Goal: Task Accomplishment & Management: Manage account settings

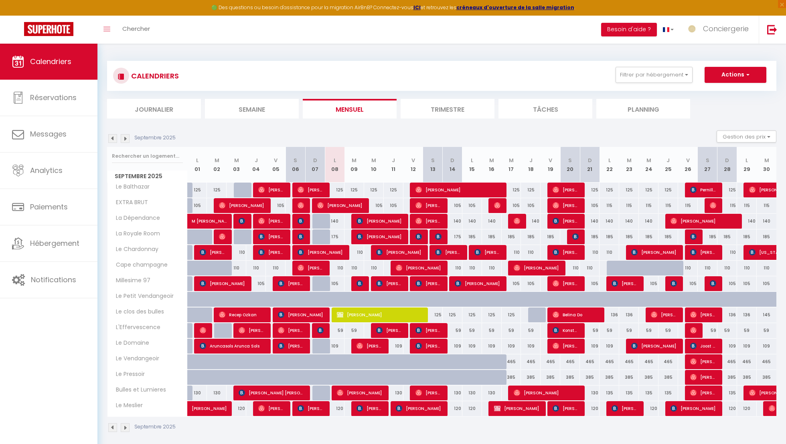
click at [464, 103] on li "Trimestre" at bounding box center [447, 109] width 94 height 20
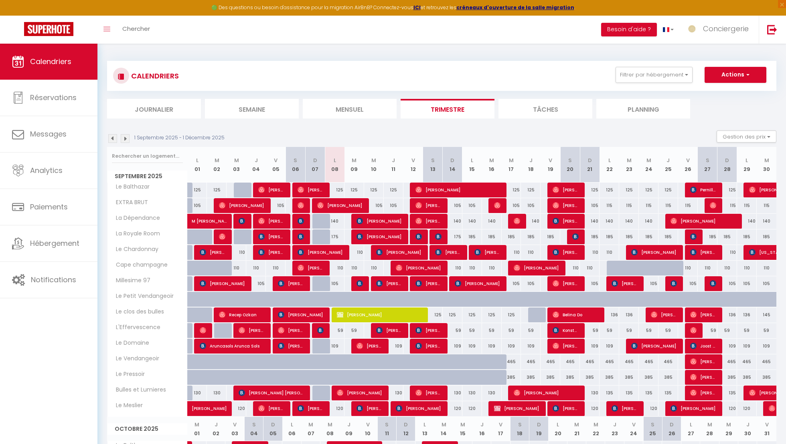
click at [128, 141] on img at bounding box center [125, 138] width 9 height 9
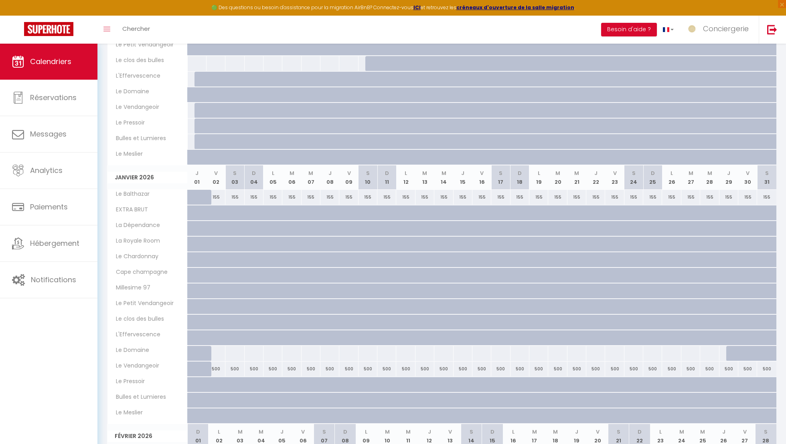
scroll to position [261, 0]
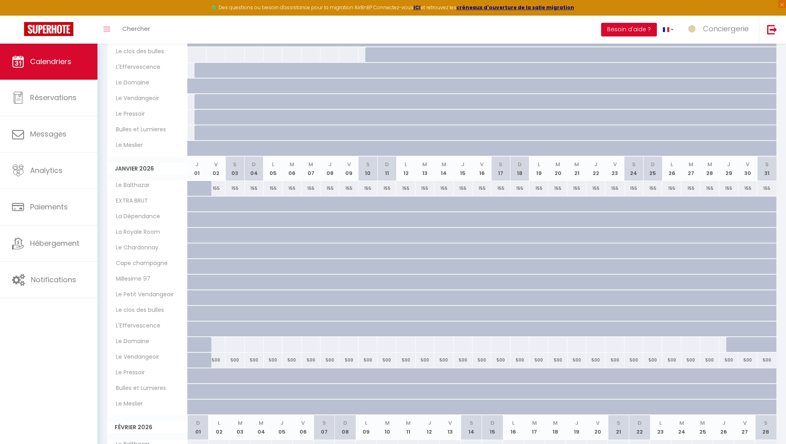
click at [220, 201] on div at bounding box center [222, 208] width 19 height 15
type input "Ven 02 Janvier 2026"
type input "[PERSON_NAME] 03 Janvier 2026"
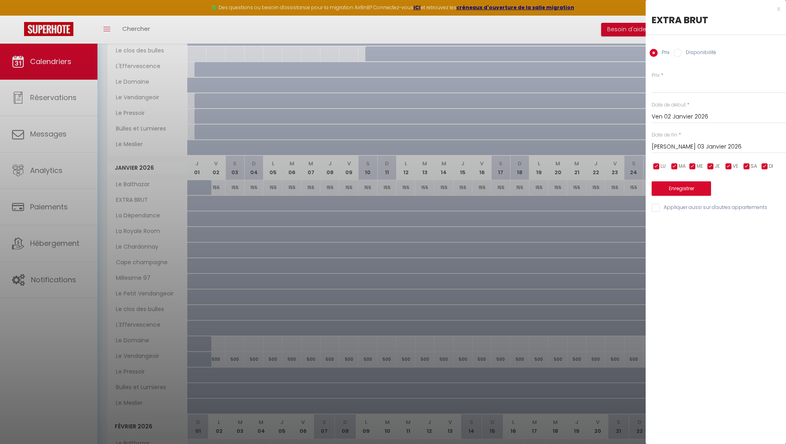
click at [699, 57] on label "Disponibilité" at bounding box center [698, 53] width 34 height 9
click at [681, 57] on input "Disponibilité" at bounding box center [677, 53] width 8 height 8
radio input "true"
radio input "false"
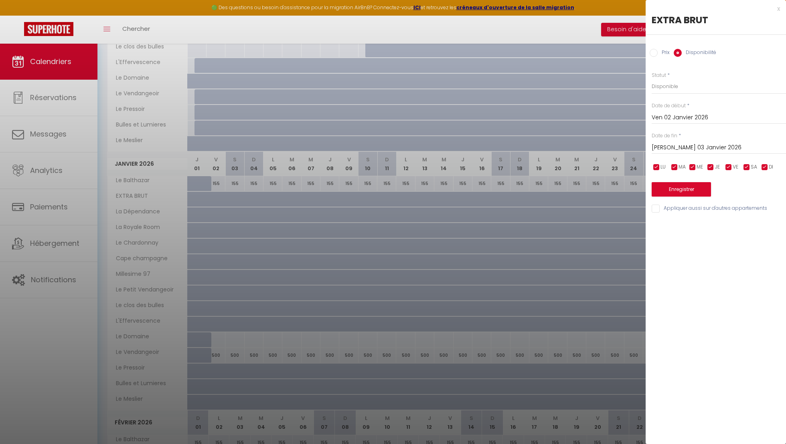
scroll to position [266, 0]
click at [675, 86] on select "Disponible Indisponible" at bounding box center [718, 86] width 134 height 15
click at [651, 79] on select "Disponible Indisponible" at bounding box center [718, 86] width 134 height 15
click at [673, 88] on select "Disponible Indisponible" at bounding box center [718, 86] width 134 height 15
click at [651, 79] on select "Disponible Indisponible" at bounding box center [718, 86] width 134 height 15
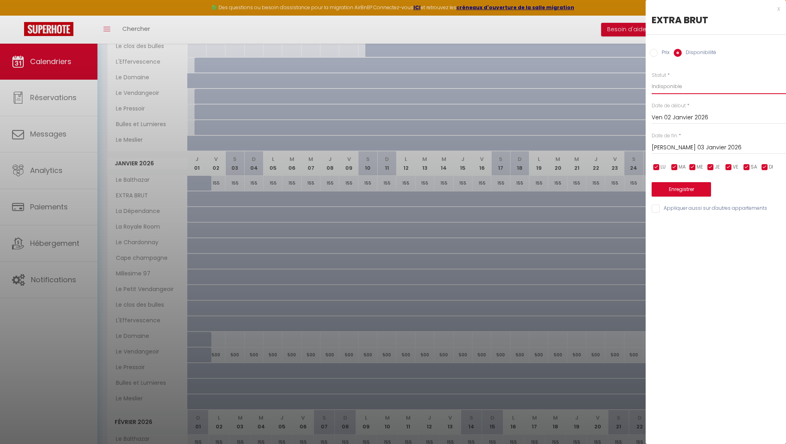
click at [670, 87] on select "Disponible Indisponible" at bounding box center [718, 86] width 134 height 15
select select "1"
click at [651, 79] on select "Disponible Indisponible" at bounding box center [718, 86] width 134 height 15
click at [681, 152] on input "[PERSON_NAME] 03 Janvier 2026" at bounding box center [718, 148] width 134 height 10
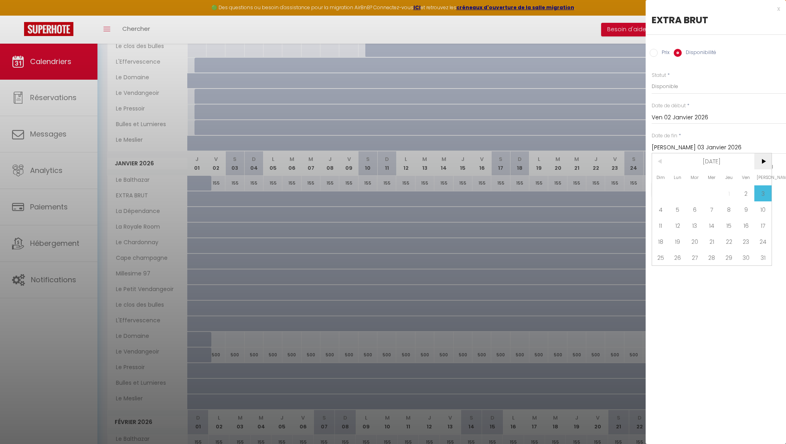
click at [761, 168] on span ">" at bounding box center [762, 162] width 17 height 16
click at [698, 256] on span "31" at bounding box center [694, 258] width 17 height 16
type input "[DATE] Mars 2026"
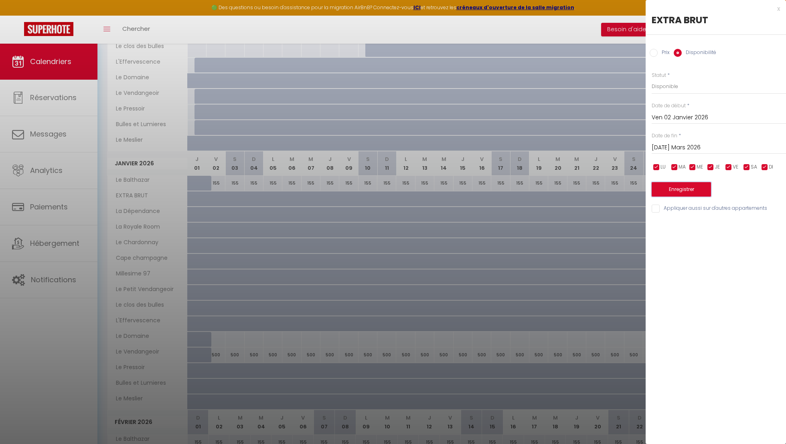
click at [695, 189] on button "Enregistrer" at bounding box center [680, 189] width 59 height 14
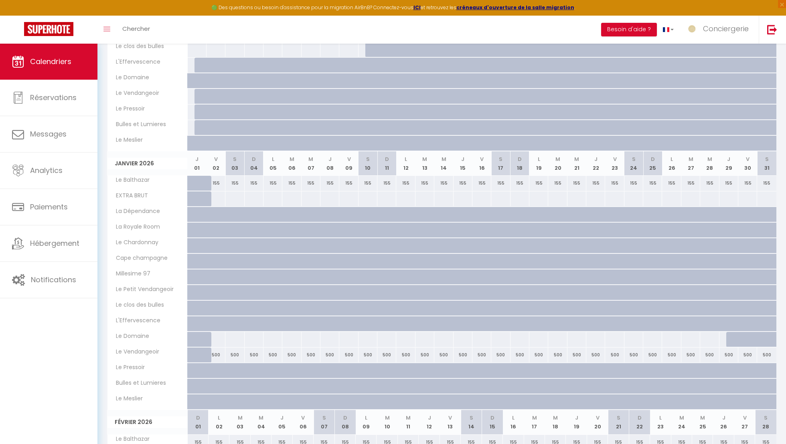
click at [219, 212] on div at bounding box center [222, 219] width 19 height 15
select select "1"
type input "Ven 02 Janvier 2026"
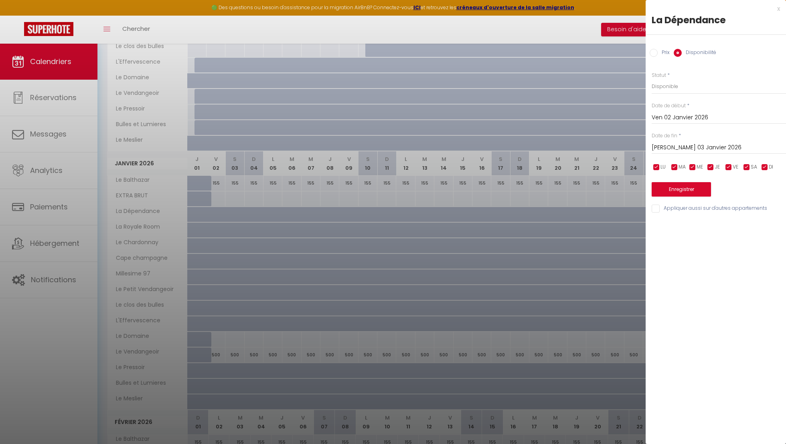
click at [682, 142] on div "[PERSON_NAME] 03 Janvier 2026 < [DATE] > Dim Lun Mar Mer Jeu Ven Sam 1 2 3 4 5 …" at bounding box center [718, 147] width 134 height 14
click at [682, 146] on input "[PERSON_NAME] 03 Janvier 2026" at bounding box center [718, 148] width 134 height 10
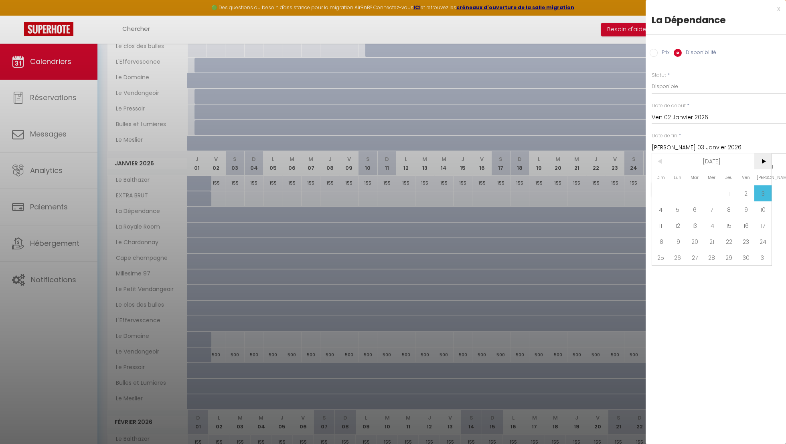
click at [757, 165] on span ">" at bounding box center [762, 162] width 17 height 16
click at [696, 263] on span "31" at bounding box center [694, 258] width 17 height 16
type input "[DATE] Mars 2026"
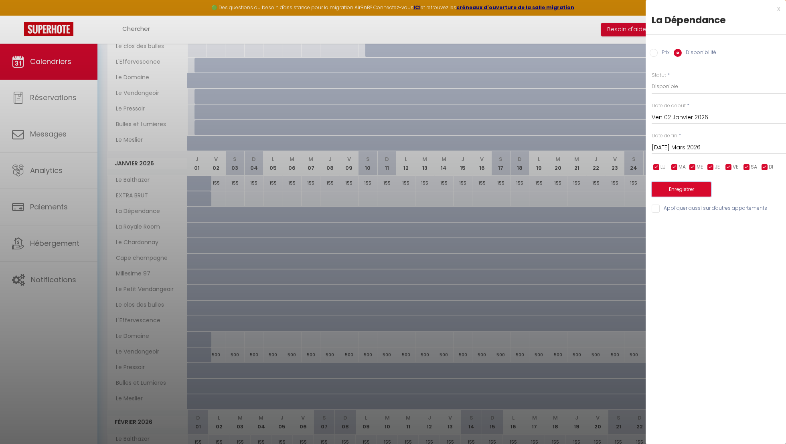
click at [677, 186] on button "Enregistrer" at bounding box center [680, 189] width 59 height 14
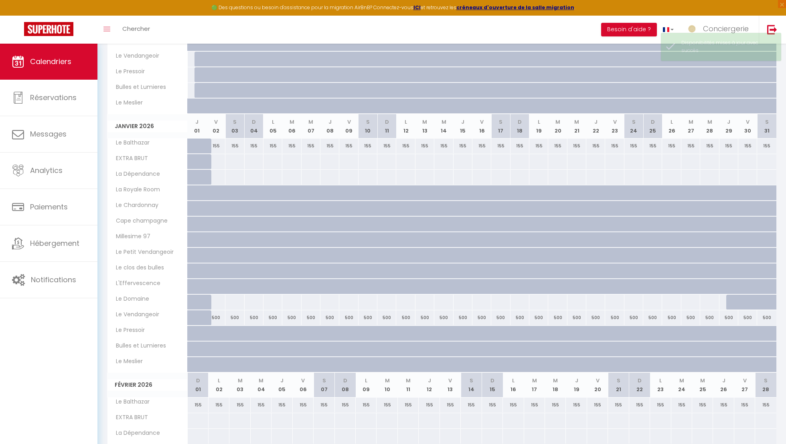
scroll to position [277, 0]
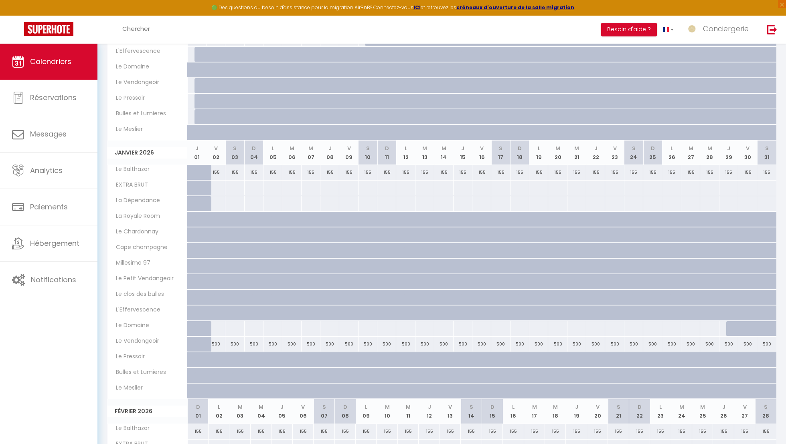
click at [216, 218] on div at bounding box center [222, 223] width 19 height 15
select select "1"
type input "Ven 02 Janvier 2026"
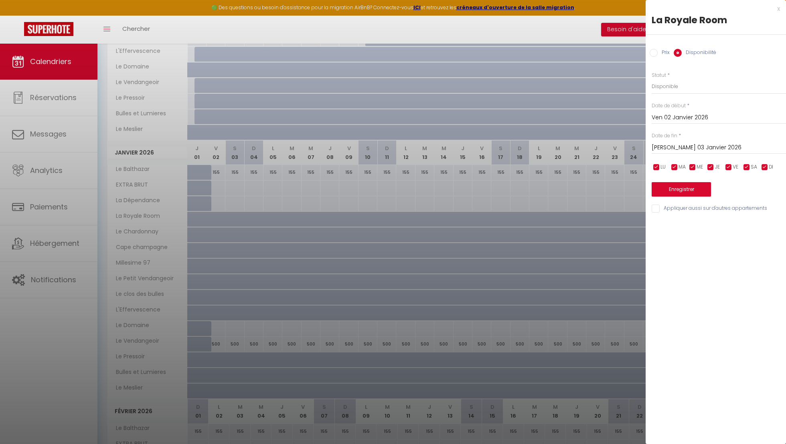
click at [681, 145] on input "[PERSON_NAME] 03 Janvier 2026" at bounding box center [718, 148] width 134 height 10
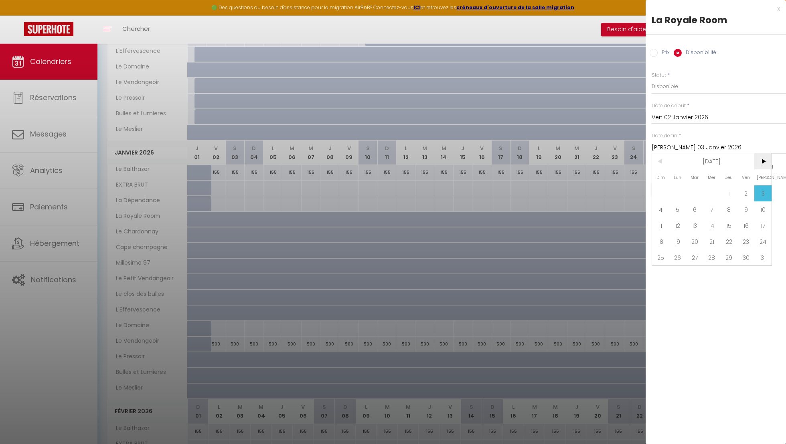
click at [759, 156] on span ">" at bounding box center [762, 162] width 17 height 16
click at [662, 161] on span "<" at bounding box center [660, 162] width 17 height 16
click at [701, 253] on span "31" at bounding box center [694, 258] width 17 height 16
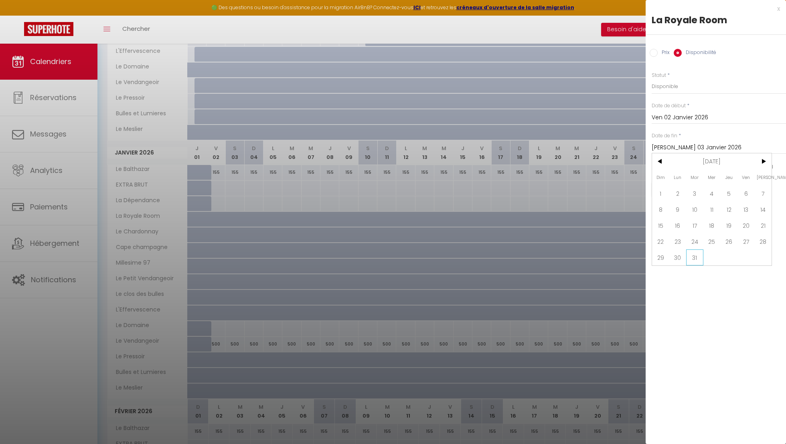
type input "[DATE] Mars 2026"
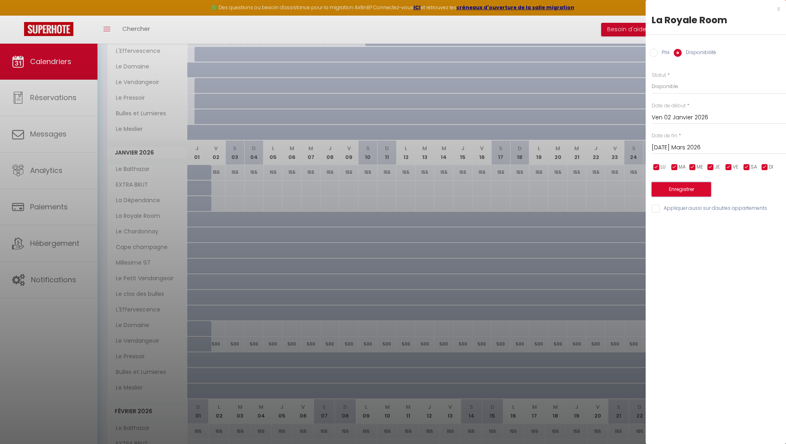
click at [686, 190] on button "Enregistrer" at bounding box center [680, 189] width 59 height 14
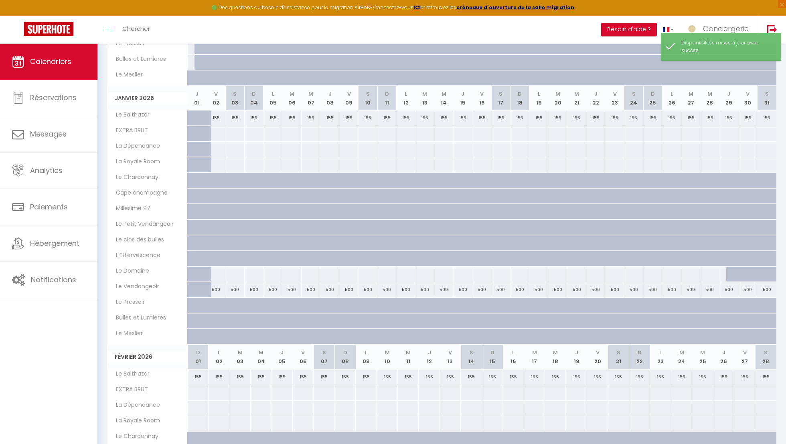
scroll to position [331, 0]
click at [216, 208] on div at bounding box center [222, 215] width 19 height 15
select select "1"
type input "Ven 02 Janvier 2026"
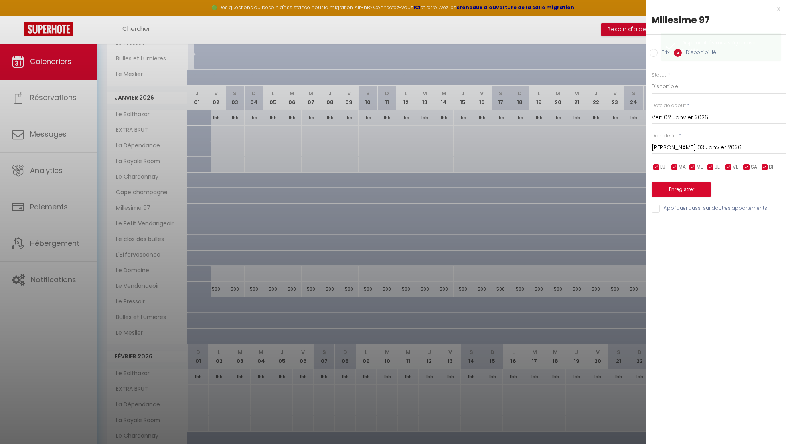
click at [695, 147] on input "[PERSON_NAME] 03 Janvier 2026" at bounding box center [718, 148] width 134 height 10
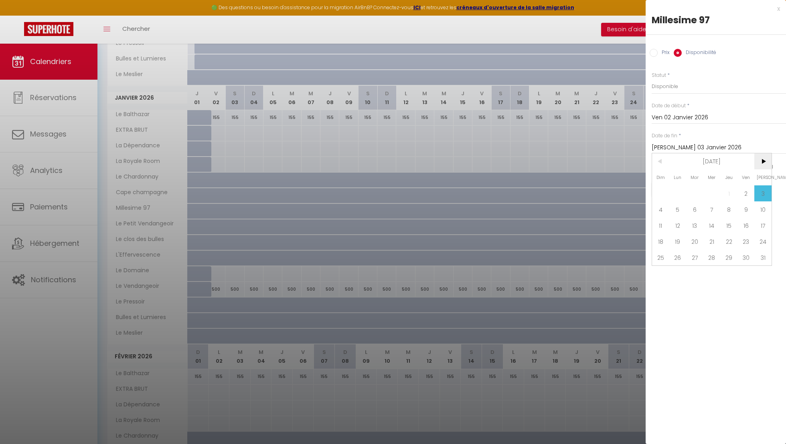
click at [765, 162] on span ">" at bounding box center [762, 162] width 17 height 16
click at [698, 262] on span "31" at bounding box center [694, 258] width 17 height 16
type input "[DATE] Mars 2026"
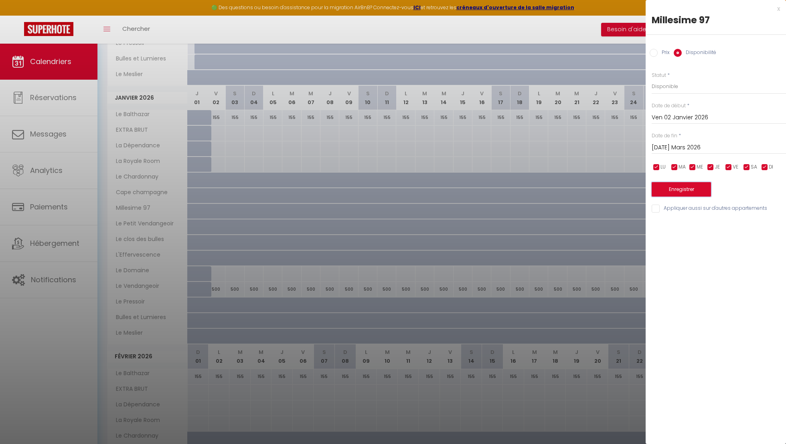
click at [685, 186] on button "Enregistrer" at bounding box center [680, 189] width 59 height 14
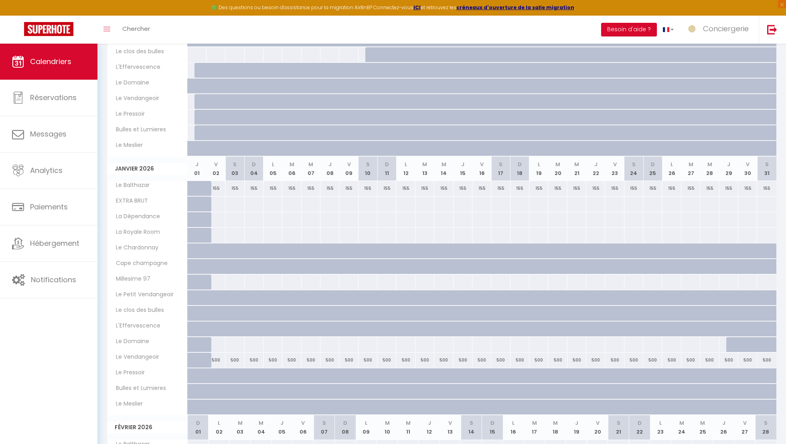
scroll to position [261, 0]
click at [216, 295] on div at bounding box center [222, 302] width 19 height 15
select select "1"
type input "Ven 02 Janvier 2026"
type input "[PERSON_NAME] 03 Janvier 2026"
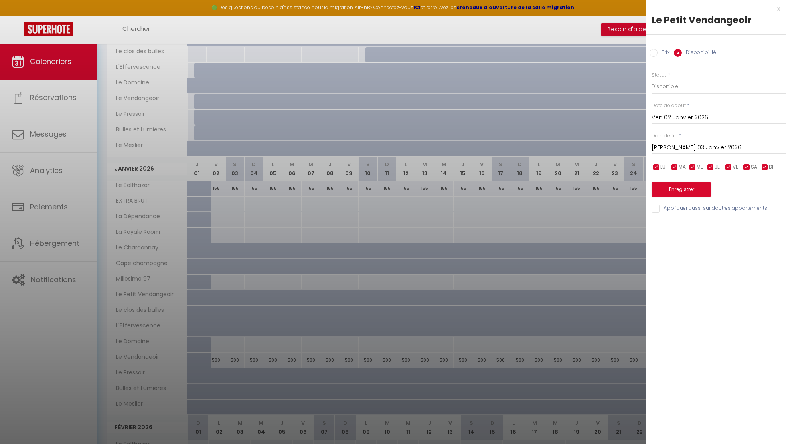
click at [686, 146] on input "[PERSON_NAME] 03 Janvier 2026" at bounding box center [718, 148] width 134 height 10
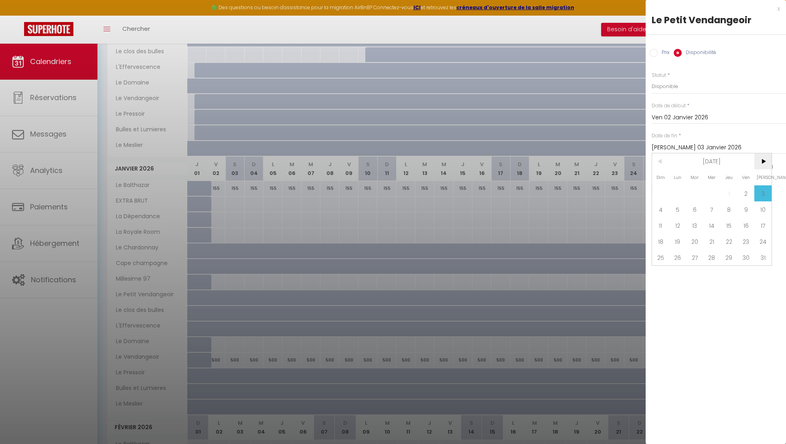
click at [758, 166] on span ">" at bounding box center [762, 162] width 17 height 16
click at [489, 214] on div at bounding box center [393, 222] width 786 height 444
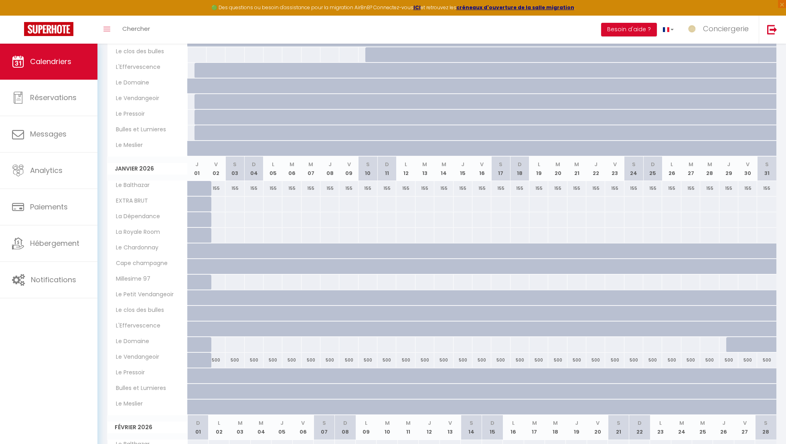
click at [216, 311] on div at bounding box center [222, 318] width 19 height 15
select select "1"
type input "Ven 02 Janvier 2026"
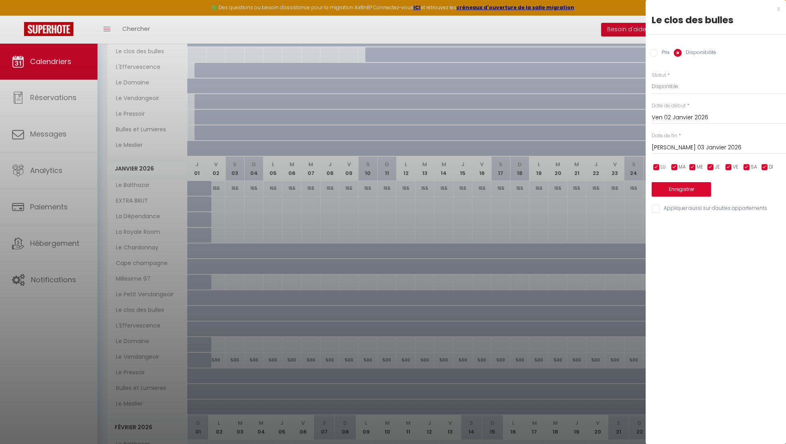
click at [673, 153] on div "[PERSON_NAME] 03 Janvier 2026 < [DATE] > Dim Lun Mar Mer Jeu Ven Sam 1 2 3 4 5 …" at bounding box center [718, 147] width 134 height 14
click at [677, 146] on input "[PERSON_NAME] 03 Janvier 2026" at bounding box center [718, 148] width 134 height 10
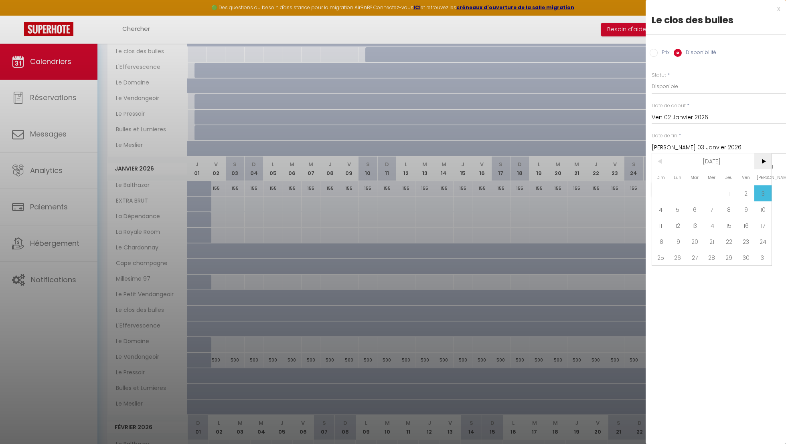
click at [763, 157] on span ">" at bounding box center [762, 162] width 17 height 16
click at [700, 255] on span "31" at bounding box center [694, 258] width 17 height 16
type input "[DATE] Mars 2026"
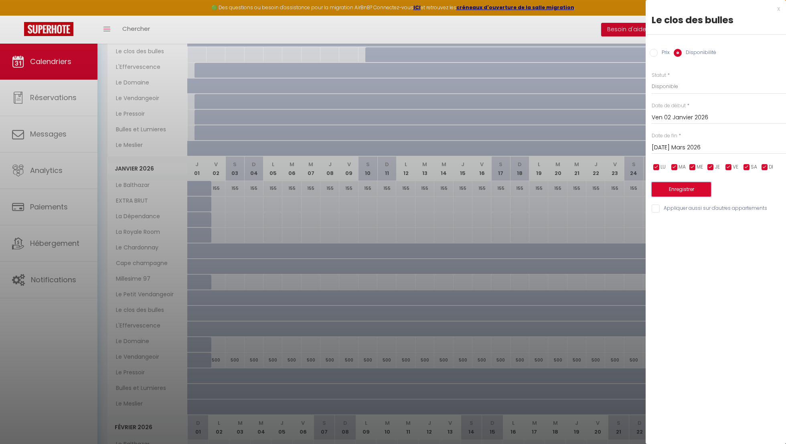
click at [691, 189] on button "Enregistrer" at bounding box center [680, 189] width 59 height 14
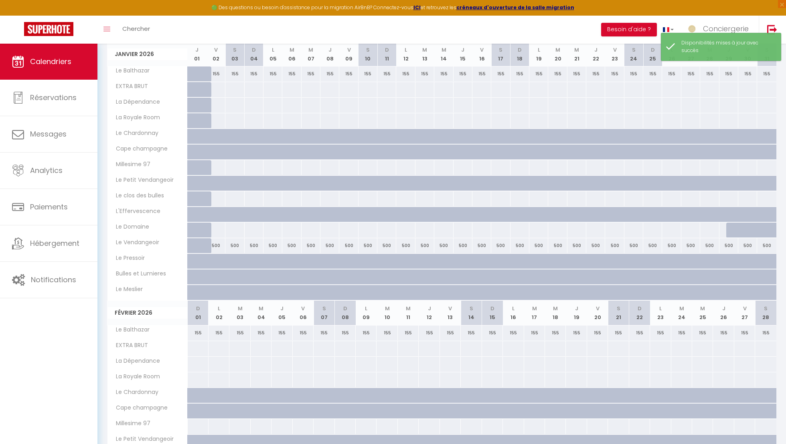
scroll to position [378, 0]
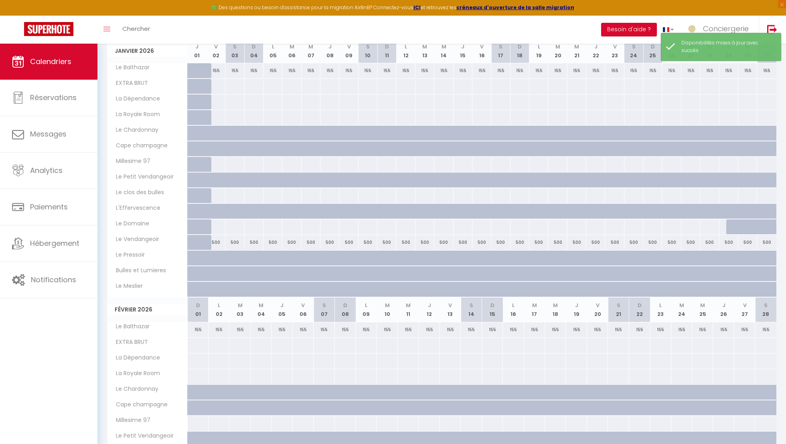
click at [220, 208] on div at bounding box center [222, 215] width 19 height 15
select select "1"
type input "Ven 02 Janvier 2026"
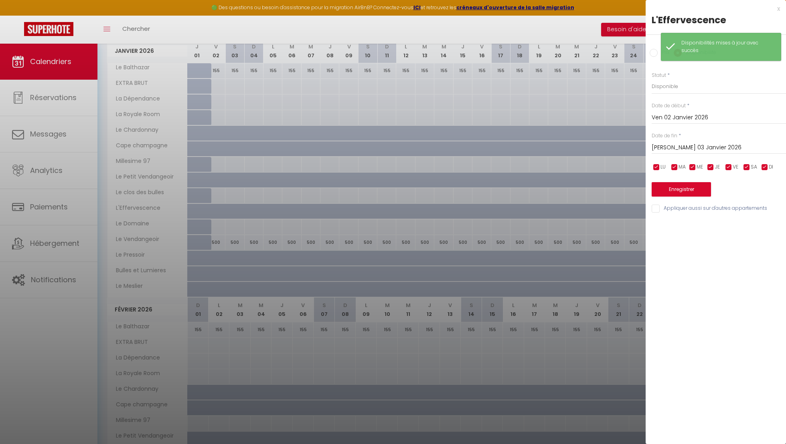
click at [682, 147] on input "[PERSON_NAME] 03 Janvier 2026" at bounding box center [718, 148] width 134 height 10
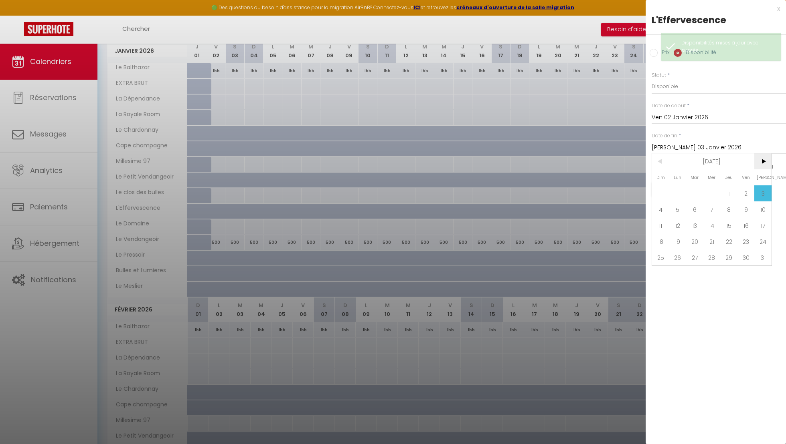
click at [767, 158] on span ">" at bounding box center [762, 162] width 17 height 16
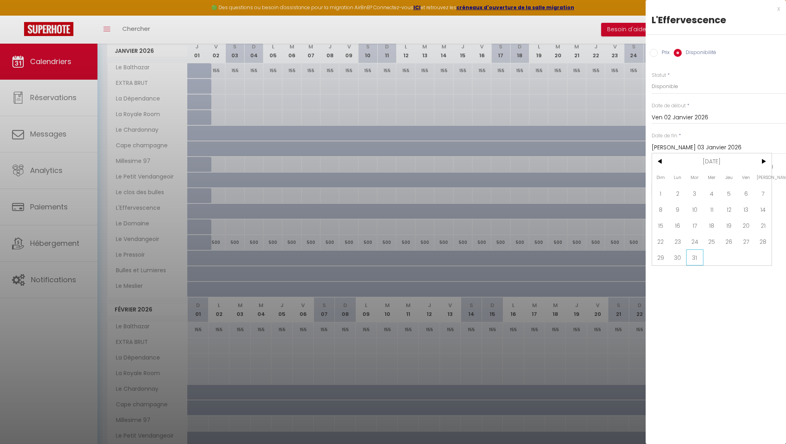
click at [689, 255] on span "31" at bounding box center [694, 258] width 17 height 16
type input "[DATE] Mars 2026"
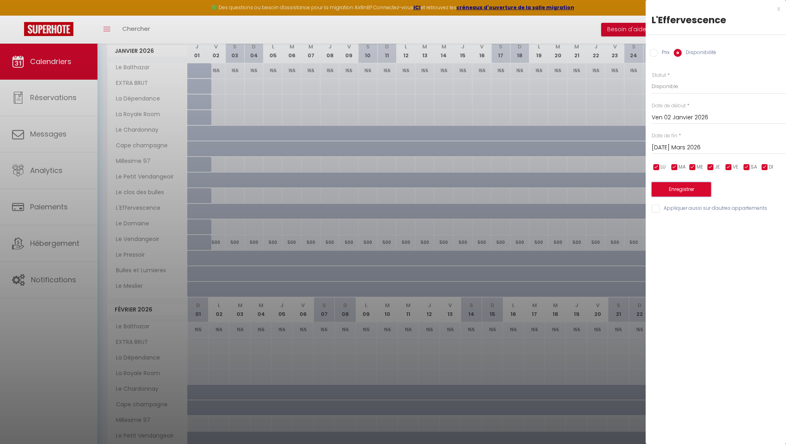
click at [673, 187] on button "Enregistrer" at bounding box center [680, 189] width 59 height 14
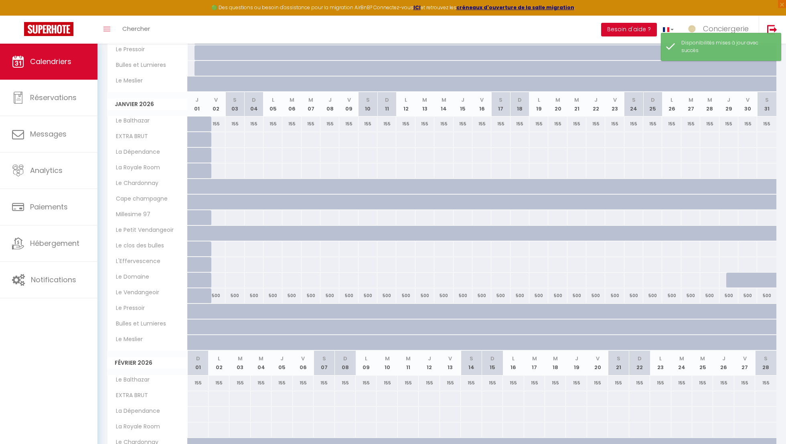
scroll to position [323, 0]
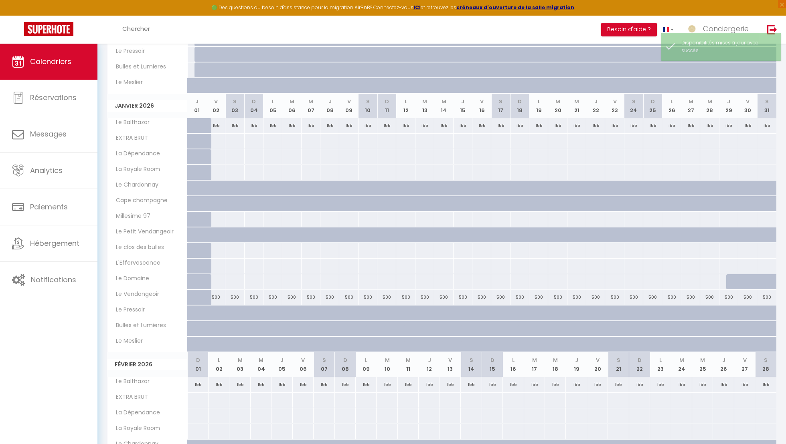
click at [219, 306] on div at bounding box center [215, 313] width 19 height 15
select select "1"
type input "Ven 02 Janvier 2026"
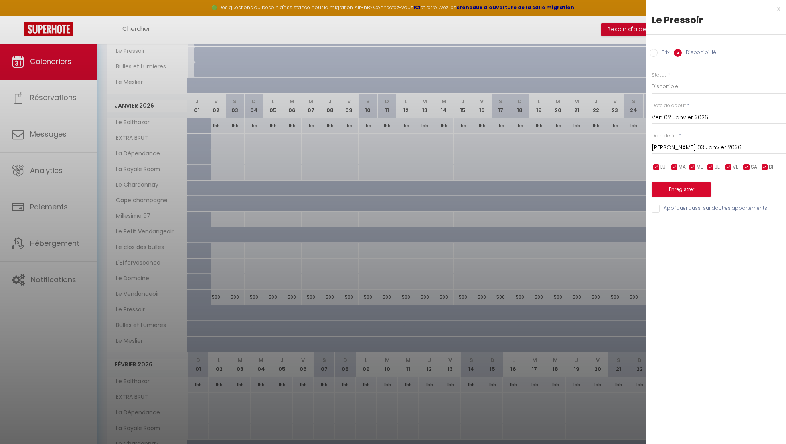
click at [684, 141] on div "[PERSON_NAME] 03 Janvier 2026 < [DATE] > Dim Lun Mar Mer Jeu Ven Sam 1 2 3 4 5 …" at bounding box center [718, 147] width 134 height 14
click at [701, 148] on input "[PERSON_NAME] 03 Janvier 2026" at bounding box center [718, 148] width 134 height 10
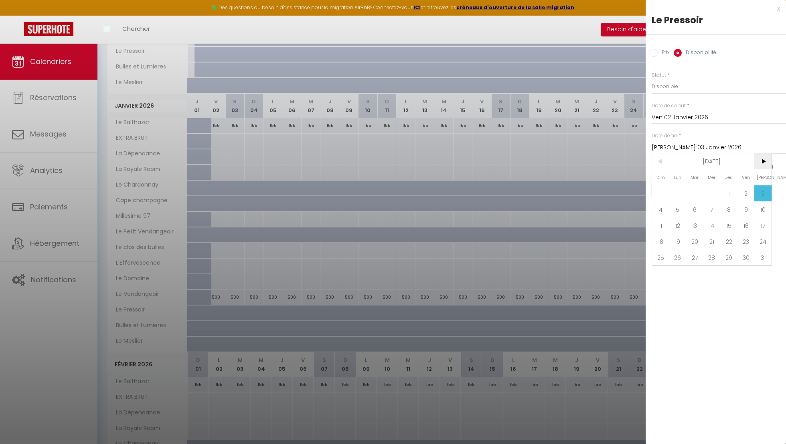
click at [762, 161] on span ">" at bounding box center [762, 162] width 17 height 16
click at [698, 255] on span "31" at bounding box center [694, 258] width 17 height 16
type input "[DATE] Mars 2026"
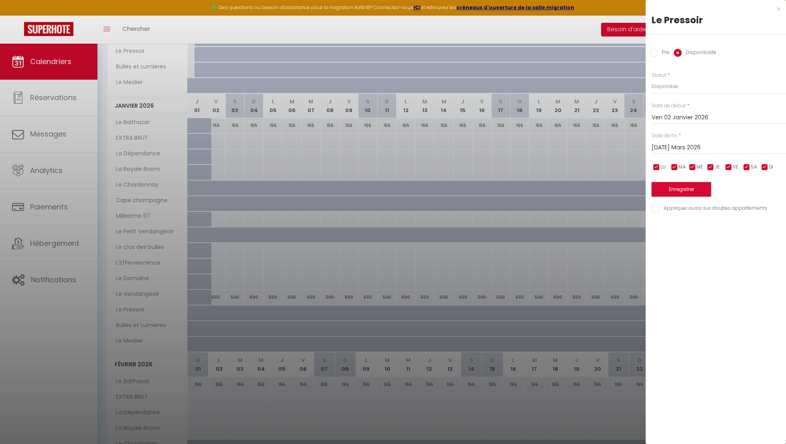
click at [682, 190] on button "Enregistrer" at bounding box center [680, 189] width 59 height 14
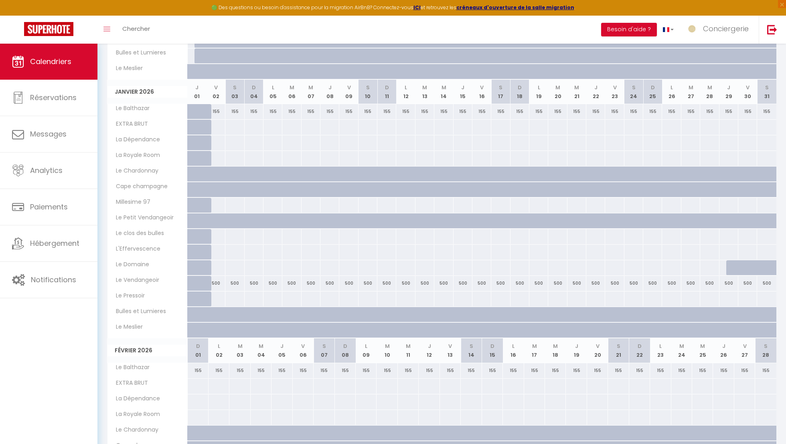
scroll to position [339, 0]
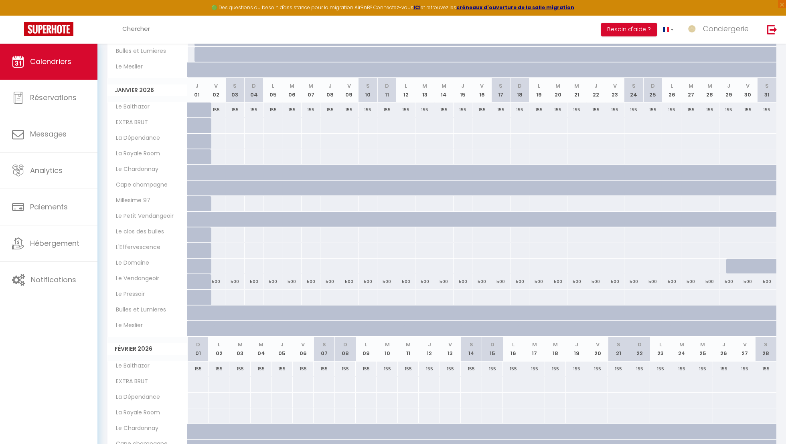
click at [217, 265] on div at bounding box center [215, 266] width 19 height 15
select select "1"
type input "Ven 02 Janvier 2026"
type input "[PERSON_NAME] 03 Janvier 2026"
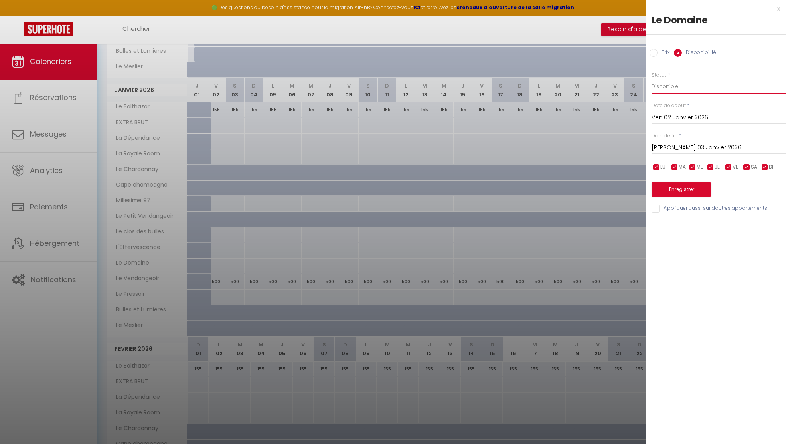
click at [671, 82] on select "Disponible Indisponible" at bounding box center [718, 86] width 134 height 15
select select "0"
click at [651, 79] on select "Disponible Indisponible" at bounding box center [718, 86] width 134 height 15
click at [680, 148] on input "[PERSON_NAME] 03 Janvier 2026" at bounding box center [718, 148] width 134 height 10
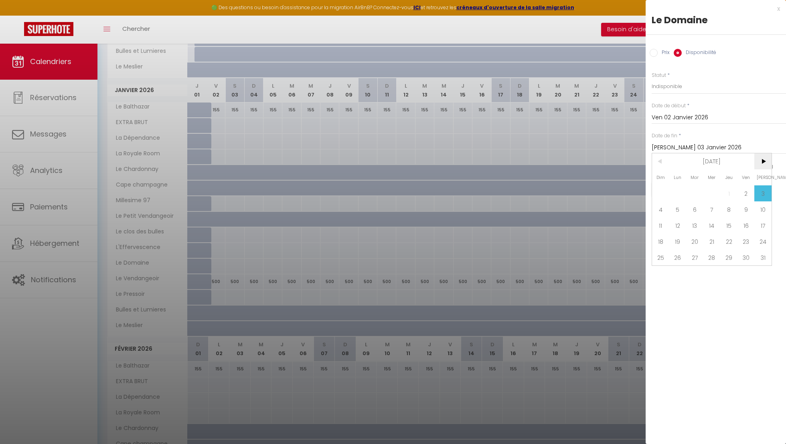
click at [760, 162] on span ">" at bounding box center [762, 162] width 17 height 16
click at [656, 198] on span "1" at bounding box center [660, 194] width 17 height 16
type input "Dim 01 Février 2026"
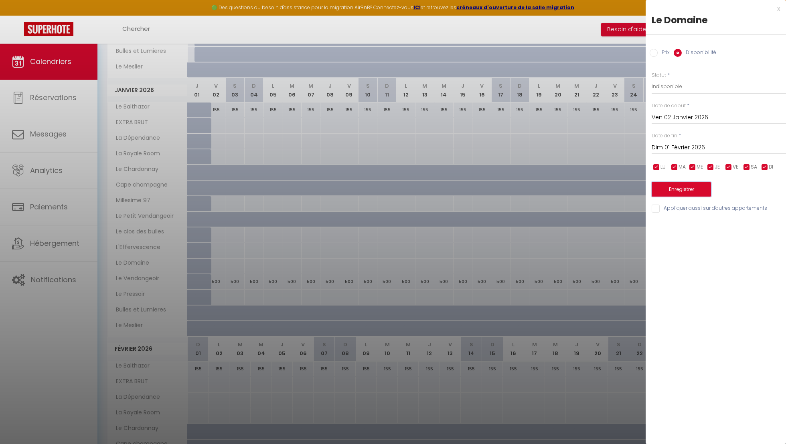
click at [691, 192] on button "Enregistrer" at bounding box center [680, 189] width 59 height 14
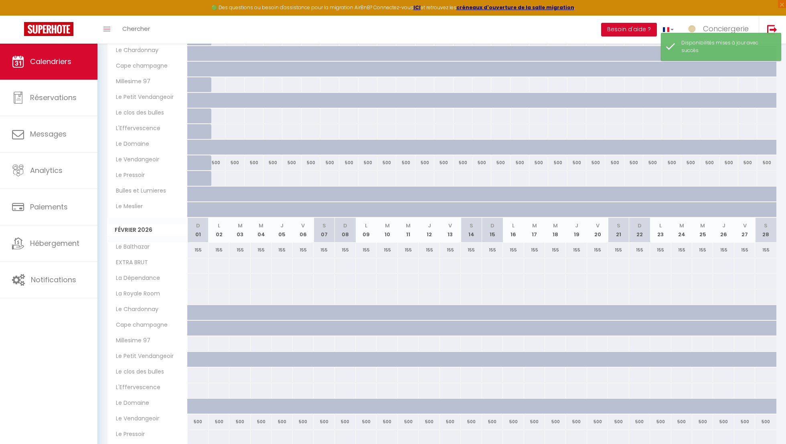
scroll to position [468, 0]
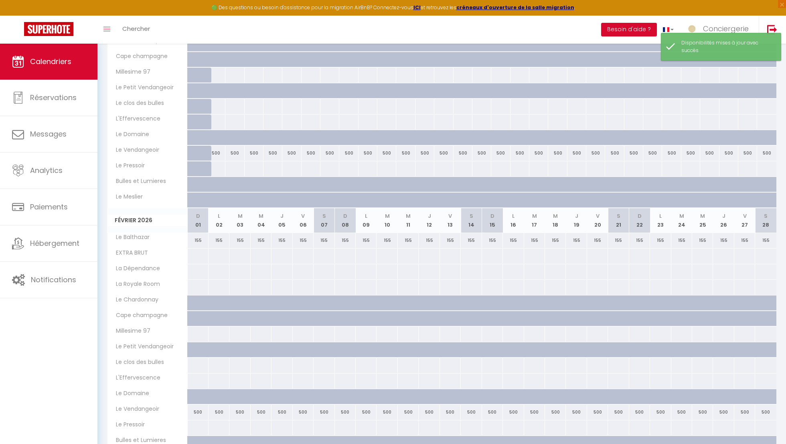
click at [217, 182] on div at bounding box center [222, 189] width 19 height 15
select select "1"
type input "Ven 02 Janvier 2026"
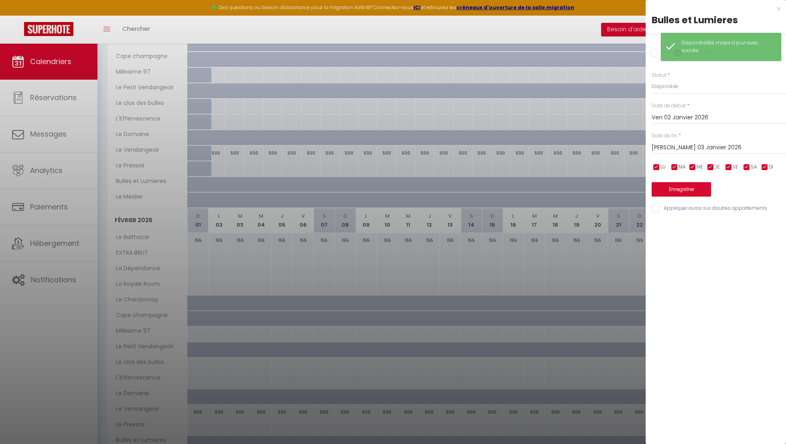
click at [687, 143] on input "[PERSON_NAME] 03 Janvier 2026" at bounding box center [718, 148] width 134 height 10
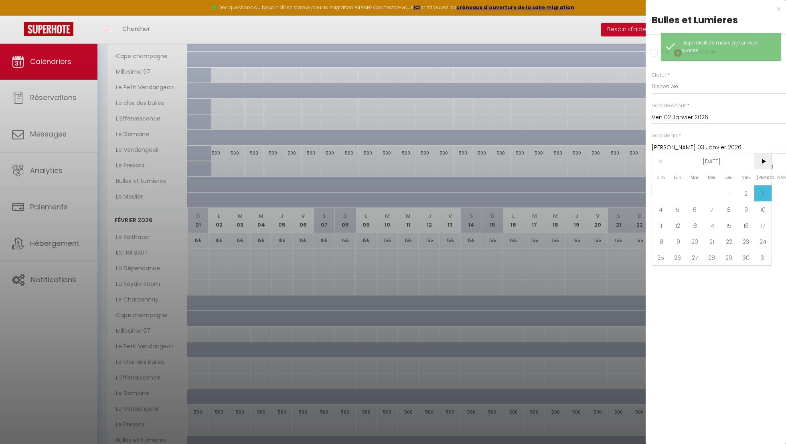
click at [760, 160] on span ">" at bounding box center [762, 162] width 17 height 16
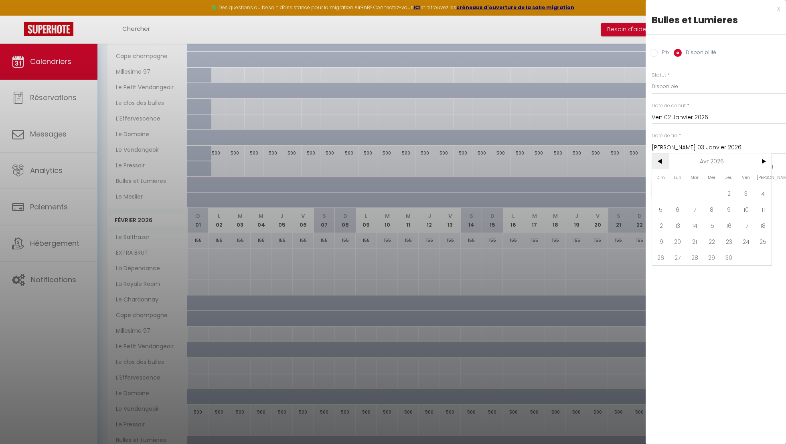
click at [660, 163] on span "<" at bounding box center [660, 162] width 17 height 16
click at [701, 253] on span "31" at bounding box center [694, 258] width 17 height 16
type input "[DATE] Mars 2026"
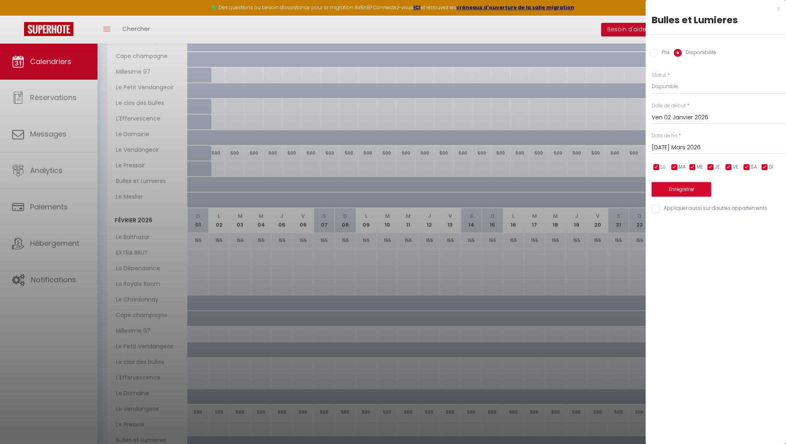
click at [685, 190] on button "Enregistrer" at bounding box center [680, 189] width 59 height 14
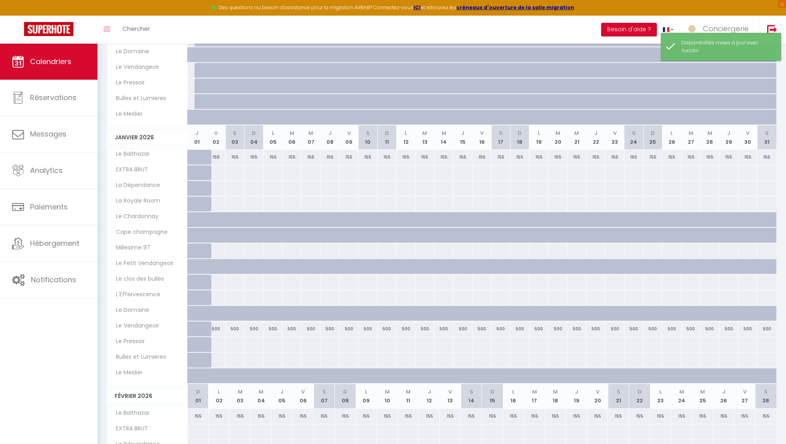
scroll to position [295, 0]
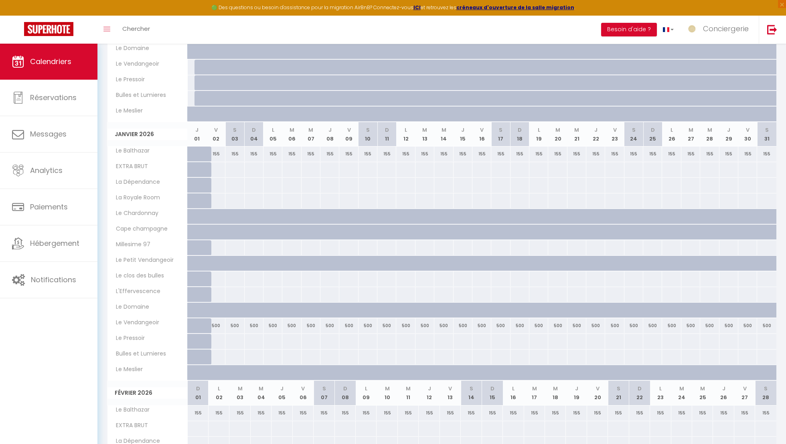
click at [214, 170] on div at bounding box center [215, 169] width 19 height 15
select select "1"
type input "Ven 02 Janvier 2026"
type input "[PERSON_NAME] 03 Janvier 2026"
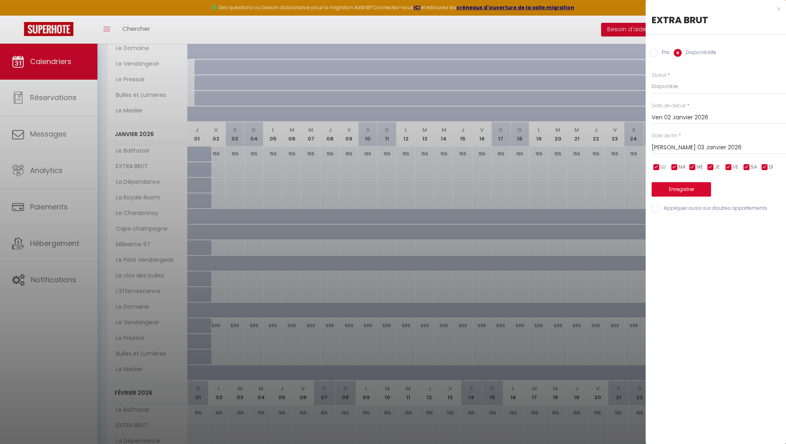
click at [657, 53] on input "Prix" at bounding box center [653, 53] width 8 height 8
radio input "true"
radio input "false"
click at [671, 83] on input "Prix" at bounding box center [718, 86] width 134 height 14
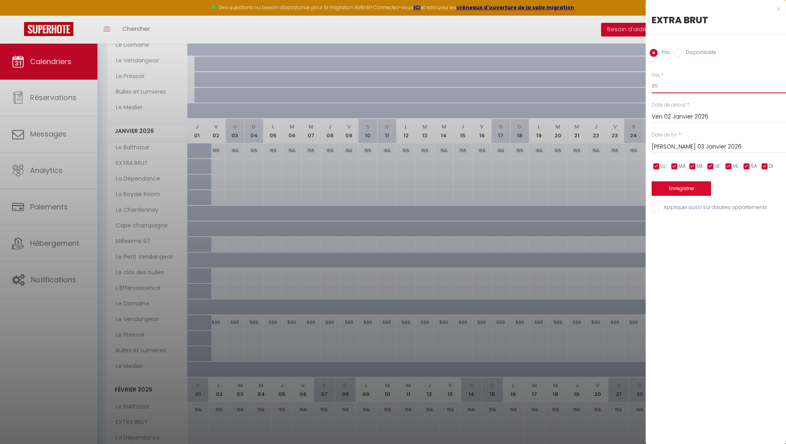
type input "85"
click at [682, 149] on input "[PERSON_NAME] 03 Janvier 2026" at bounding box center [718, 147] width 134 height 10
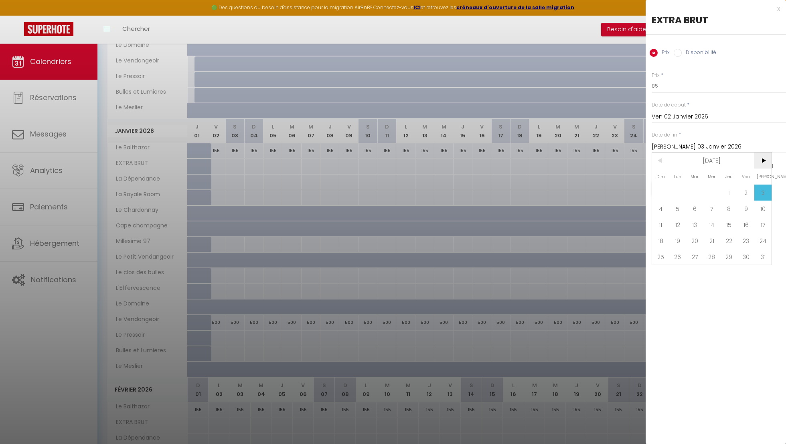
click at [768, 162] on span ">" at bounding box center [762, 161] width 17 height 16
click at [693, 255] on span "31" at bounding box center [694, 257] width 17 height 16
type input "[DATE] Mars 2026"
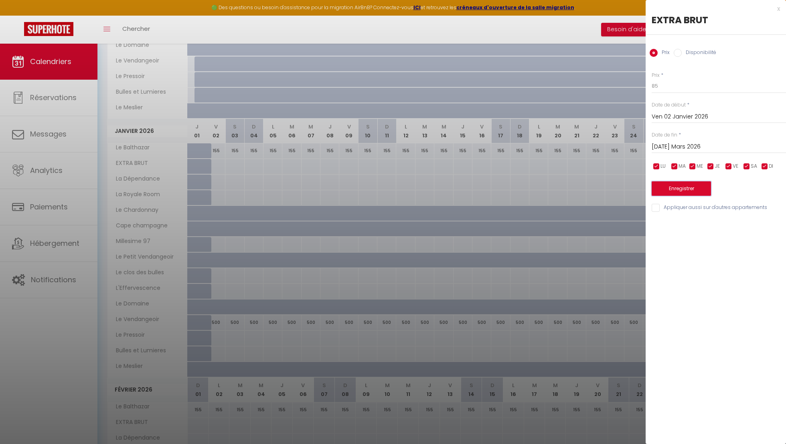
click at [673, 185] on button "Enregistrer" at bounding box center [680, 189] width 59 height 14
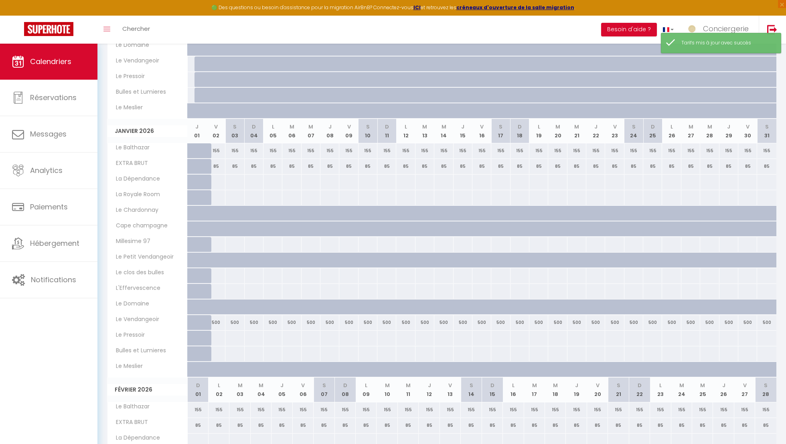
click at [216, 149] on div "155" at bounding box center [215, 150] width 19 height 15
type input "155"
type input "Ven 02 Janvier 2026"
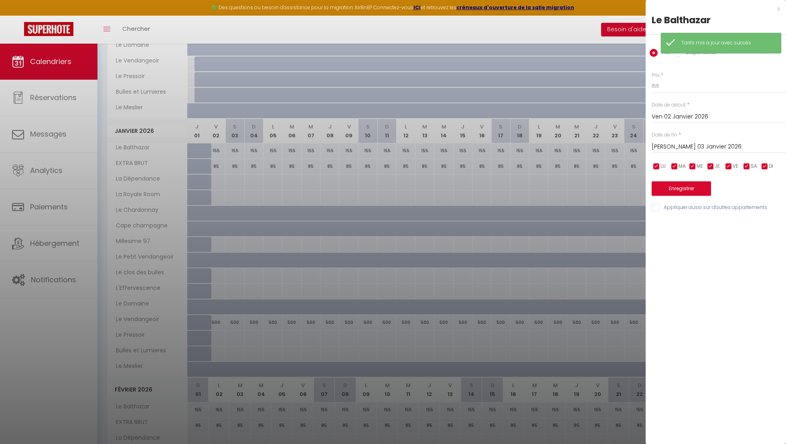
click at [696, 143] on input "[PERSON_NAME] 03 Janvier 2026" at bounding box center [718, 147] width 134 height 10
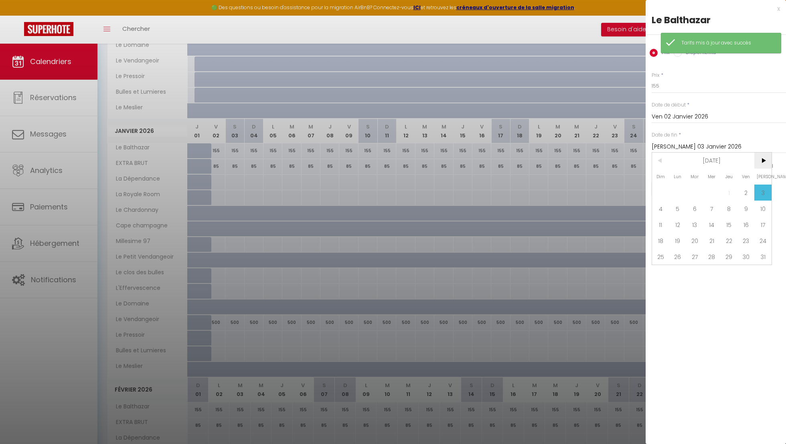
click at [765, 159] on span ">" at bounding box center [762, 161] width 17 height 16
drag, startPoint x: 693, startPoint y: 258, endPoint x: 695, endPoint y: 252, distance: 6.3
click at [693, 258] on span "31" at bounding box center [694, 257] width 17 height 16
type input "[DATE] Mars 2026"
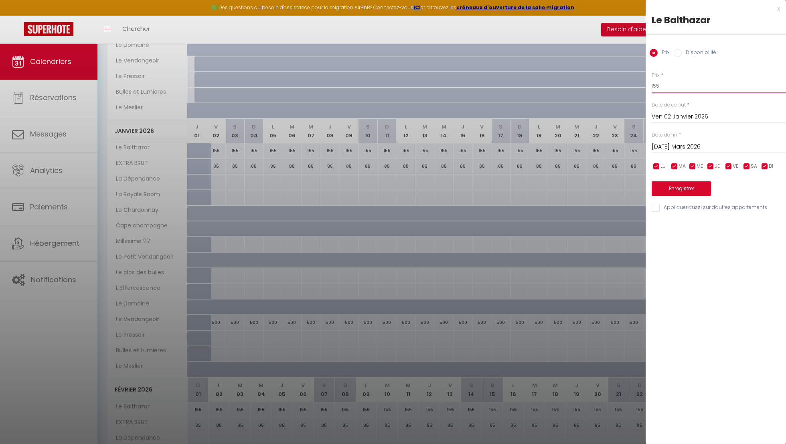
click at [667, 85] on input "155" at bounding box center [718, 86] width 134 height 14
type input "115"
click at [681, 188] on button "Enregistrer" at bounding box center [680, 189] width 59 height 14
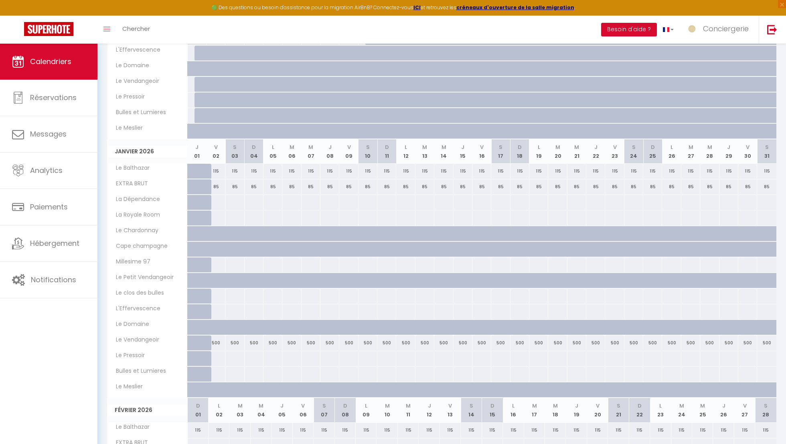
scroll to position [289, 0]
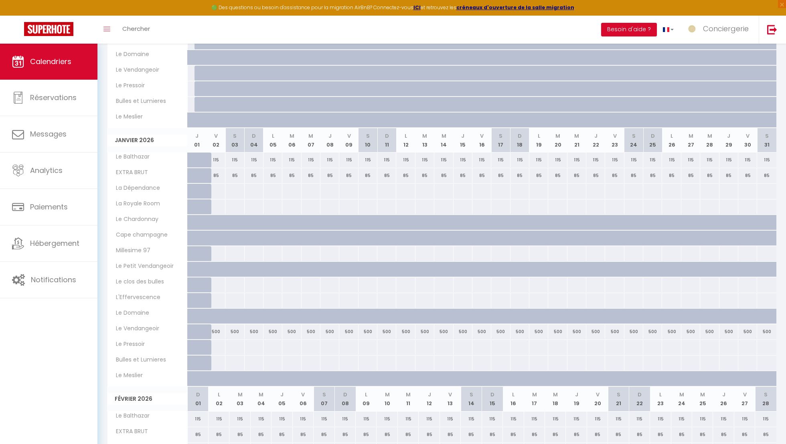
click at [219, 186] on div at bounding box center [215, 191] width 19 height 15
type input "Ven 02 Janvier 2026"
type input "[PERSON_NAME] 03 Janvier 2026"
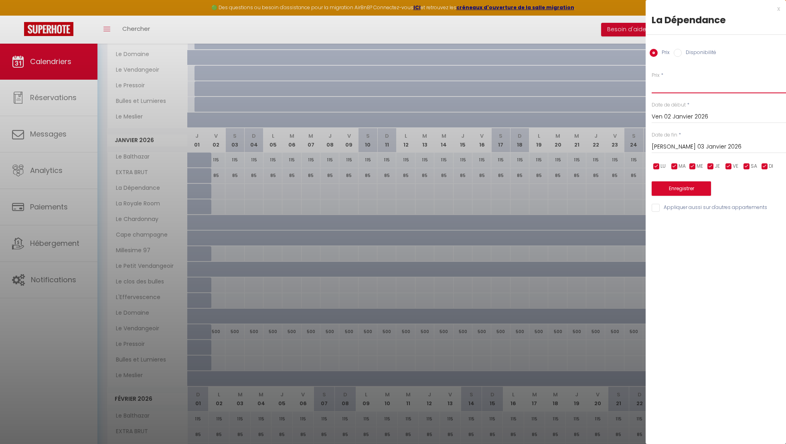
click at [655, 87] on input "Prix" at bounding box center [718, 86] width 134 height 14
type input "115"
click at [660, 148] on input "[PERSON_NAME] 03 Janvier 2026" at bounding box center [718, 147] width 134 height 10
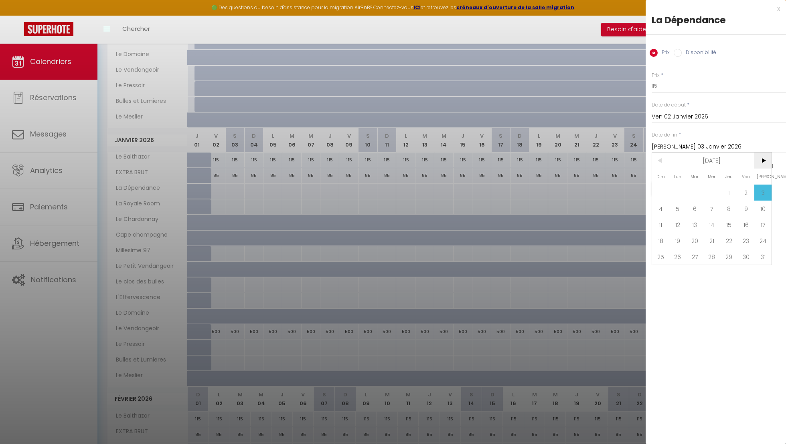
click at [760, 161] on span ">" at bounding box center [762, 161] width 17 height 16
drag, startPoint x: 760, startPoint y: 161, endPoint x: 746, endPoint y: 168, distance: 15.8
click at [760, 161] on span ">" at bounding box center [762, 161] width 17 height 16
click at [691, 248] on span "24" at bounding box center [694, 241] width 17 height 16
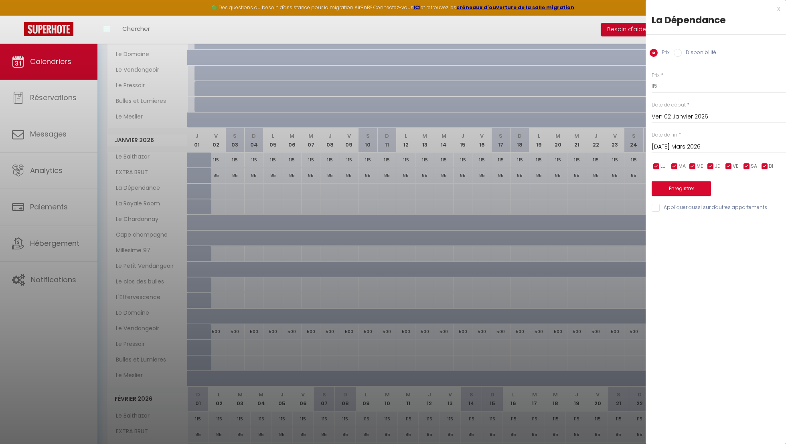
click at [680, 143] on input "[DATE] Mars 2026" at bounding box center [718, 147] width 134 height 10
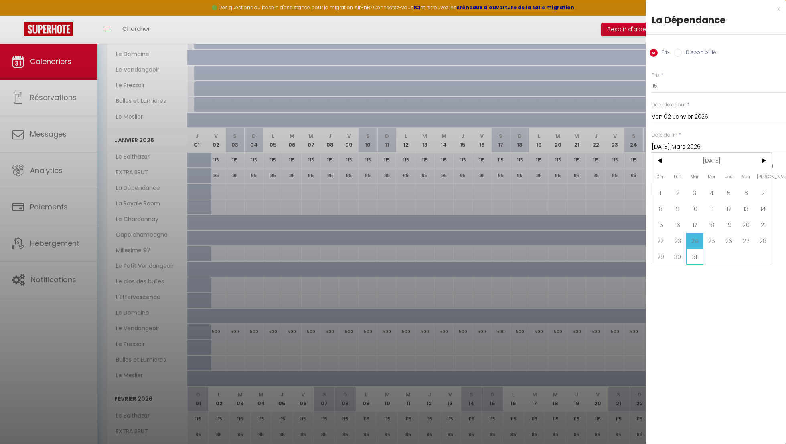
click at [697, 252] on span "31" at bounding box center [694, 257] width 17 height 16
type input "[DATE] Mars 2026"
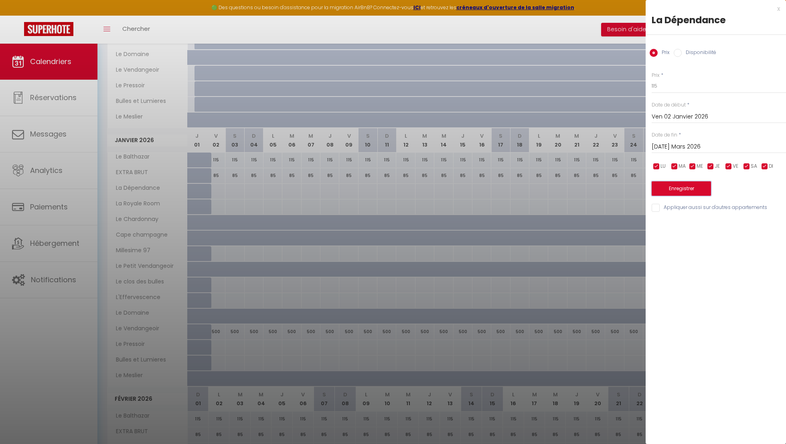
click at [679, 187] on button "Enregistrer" at bounding box center [680, 189] width 59 height 14
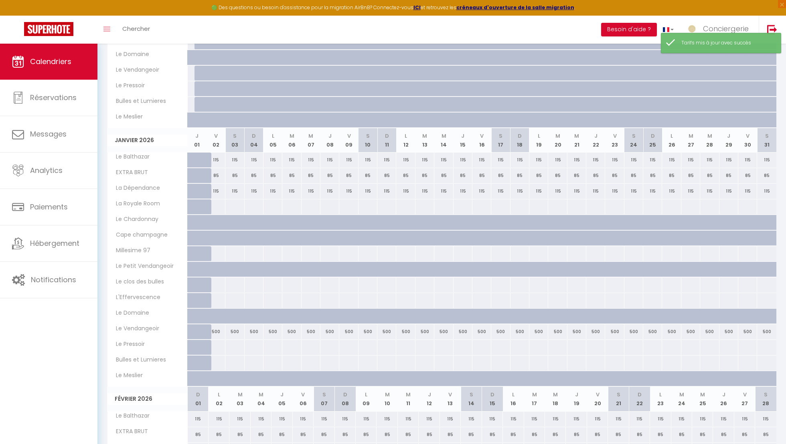
click at [216, 202] on div at bounding box center [215, 207] width 19 height 15
type input "Ven 02 Janvier 2026"
type input "[PERSON_NAME] 03 Janvier 2026"
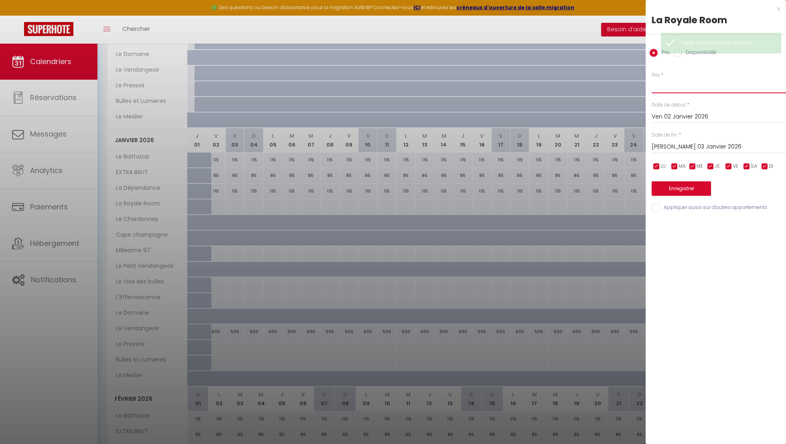
click at [657, 84] on input "Prix" at bounding box center [718, 86] width 134 height 14
type input "185"
click at [686, 147] on input "[PERSON_NAME] 03 Janvier 2026" at bounding box center [718, 147] width 134 height 10
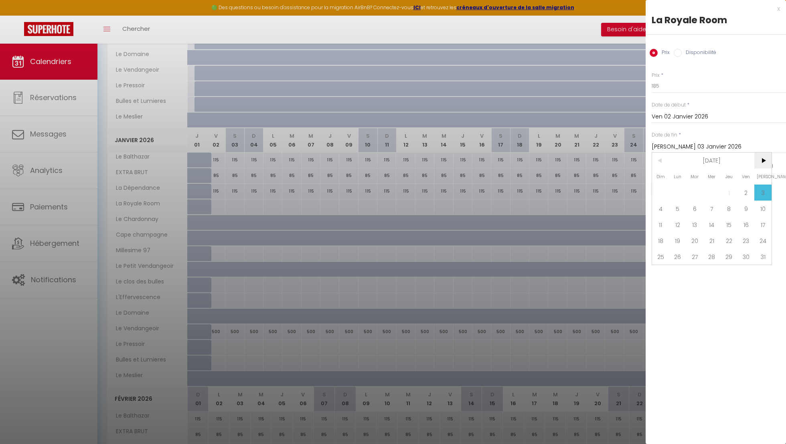
click at [764, 160] on span ">" at bounding box center [762, 161] width 17 height 16
click at [690, 251] on span "31" at bounding box center [694, 257] width 17 height 16
type input "[DATE] Mars 2026"
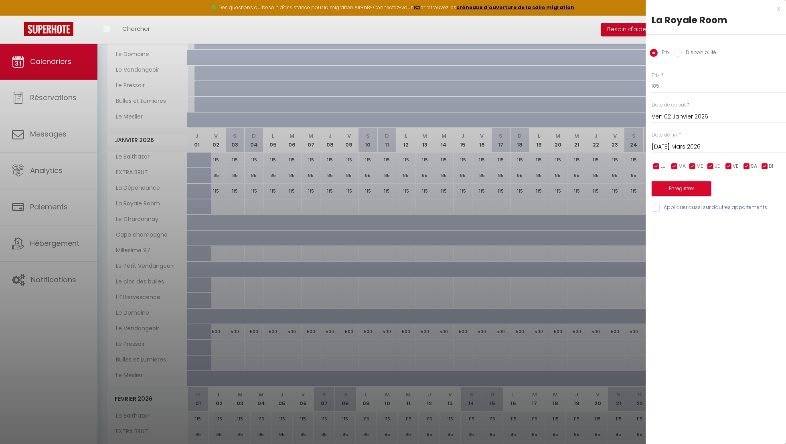
click at [693, 191] on button "Enregistrer" at bounding box center [680, 189] width 59 height 14
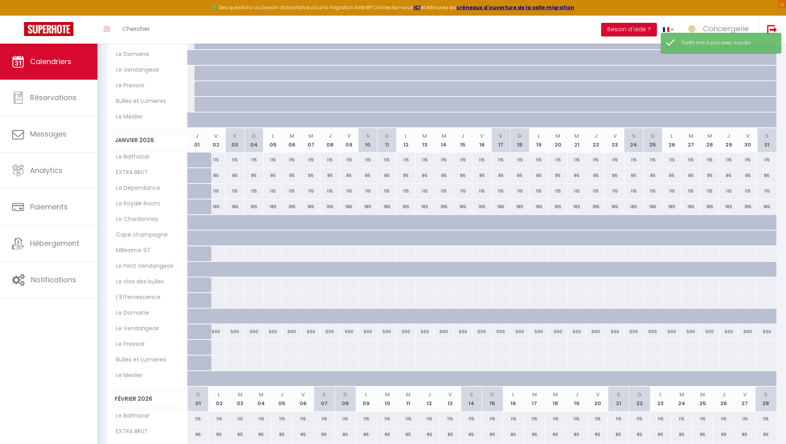
click at [217, 249] on div at bounding box center [215, 253] width 19 height 15
type input "Ven 02 Janvier 2026"
type input "[PERSON_NAME] 03 Janvier 2026"
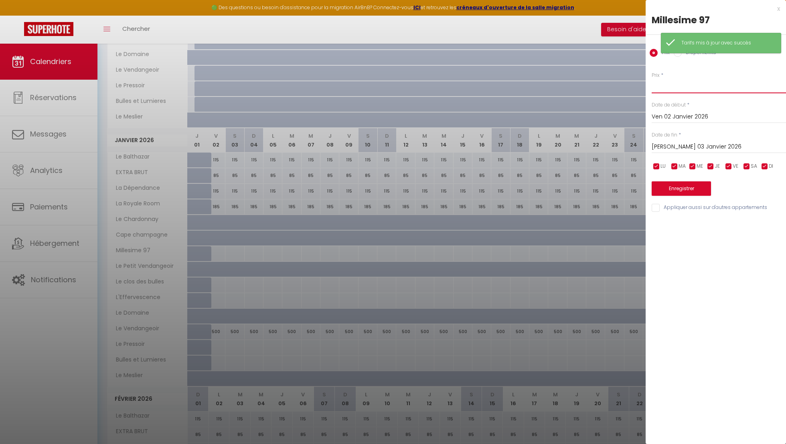
click at [682, 91] on input "Prix" at bounding box center [718, 86] width 134 height 14
type input "90"
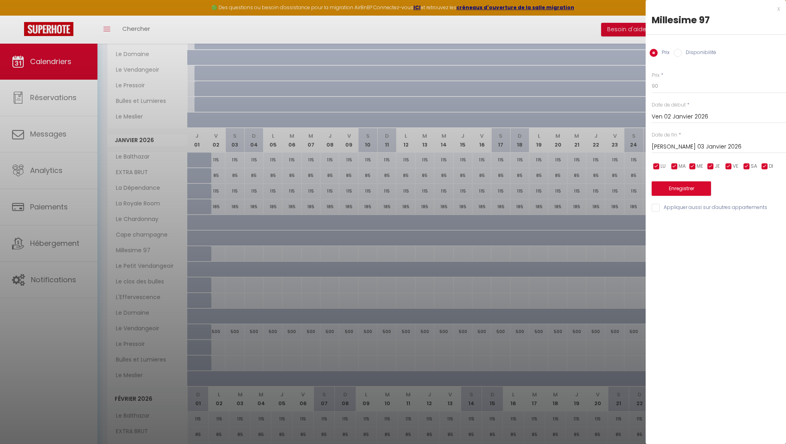
click at [700, 143] on input "[PERSON_NAME] 03 Janvier 2026" at bounding box center [718, 147] width 134 height 10
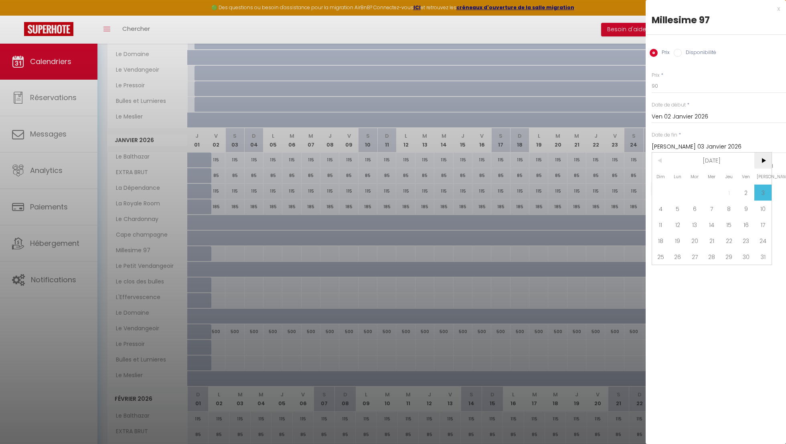
click at [764, 160] on span ">" at bounding box center [762, 161] width 17 height 16
click at [761, 162] on span ">" at bounding box center [762, 161] width 17 height 16
click at [690, 265] on div "< [DATE] > Dim Lun Mar Mer Jeu Ven Sam 1 2 3 4 5 6 7 8 9 10 11 12 13 14 15 16 1…" at bounding box center [711, 208] width 120 height 113
click at [691, 261] on span "31" at bounding box center [694, 257] width 17 height 16
type input "[DATE] Mars 2026"
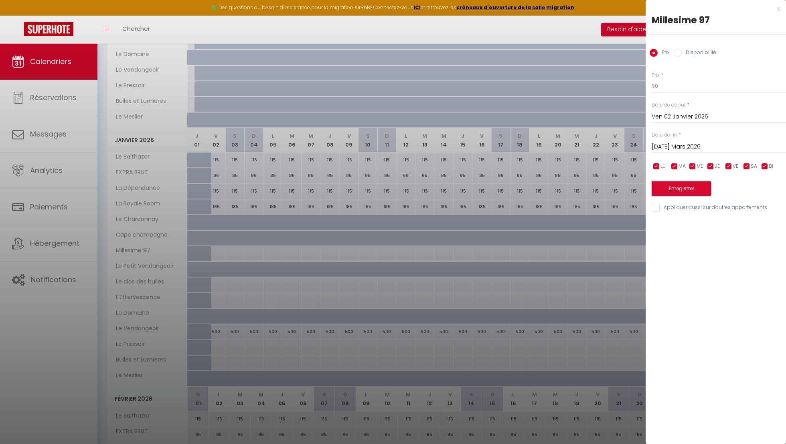
click at [678, 191] on button "Enregistrer" at bounding box center [680, 189] width 59 height 14
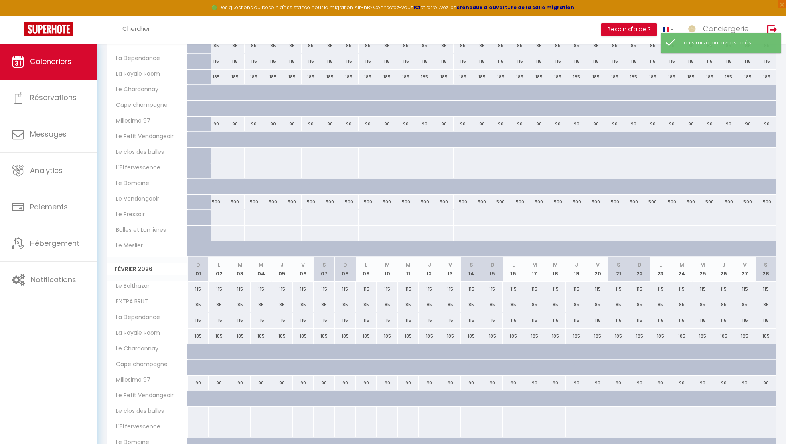
scroll to position [409, 0]
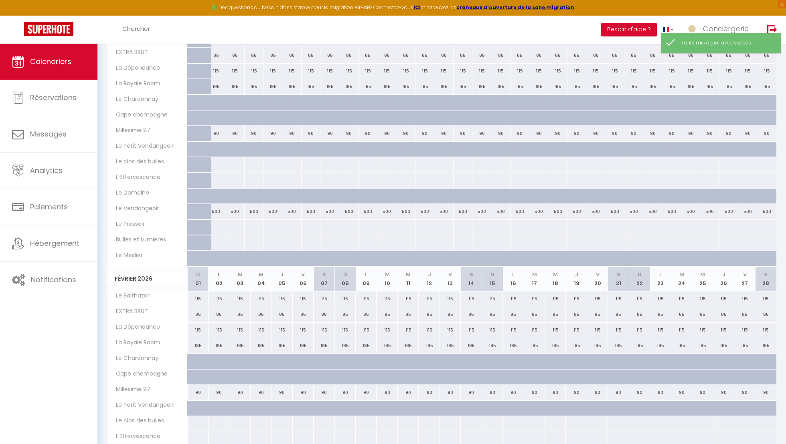
click at [220, 158] on div at bounding box center [215, 165] width 19 height 15
type input "Ven 02 Janvier 2026"
type input "[PERSON_NAME] 03 Janvier 2026"
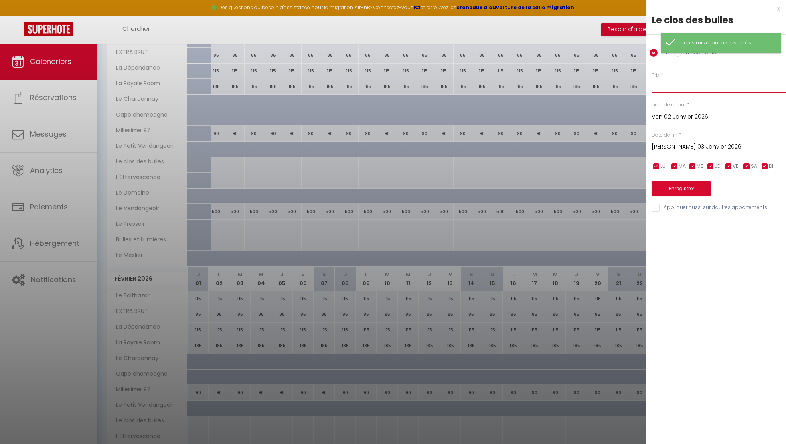
click at [675, 86] on input "Prix" at bounding box center [718, 86] width 134 height 14
type input "125"
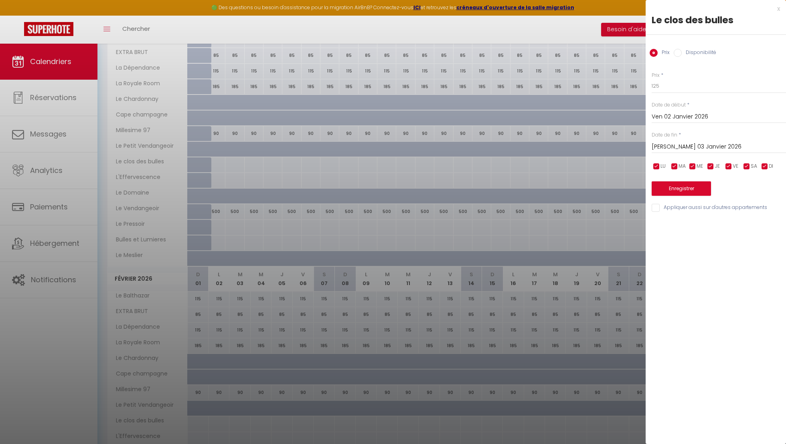
click at [691, 147] on input "[PERSON_NAME] 03 Janvier 2026" at bounding box center [718, 147] width 134 height 10
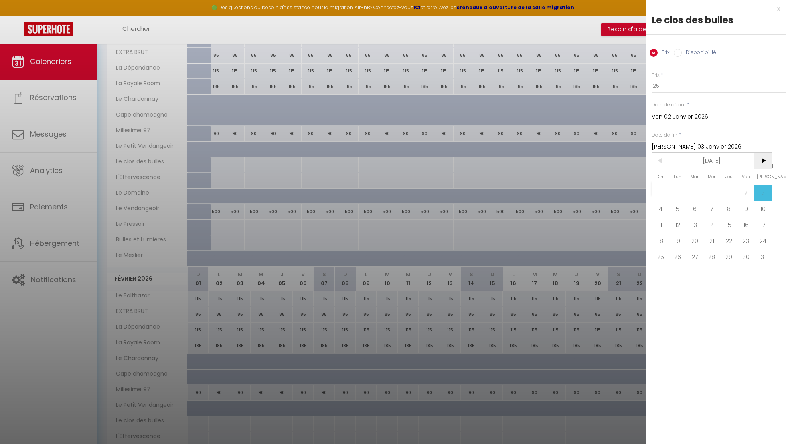
click at [761, 163] on span ">" at bounding box center [762, 161] width 17 height 16
click at [694, 255] on span "31" at bounding box center [694, 257] width 17 height 16
type input "[DATE] Mars 2026"
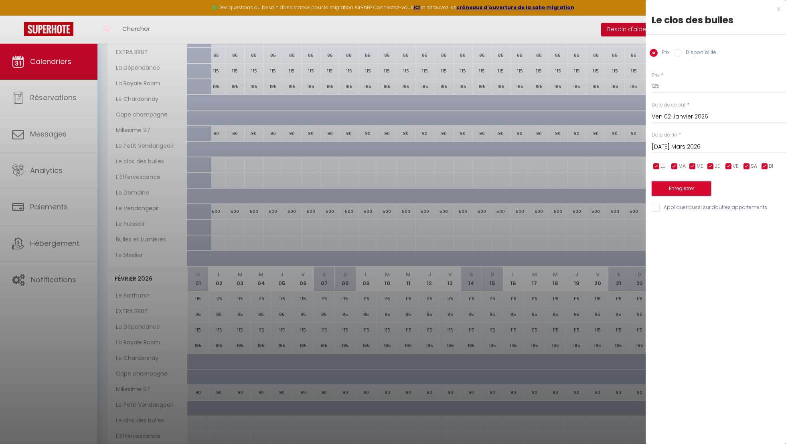
click at [689, 188] on button "Enregistrer" at bounding box center [680, 189] width 59 height 14
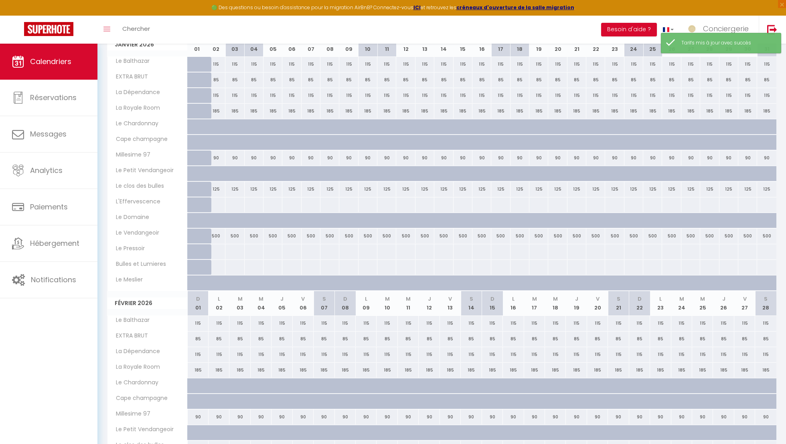
scroll to position [364, 0]
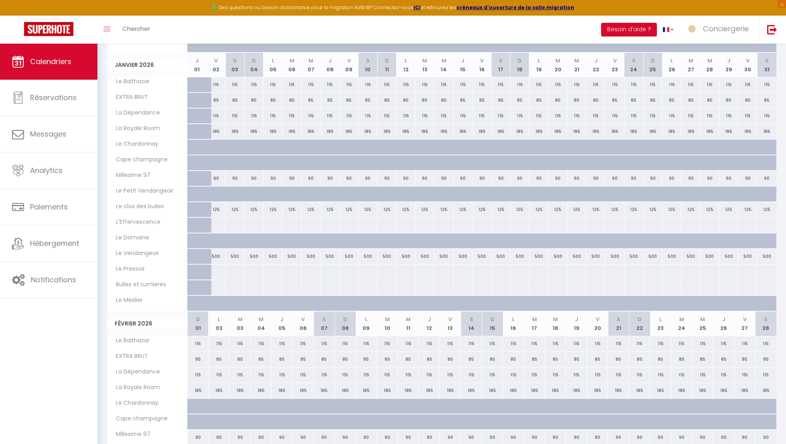
click at [216, 220] on div at bounding box center [215, 225] width 19 height 15
type input "Ven 02 Janvier 2026"
type input "[PERSON_NAME] 03 Janvier 2026"
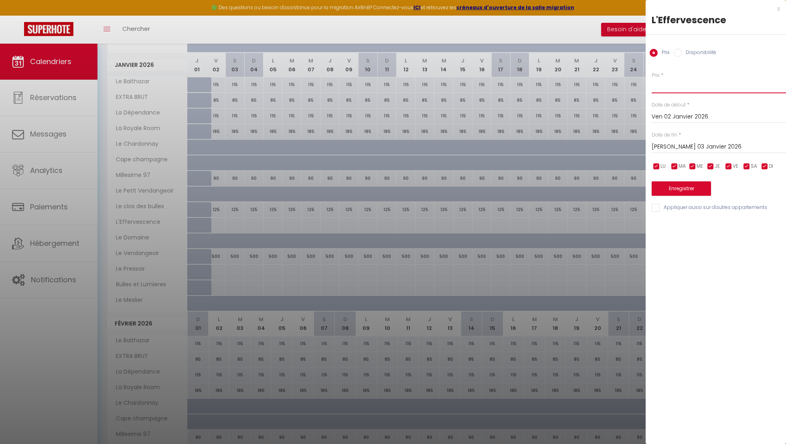
click at [658, 89] on input "Prix" at bounding box center [718, 86] width 134 height 14
type input "59"
click at [675, 141] on div "[PERSON_NAME] 03 Janvier 2026 < [DATE] > Dim Lun Mar Mer Jeu Ven Sam 1 2 3 4 5 …" at bounding box center [718, 146] width 134 height 14
click at [677, 148] on input "[PERSON_NAME] 03 Janvier 2026" at bounding box center [718, 147] width 134 height 10
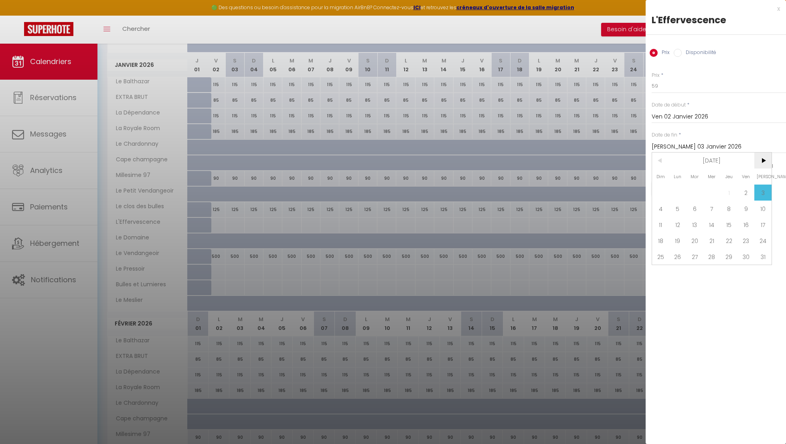
click at [762, 159] on span ">" at bounding box center [762, 161] width 17 height 16
click at [698, 251] on span "31" at bounding box center [694, 257] width 17 height 16
type input "[DATE] Mars 2026"
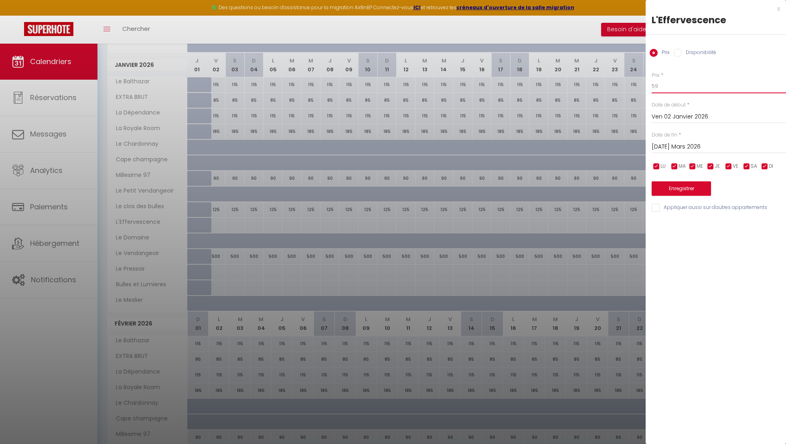
click at [672, 87] on input "59" at bounding box center [718, 86] width 134 height 14
type input "5"
type input "6"
type input "65"
click at [695, 190] on button "Enregistrer" at bounding box center [680, 189] width 59 height 14
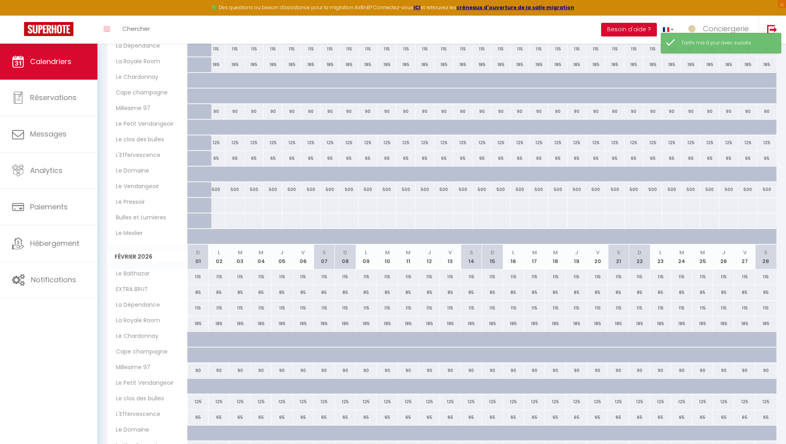
scroll to position [432, 0]
click at [216, 200] on div at bounding box center [215, 205] width 19 height 15
type input "Ven 02 Janvier 2026"
type input "[PERSON_NAME] 03 Janvier 2026"
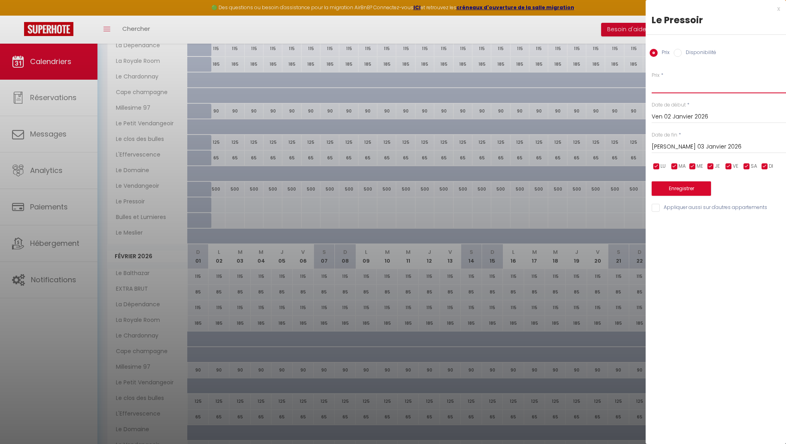
click at [691, 84] on input "Prix" at bounding box center [718, 86] width 134 height 14
type input "420"
click at [706, 144] on input "[PERSON_NAME] 03 Janvier 2026" at bounding box center [718, 147] width 134 height 10
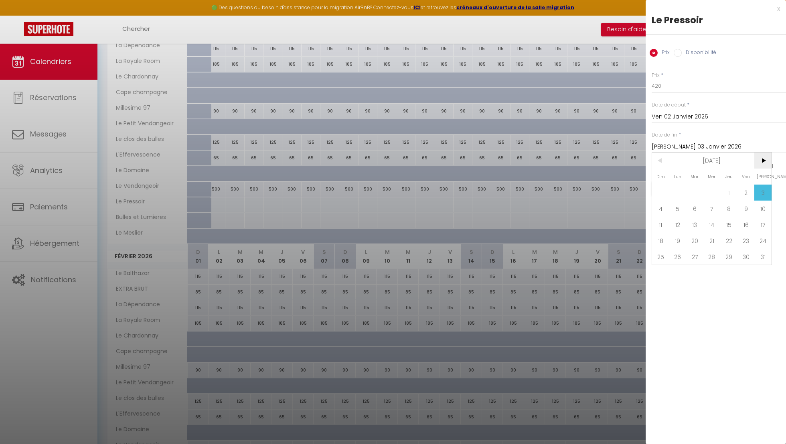
click at [765, 156] on span ">" at bounding box center [762, 161] width 17 height 16
click at [695, 257] on span "31" at bounding box center [694, 257] width 17 height 16
type input "[DATE] Mars 2026"
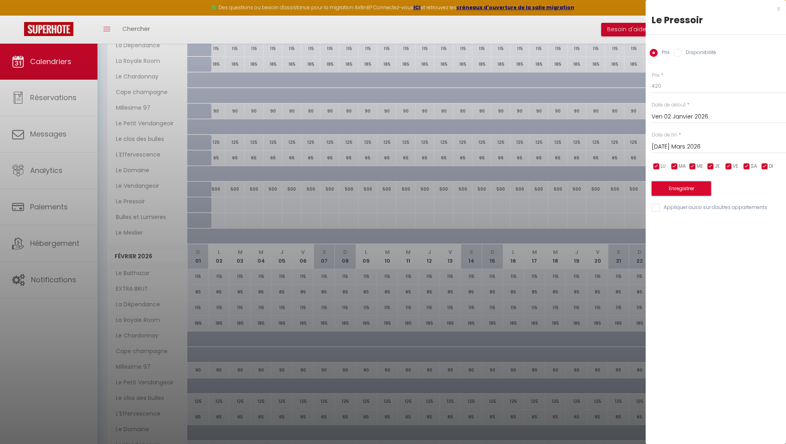
click at [683, 189] on button "Enregistrer" at bounding box center [680, 189] width 59 height 14
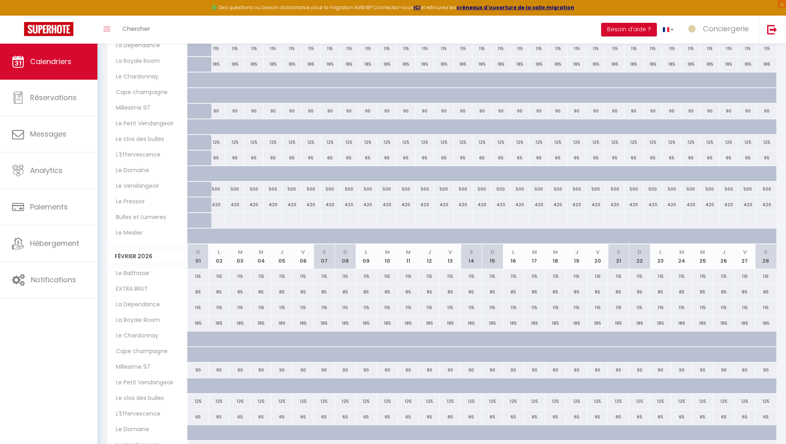
click at [220, 219] on div at bounding box center [215, 220] width 19 height 15
type input "Ven 02 Janvier 2026"
type input "[PERSON_NAME] 03 Janvier 2026"
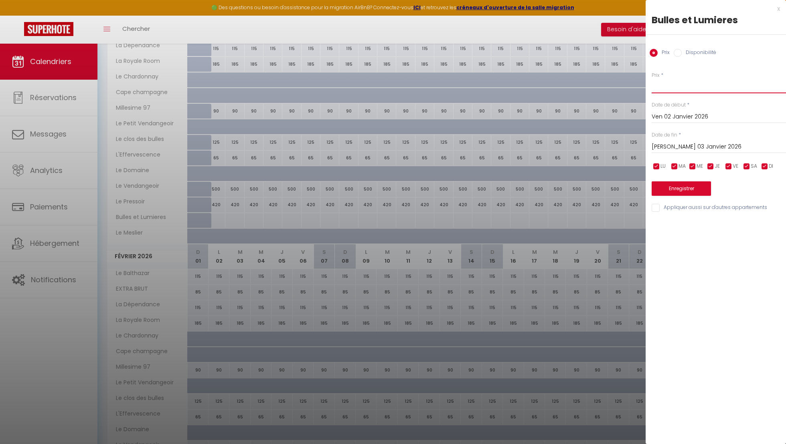
click at [658, 84] on input "Prix" at bounding box center [718, 86] width 134 height 14
type input "125"
click at [688, 141] on div "[PERSON_NAME] 03 Janvier 2026 < [DATE] > Dim Lun Mar Mer Jeu Ven Sam 1 2 3 4 5 …" at bounding box center [718, 146] width 134 height 14
click at [688, 142] on input "[PERSON_NAME] 03 Janvier 2026" at bounding box center [718, 147] width 134 height 10
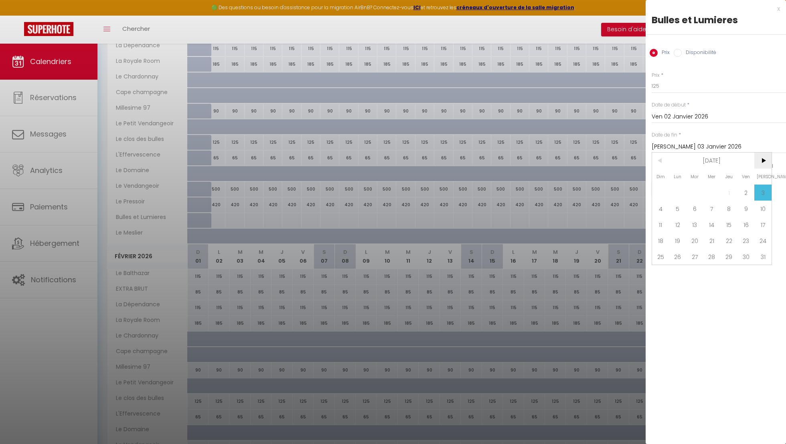
click at [770, 163] on span ">" at bounding box center [762, 161] width 17 height 16
click at [695, 247] on span "24" at bounding box center [694, 241] width 17 height 16
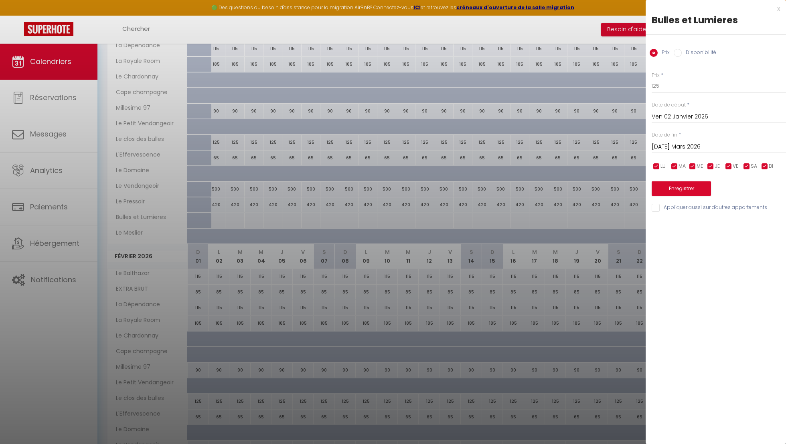
click at [724, 143] on input "[DATE] Mars 2026" at bounding box center [718, 147] width 134 height 10
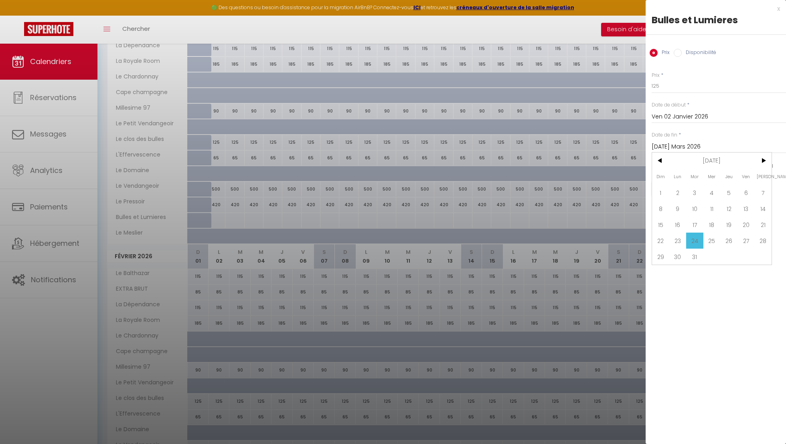
click at [695, 255] on span "31" at bounding box center [694, 257] width 17 height 16
type input "[DATE] Mars 2026"
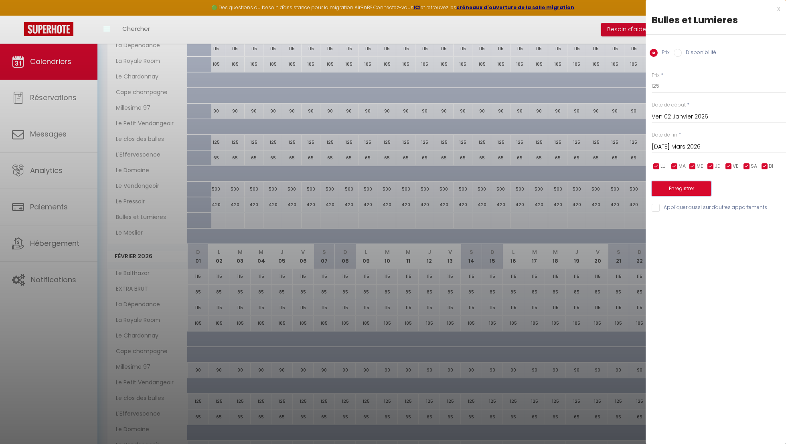
click at [675, 186] on button "Enregistrer" at bounding box center [680, 189] width 59 height 14
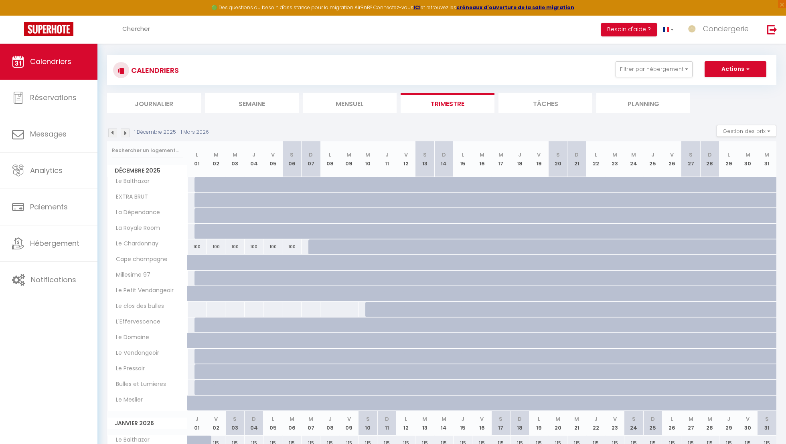
scroll to position [6, 0]
click at [123, 132] on img at bounding box center [125, 132] width 9 height 9
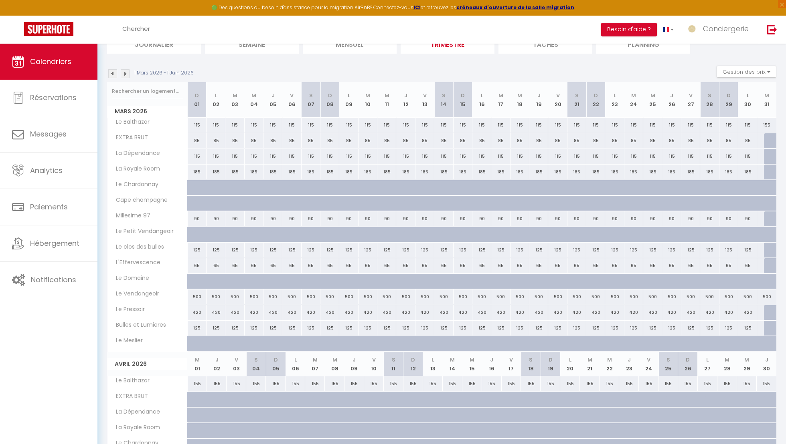
scroll to position [11, 0]
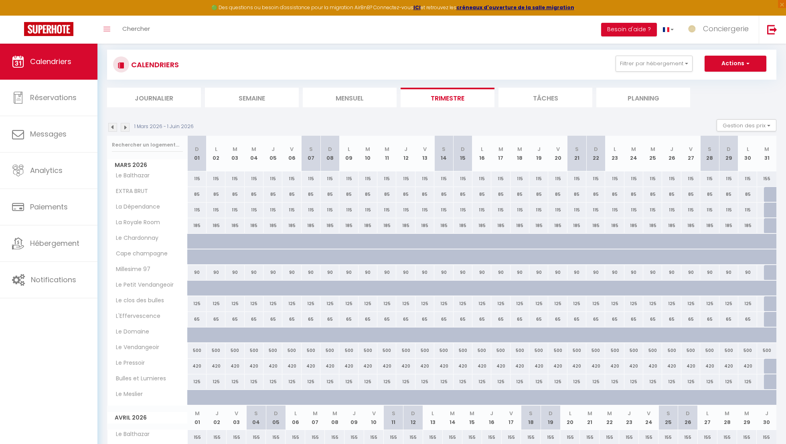
click at [115, 123] on img at bounding box center [112, 127] width 9 height 9
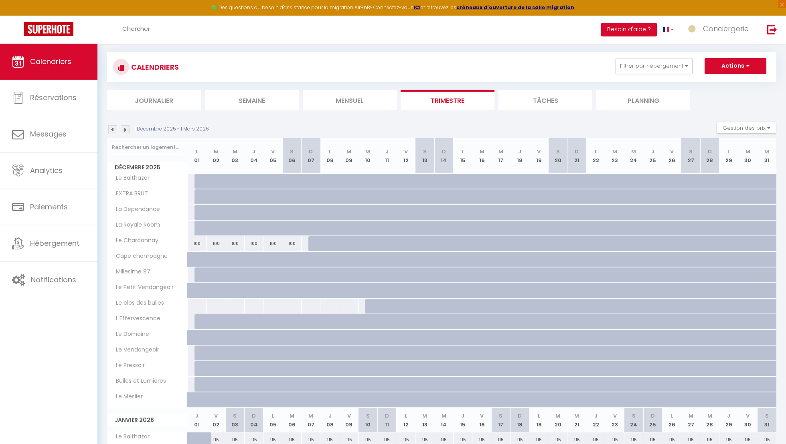
scroll to position [5, 0]
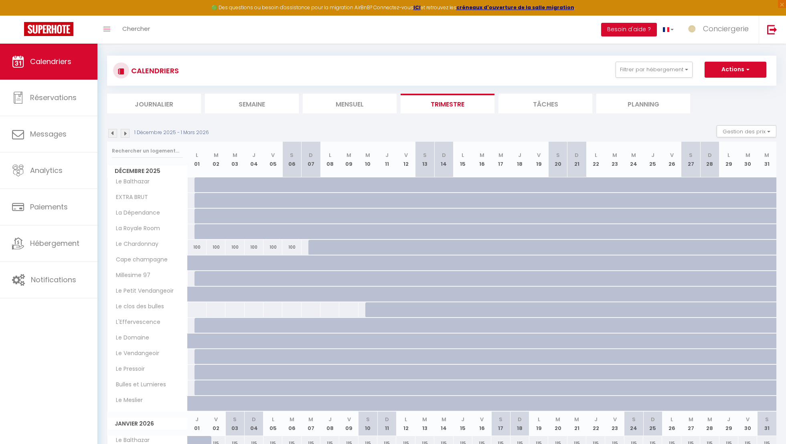
click at [111, 135] on img at bounding box center [112, 133] width 9 height 9
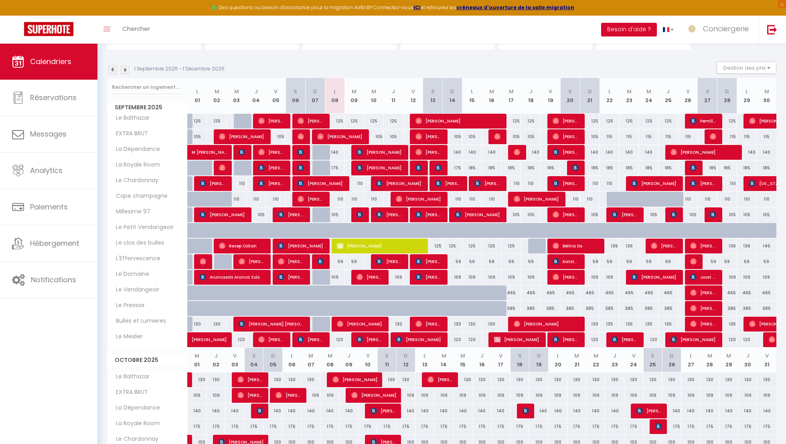
scroll to position [73, 0]
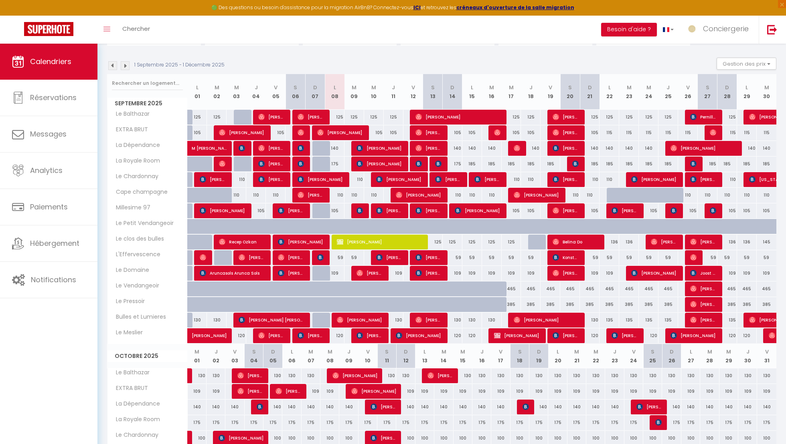
click at [318, 150] on div at bounding box center [322, 148] width 20 height 15
type input "140"
type input "Dim 07 Septembre 2025"
type input "Lun 08 Septembre 2025"
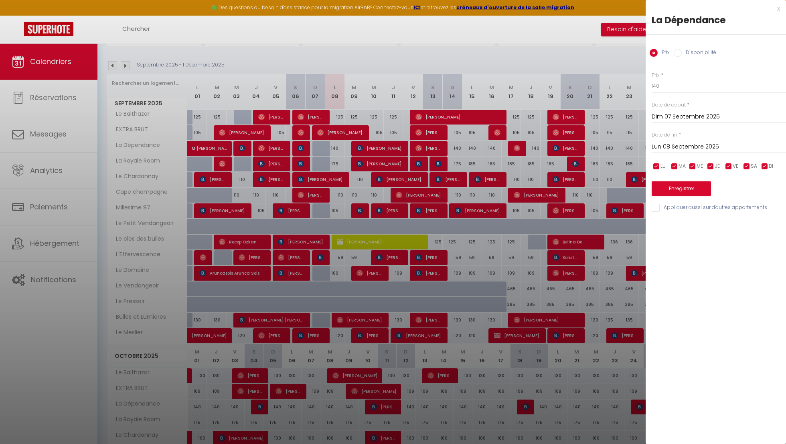
click at [318, 150] on div at bounding box center [393, 222] width 786 height 444
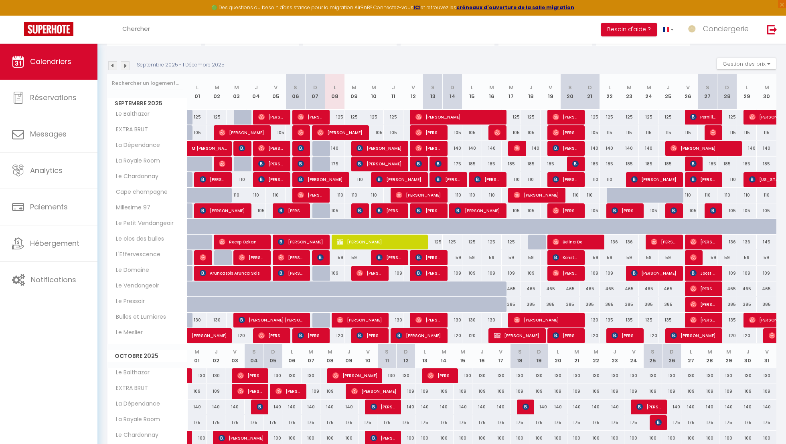
click at [591, 151] on div "140" at bounding box center [590, 148] width 20 height 15
type input "140"
type input "Dim 21 Septembre 2025"
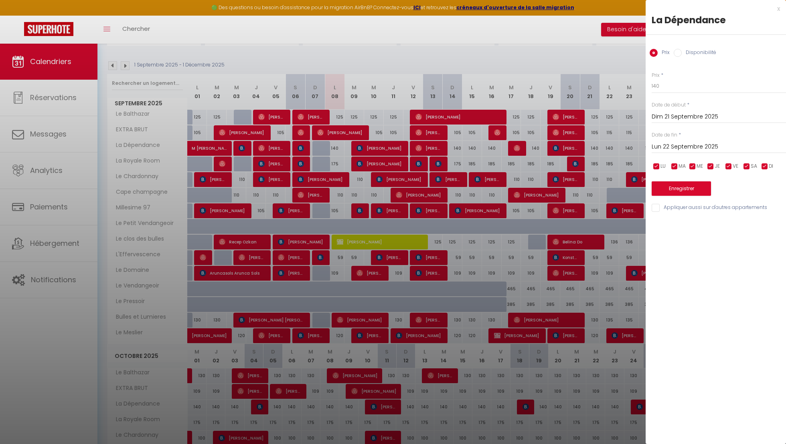
click at [678, 145] on input "Lun 22 Septembre 2025" at bounding box center [718, 147] width 134 height 10
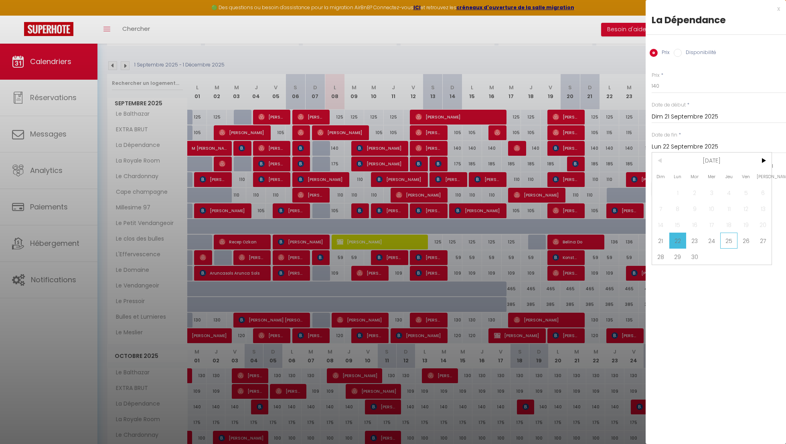
click at [722, 239] on span "25" at bounding box center [728, 241] width 17 height 16
type input "Jeu 25 Septembre 2025"
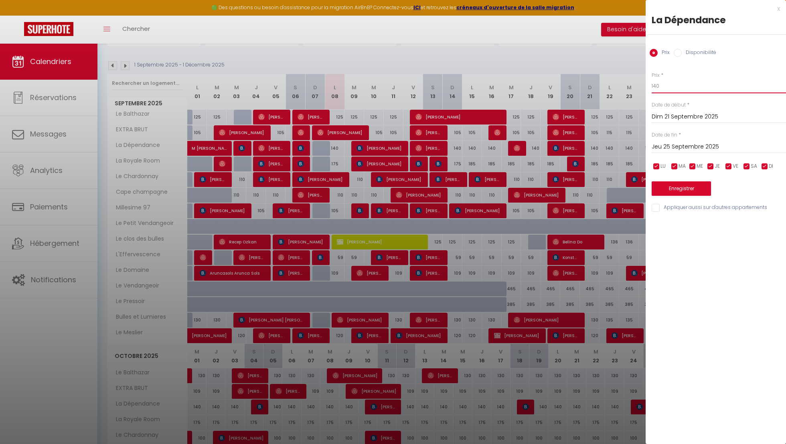
click at [669, 90] on input "140" at bounding box center [718, 86] width 134 height 14
type input "124"
click at [672, 188] on button "Enregistrer" at bounding box center [680, 189] width 59 height 14
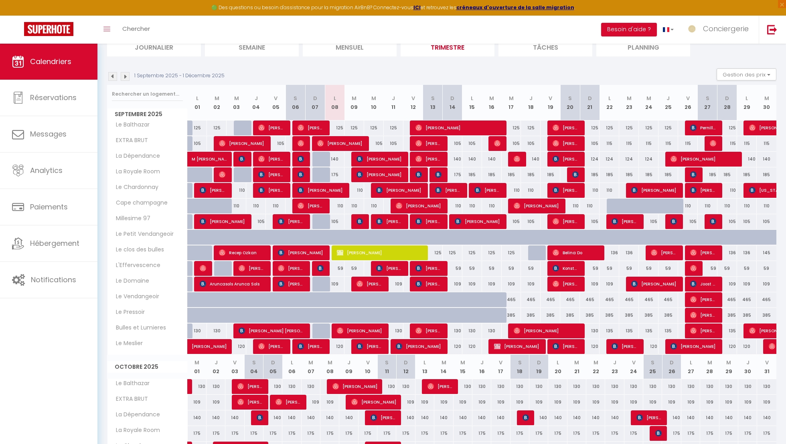
scroll to position [63, 0]
click at [370, 48] on li "Mensuel" at bounding box center [350, 46] width 94 height 20
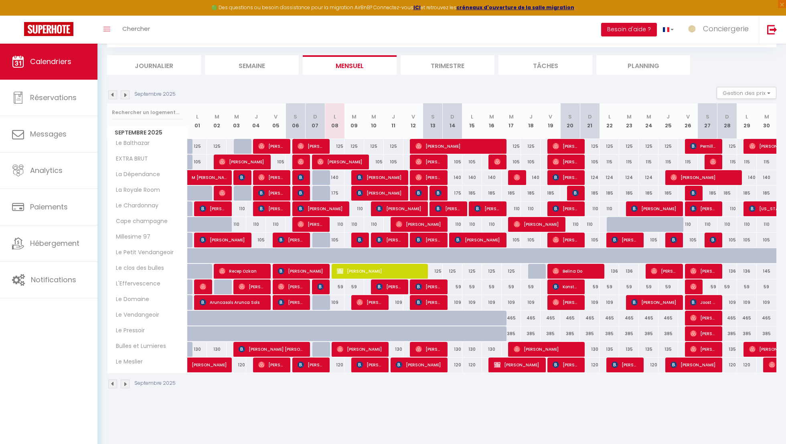
click at [125, 95] on img at bounding box center [125, 95] width 9 height 9
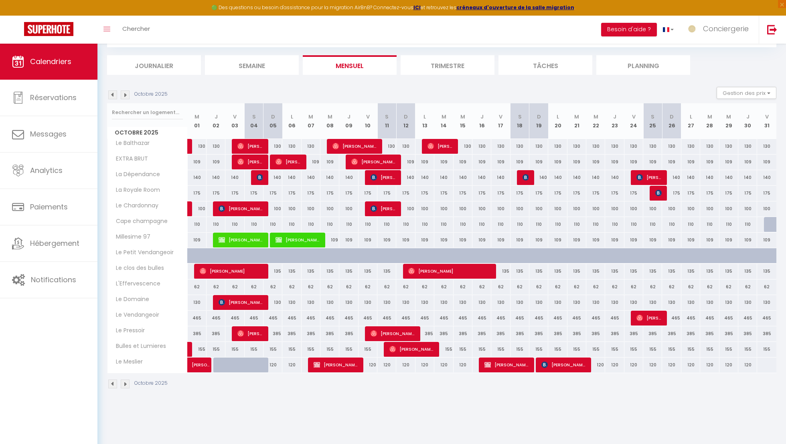
click at [765, 99] on div "Gestion des prix Nb Nuits minimum Règles Disponibilité" at bounding box center [743, 95] width 65 height 16
click at [765, 94] on button "Gestion des prix" at bounding box center [746, 93] width 60 height 12
click at [744, 117] on input "Nb Nuits minimum" at bounding box center [739, 118] width 72 height 8
checkbox input "true"
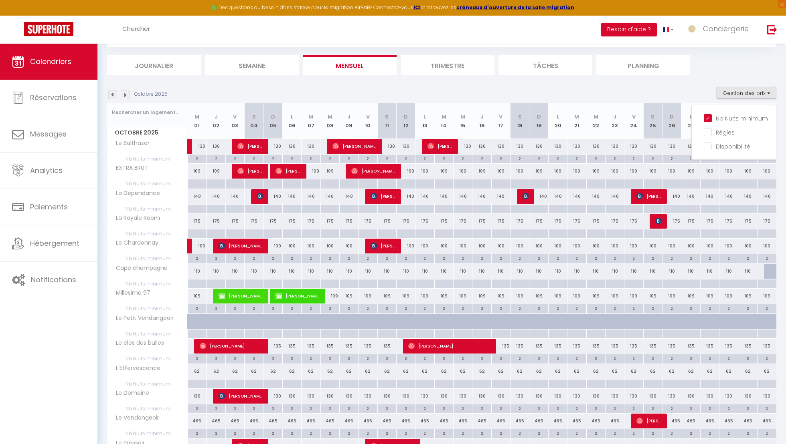
click at [193, 206] on div at bounding box center [196, 209] width 19 height 9
type input "Mer 01 Octobre 2025"
type input "Jeu 02 Octobre 2025"
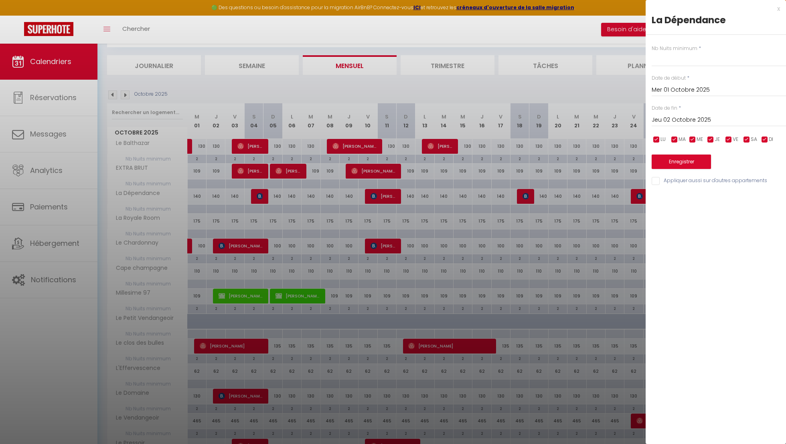
scroll to position [48, 0]
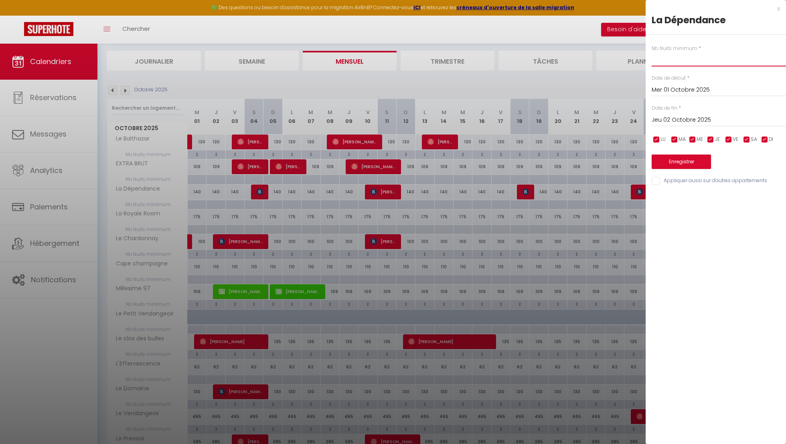
click at [663, 65] on input "text" at bounding box center [718, 59] width 134 height 14
type input "2"
click at [681, 119] on input "Jeu 02 Octobre 2025" at bounding box center [718, 120] width 134 height 10
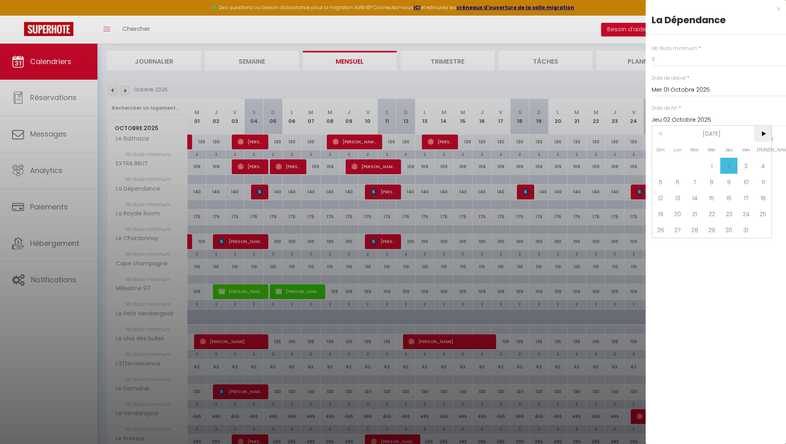
click at [769, 133] on span ">" at bounding box center [762, 134] width 17 height 16
click at [662, 246] on span "30" at bounding box center [660, 246] width 17 height 16
type input "Dim 30 Novembre 2025"
click at [685, 166] on button "Enregistrer" at bounding box center [680, 162] width 59 height 14
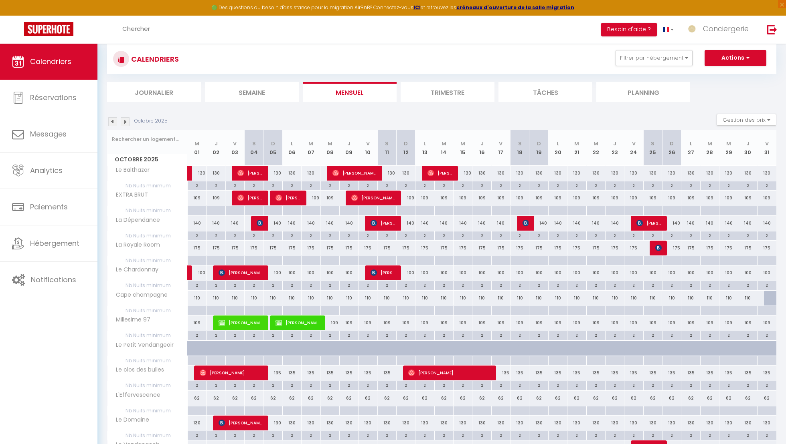
scroll to position [14, 0]
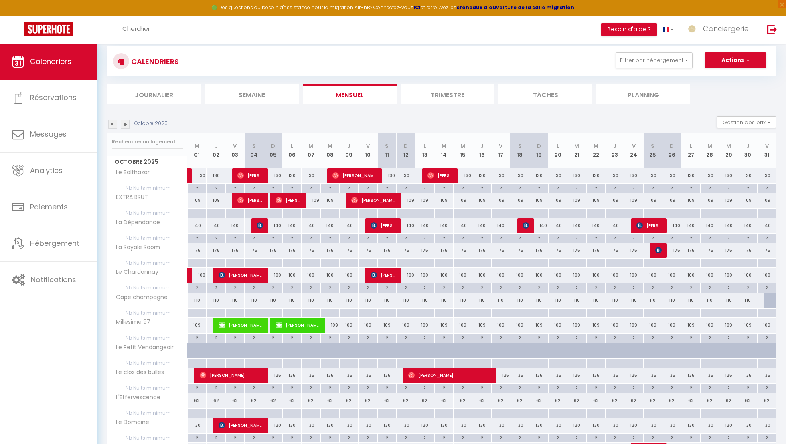
click at [113, 127] on img at bounding box center [112, 124] width 9 height 9
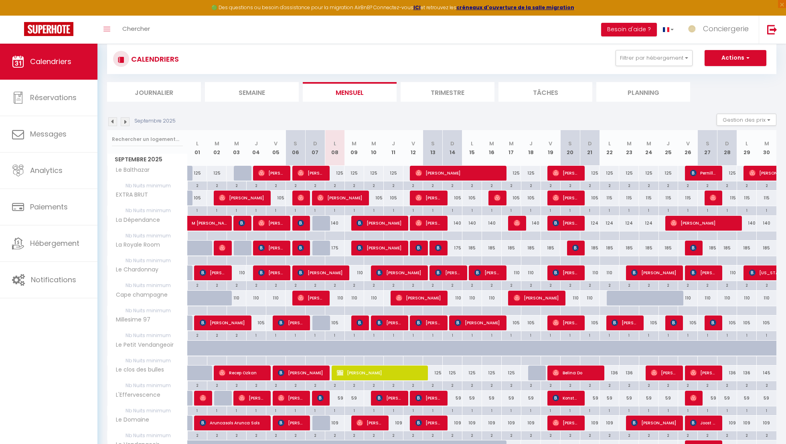
scroll to position [21, 0]
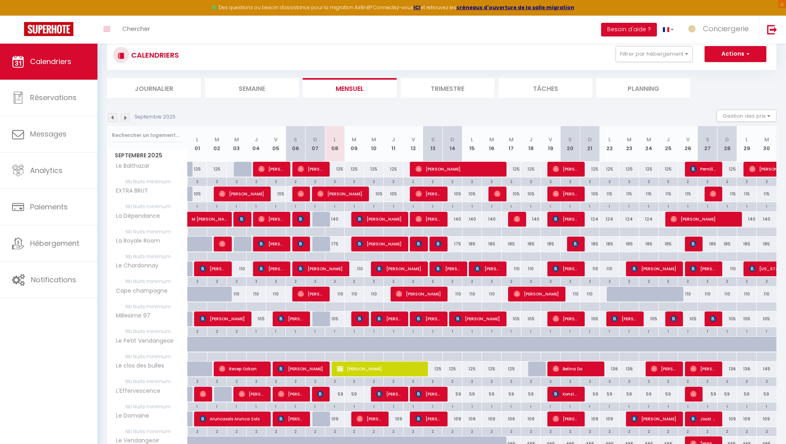
click at [607, 192] on div "115" at bounding box center [609, 194] width 20 height 15
type input "115"
type input "Lun 22 Septembre 2025"
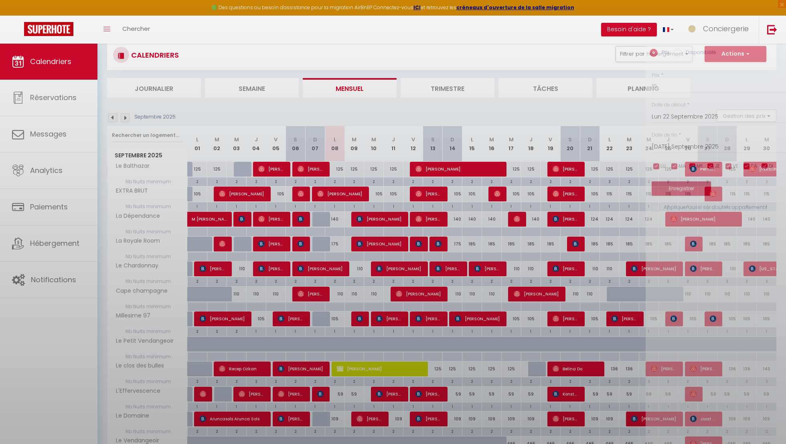
scroll to position [20, 0]
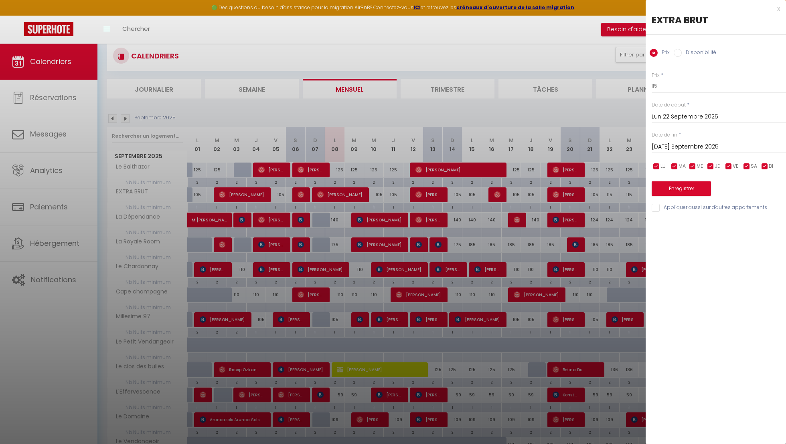
click at [662, 141] on div "[DATE] Septembre 2025 < [DATE] > Dim Lun Mar Mer Jeu Ven Sam 1 2 3 4 5 6 7 8 9 …" at bounding box center [718, 146] width 134 height 14
click at [664, 144] on input "[DATE] Septembre 2025" at bounding box center [718, 147] width 134 height 10
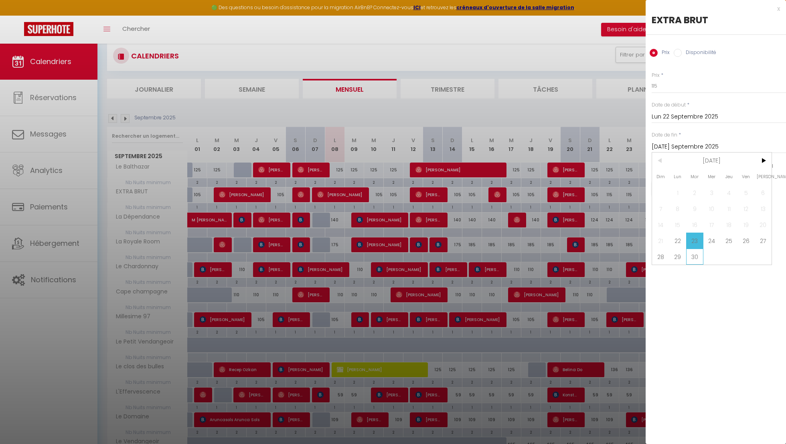
click at [695, 254] on span "30" at bounding box center [694, 257] width 17 height 16
type input "[DATE] Septembre 2025"
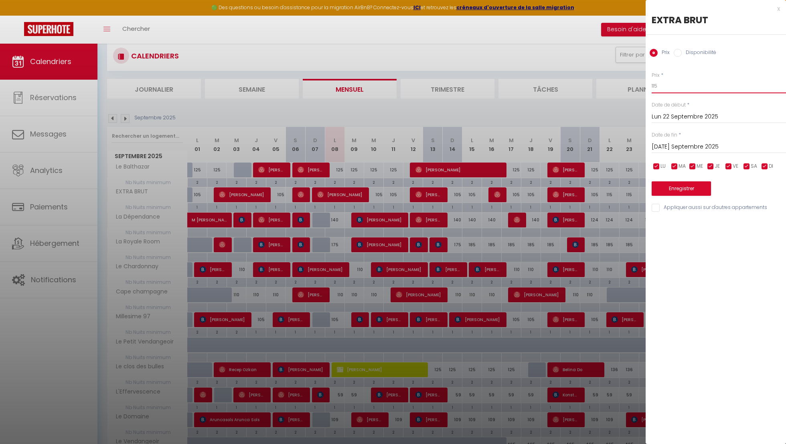
click at [671, 87] on input "115" at bounding box center [718, 86] width 134 height 14
type input "1"
type input "90"
click at [680, 187] on button "Enregistrer" at bounding box center [680, 189] width 59 height 14
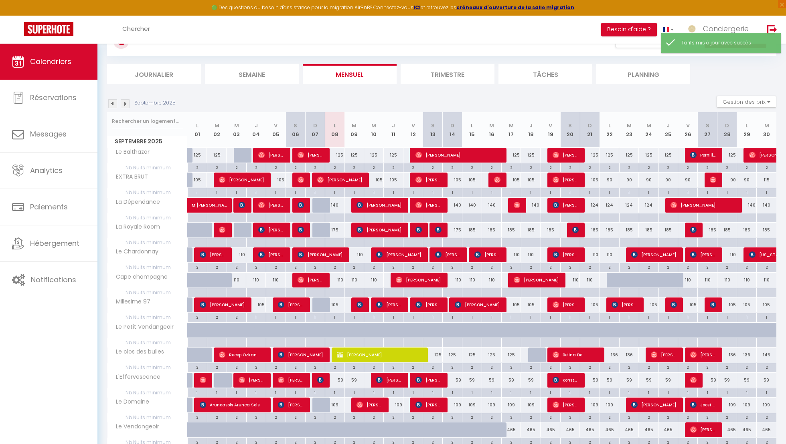
scroll to position [41, 0]
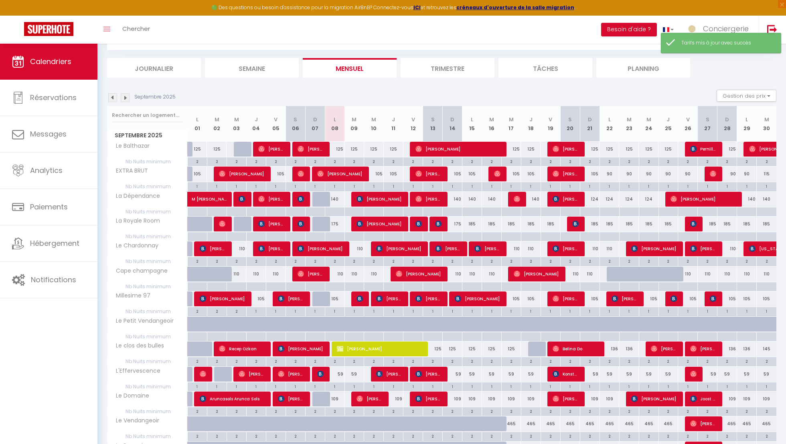
click at [375, 174] on div "105" at bounding box center [374, 174] width 20 height 15
type input "105"
type input "Mer 10 Septembre 2025"
type input "Jeu 11 Septembre 2025"
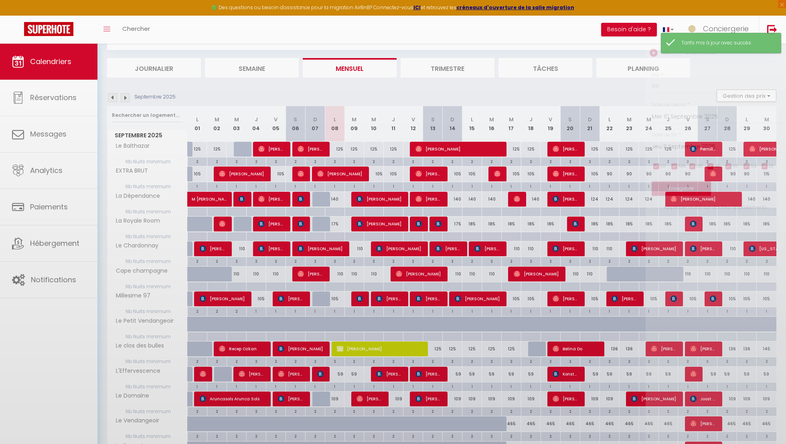
scroll to position [40, 0]
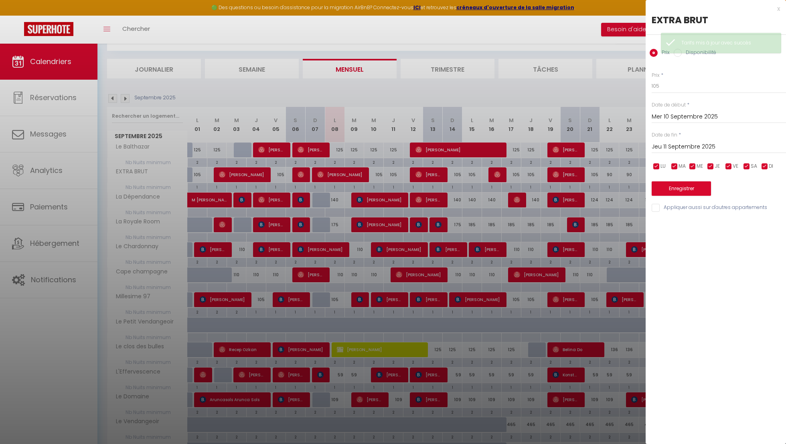
click at [683, 93] on div "Prix * 105 Statut * Disponible Indisponible Date de début * Mer 10 Septembre 20…" at bounding box center [715, 137] width 140 height 151
click at [672, 91] on input "105" at bounding box center [718, 86] width 134 height 14
drag, startPoint x: 672, startPoint y: 91, endPoint x: 628, endPoint y: 87, distance: 44.2
click at [628, 87] on body "🟢 Des questions ou besoin d'assistance pour la migration AirBnB? Connectez-vous…" at bounding box center [393, 277] width 786 height 547
type input "89"
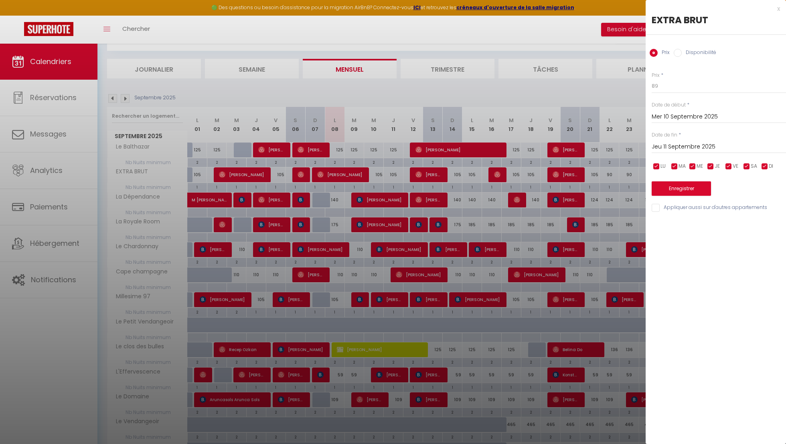
click at [691, 146] on input "Jeu 11 Septembre 2025" at bounding box center [718, 147] width 134 height 10
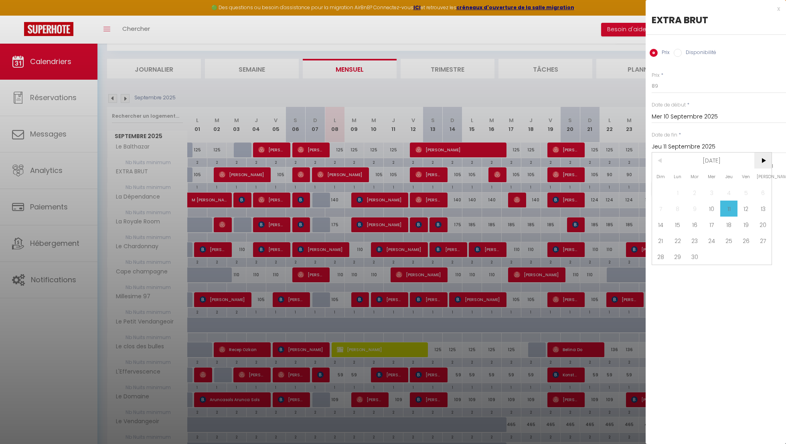
click at [768, 165] on span ">" at bounding box center [762, 161] width 17 height 16
click at [666, 159] on span "<" at bounding box center [660, 161] width 17 height 16
drag, startPoint x: 693, startPoint y: 256, endPoint x: 693, endPoint y: 239, distance: 17.2
click at [693, 255] on span "30" at bounding box center [694, 257] width 17 height 16
type input "[DATE] Septembre 2025"
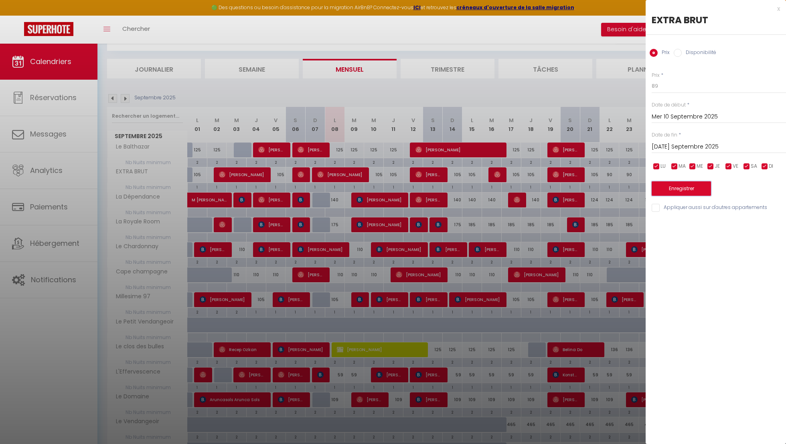
click at [693, 188] on button "Enregistrer" at bounding box center [680, 189] width 59 height 14
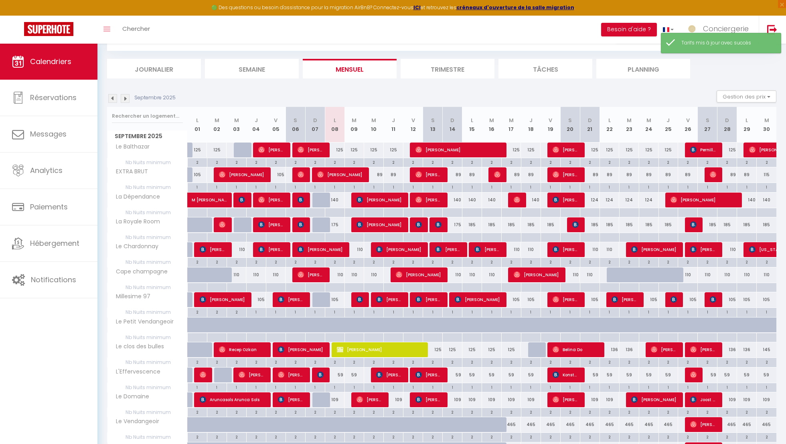
click at [762, 172] on div "115" at bounding box center [766, 175] width 20 height 15
type input "115"
type input "[DATE] Septembre 2025"
type input "Mer 01 Octobre 2025"
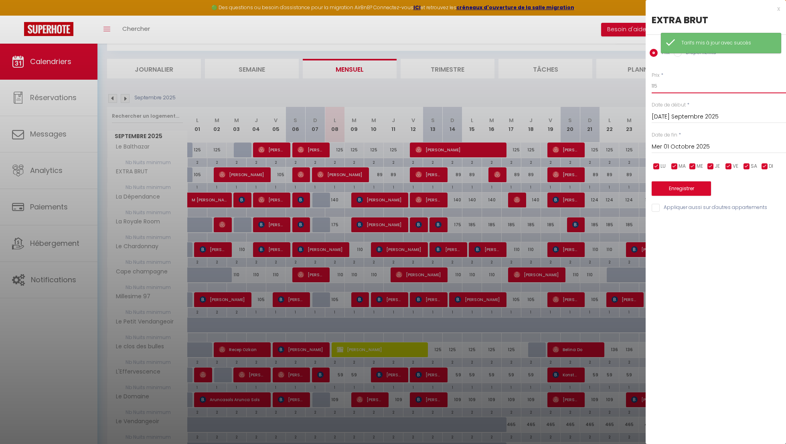
click at [671, 89] on input "115" at bounding box center [718, 86] width 134 height 14
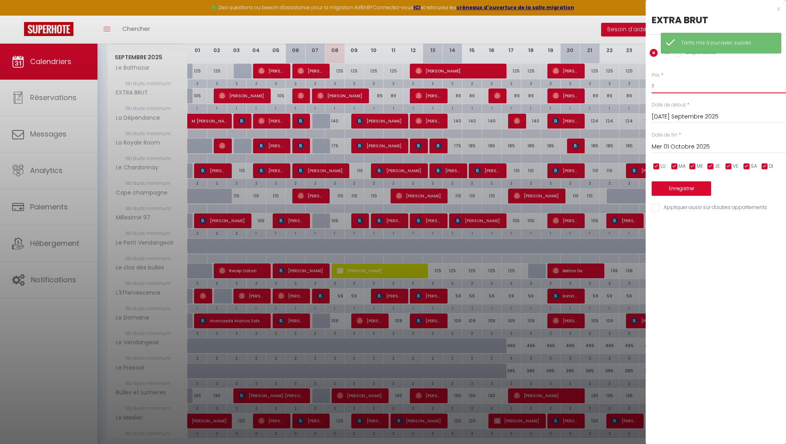
type input "1"
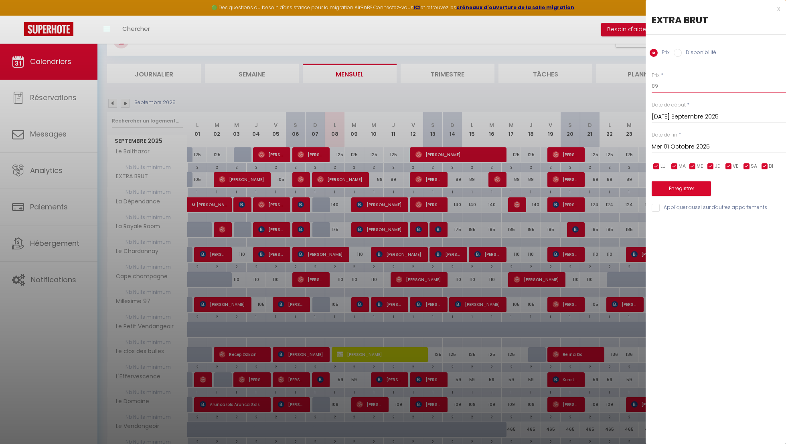
scroll to position [17, 0]
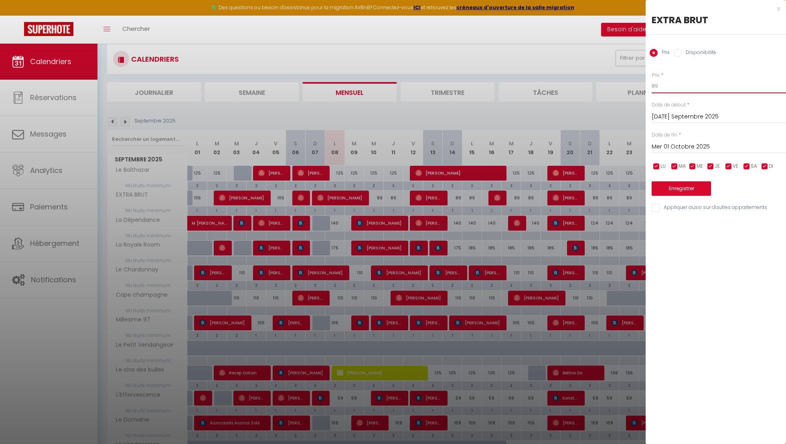
type input "89"
click at [675, 189] on button "Enregistrer" at bounding box center [680, 189] width 59 height 14
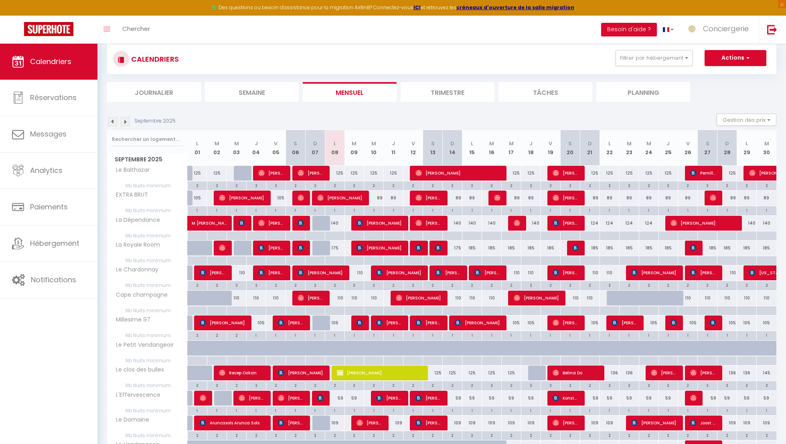
click at [127, 124] on img at bounding box center [125, 121] width 9 height 9
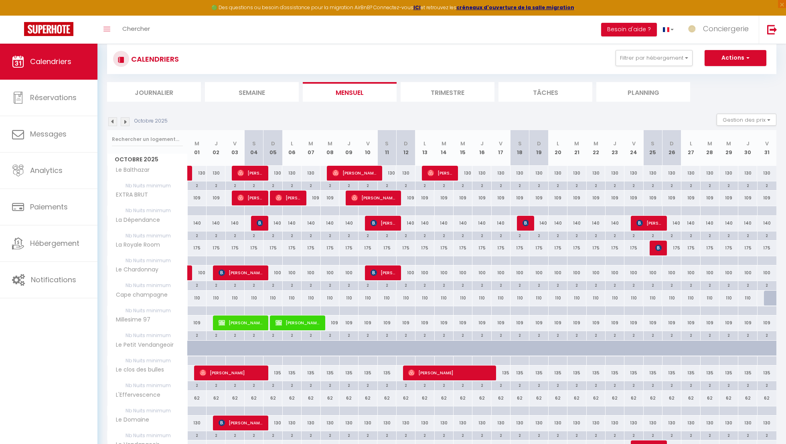
click at [127, 124] on img at bounding box center [125, 121] width 9 height 9
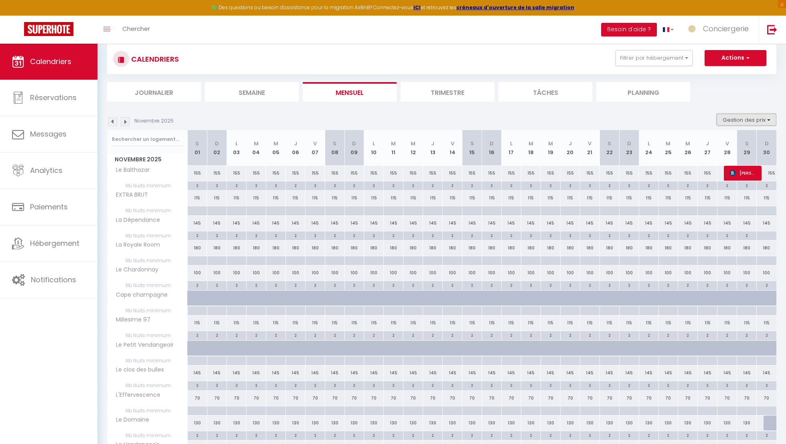
click at [742, 114] on button "Gestion des prix" at bounding box center [746, 120] width 60 height 12
click at [709, 143] on input "Nb Nuits minimum" at bounding box center [739, 145] width 72 height 8
checkbox input "false"
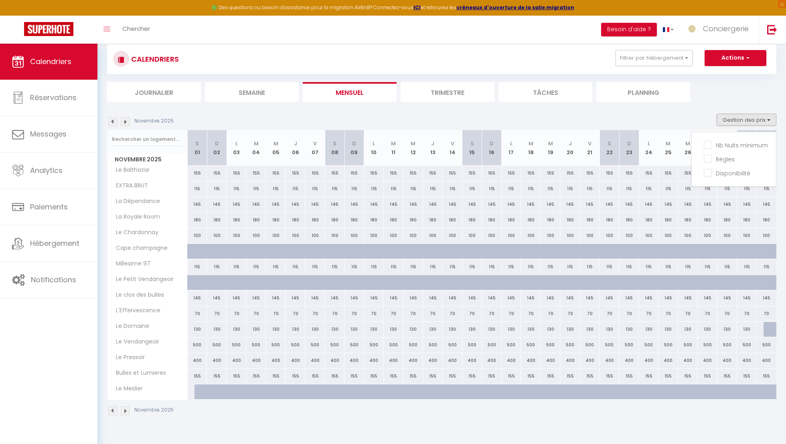
click at [680, 97] on li "Planning" at bounding box center [643, 92] width 94 height 20
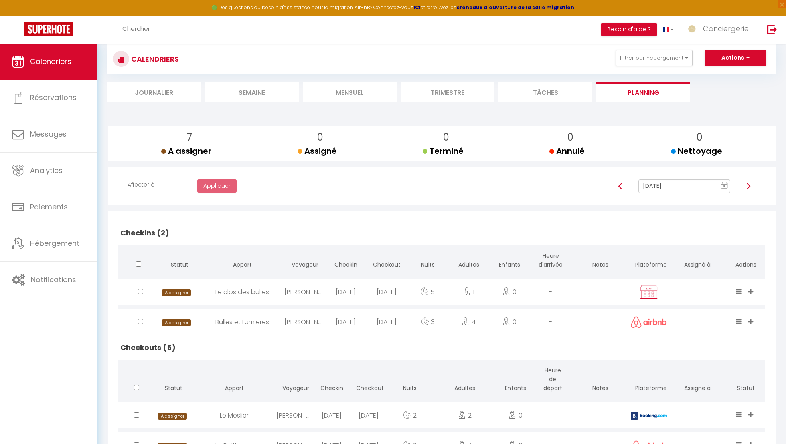
click at [348, 92] on li "Mensuel" at bounding box center [350, 92] width 94 height 20
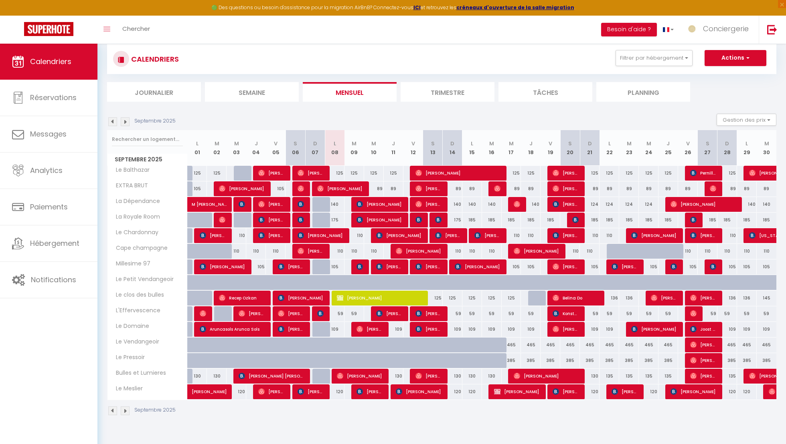
click at [121, 120] on img at bounding box center [125, 121] width 9 height 9
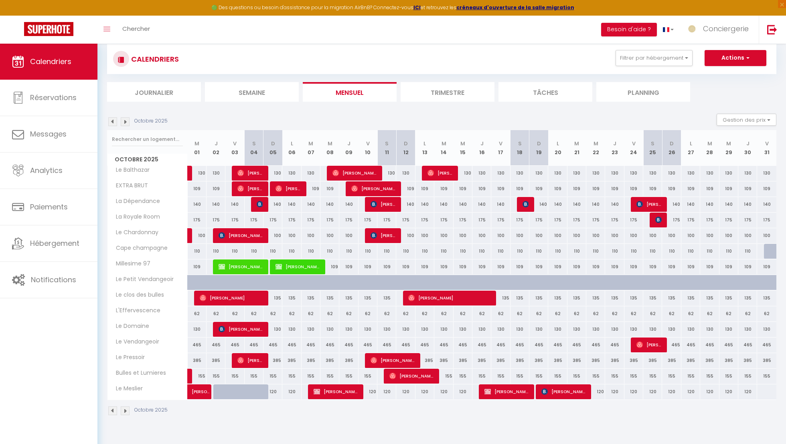
click at [121, 120] on img at bounding box center [125, 121] width 9 height 9
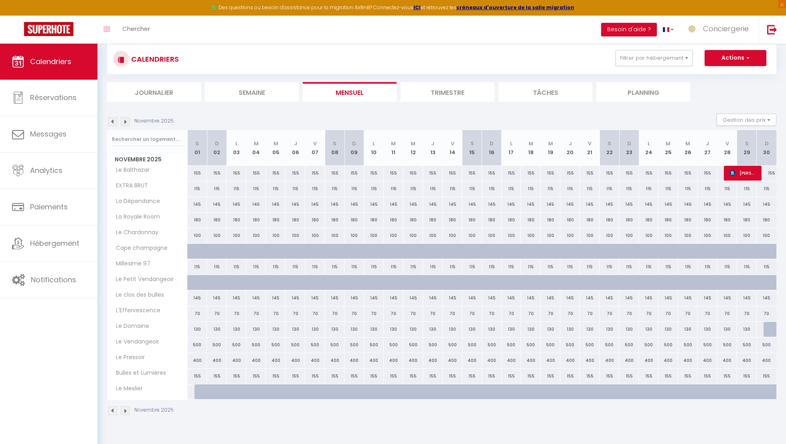
click at [121, 120] on img at bounding box center [125, 121] width 9 height 9
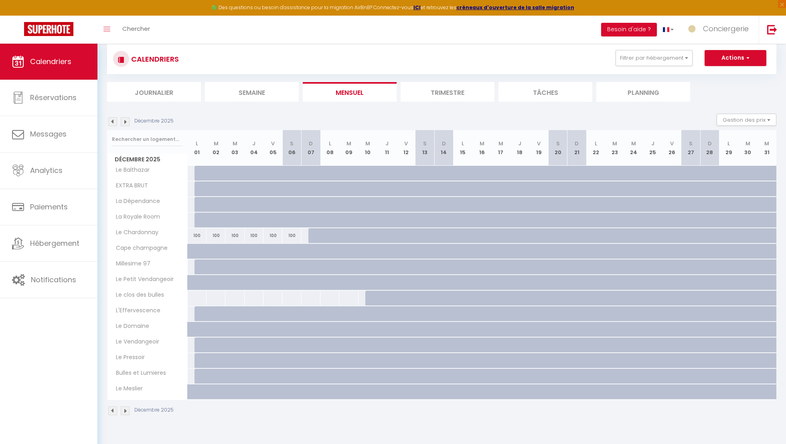
click at [272, 171] on div at bounding box center [279, 177] width 19 height 15
type input "155"
select select "1"
type input "Ven 05 Décembre 2025"
type input "[PERSON_NAME] 06 Décembre 2025"
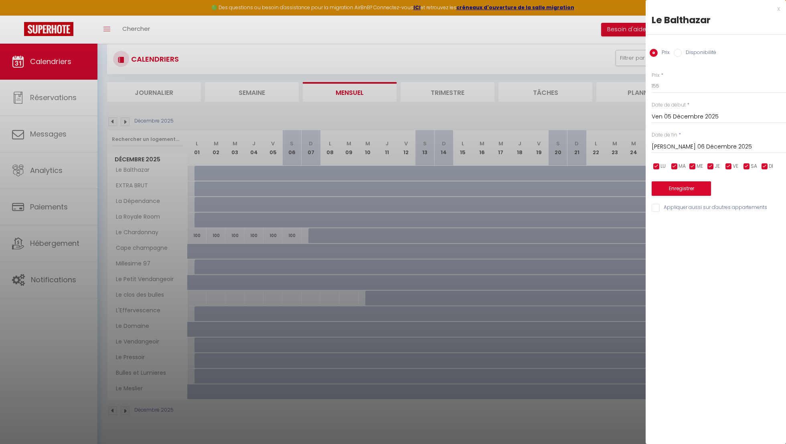
click at [679, 55] on input "Disponibilité" at bounding box center [677, 53] width 8 height 8
radio input "true"
radio input "false"
click at [680, 90] on select "Disponible Indisponible" at bounding box center [718, 86] width 134 height 15
click at [651, 79] on select "Disponible Indisponible" at bounding box center [718, 86] width 134 height 15
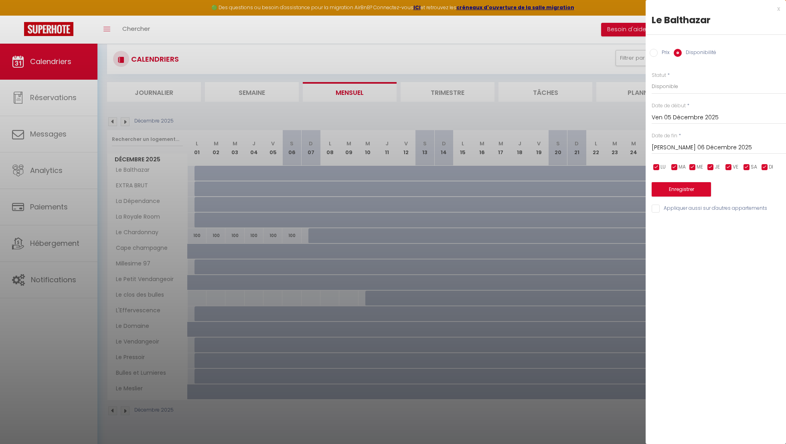
click at [676, 146] on input "[PERSON_NAME] 06 Décembre 2025" at bounding box center [718, 148] width 134 height 10
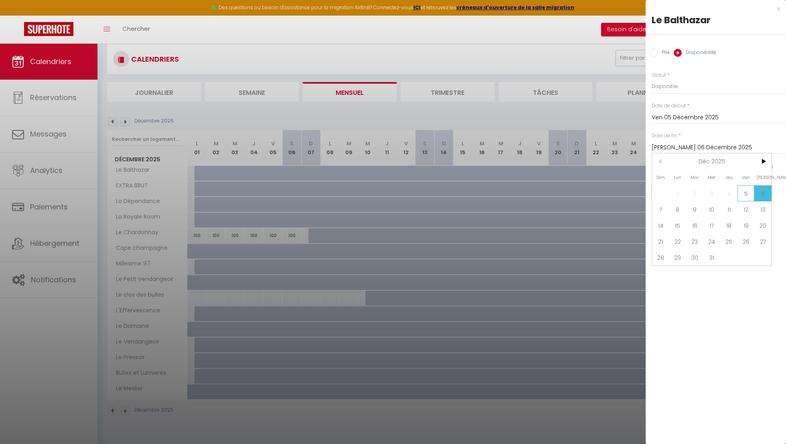
click at [744, 196] on span "5" at bounding box center [745, 194] width 17 height 16
type input "Ven 05 Décembre 2025"
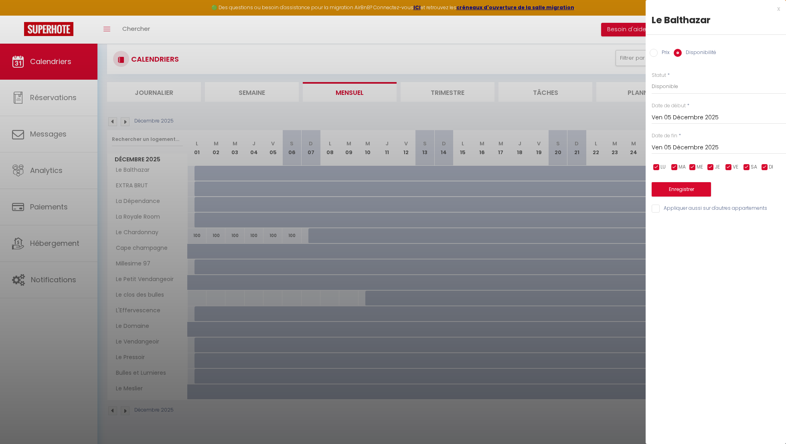
click at [693, 121] on input "Ven 05 Décembre 2025" at bounding box center [718, 118] width 134 height 10
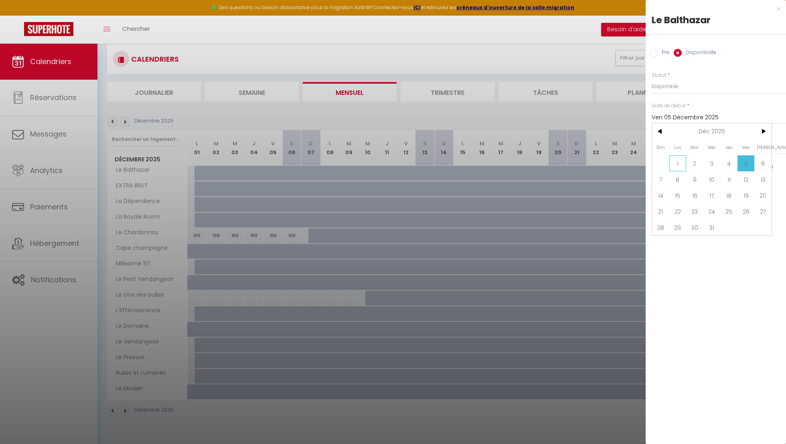
click at [678, 165] on span "1" at bounding box center [677, 164] width 17 height 16
type input "Lun 01 Décembre 2025"
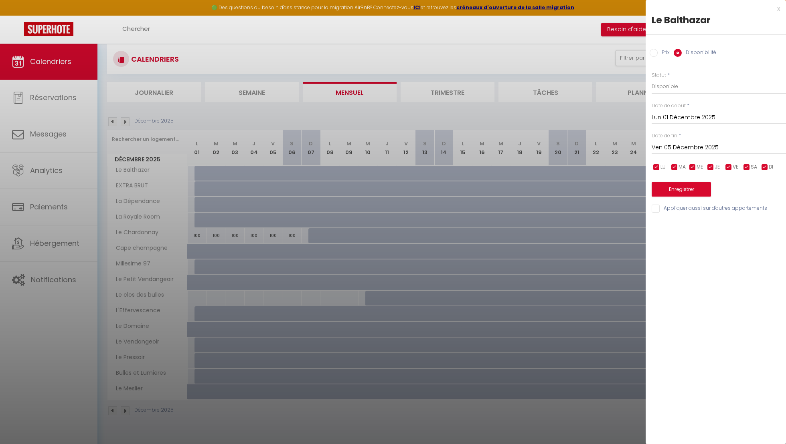
click at [679, 143] on input "Ven 05 Décembre 2025" at bounding box center [718, 148] width 134 height 10
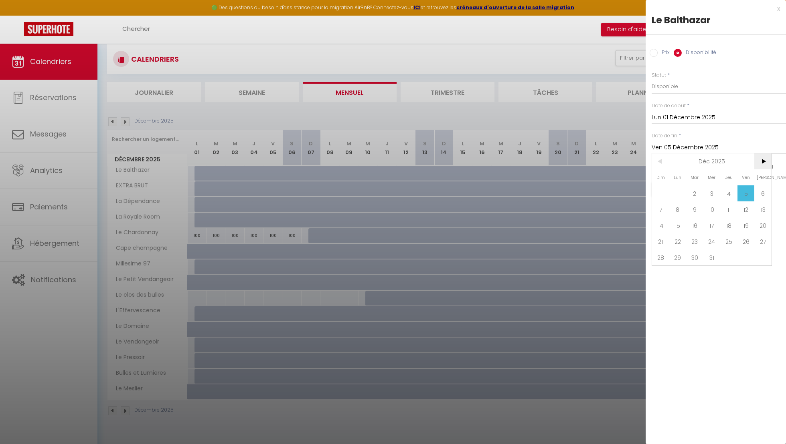
click at [766, 156] on span ">" at bounding box center [762, 162] width 17 height 16
click at [753, 191] on span "2" at bounding box center [745, 194] width 17 height 16
type input "Ven 02 Janvier 2026"
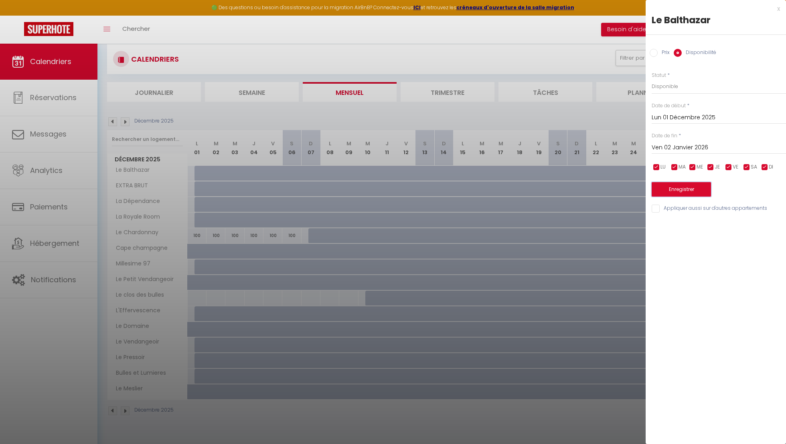
click at [686, 189] on button "Enregistrer" at bounding box center [680, 189] width 59 height 14
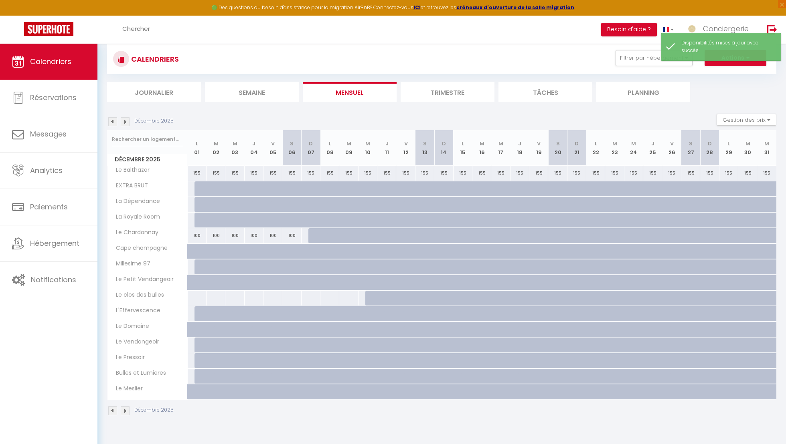
click at [386, 172] on div "155" at bounding box center [386, 173] width 19 height 15
select select "1"
type input "Jeu 11 Décembre 2025"
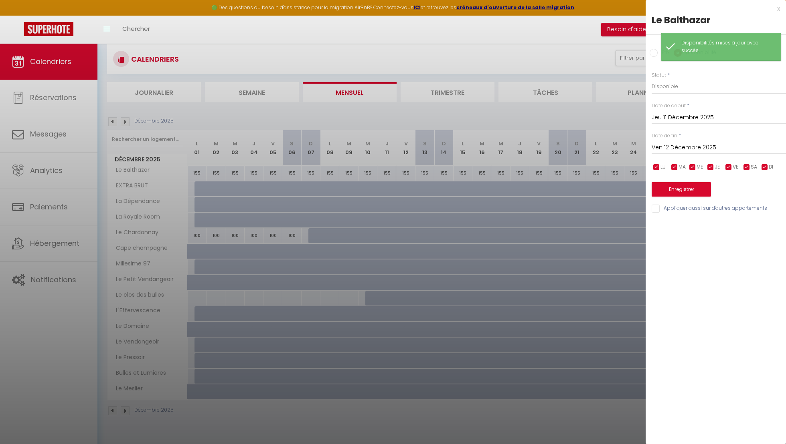
click at [682, 146] on input "Ven 12 Décembre 2025" at bounding box center [718, 148] width 134 height 10
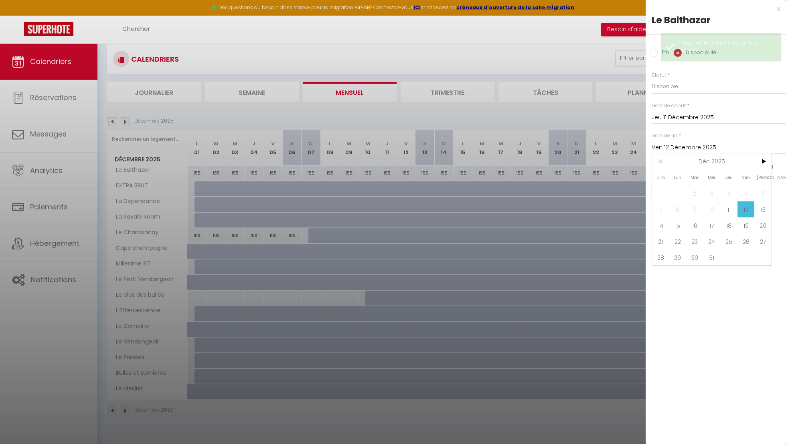
drag, startPoint x: 678, startPoint y: 228, endPoint x: 677, endPoint y: 217, distance: 10.9
click at [677, 228] on span "15" at bounding box center [677, 226] width 17 height 16
type input "Lun 15 Décembre 2025"
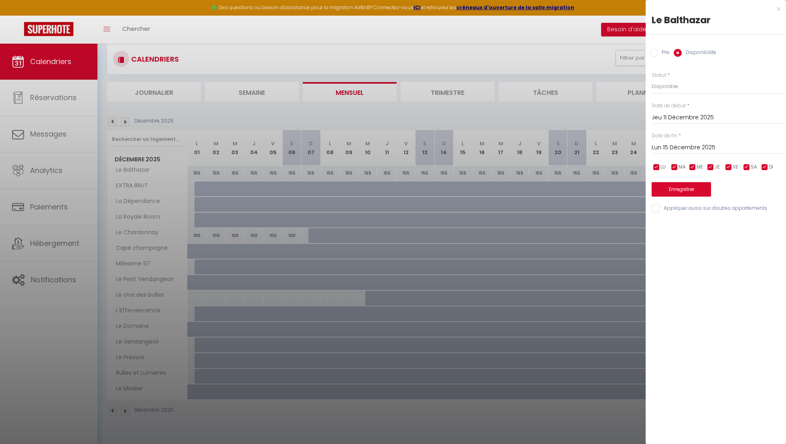
click at [665, 56] on label "Prix" at bounding box center [663, 53] width 12 height 9
click at [657, 56] on input "Prix" at bounding box center [653, 53] width 8 height 8
radio input "true"
radio input "false"
click at [669, 87] on input "155" at bounding box center [718, 86] width 134 height 14
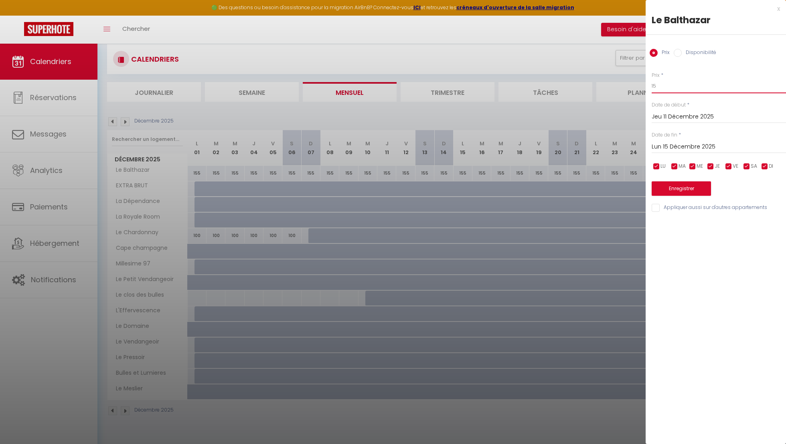
type input "1"
type input "345"
click at [683, 188] on button "Enregistrer" at bounding box center [680, 189] width 59 height 14
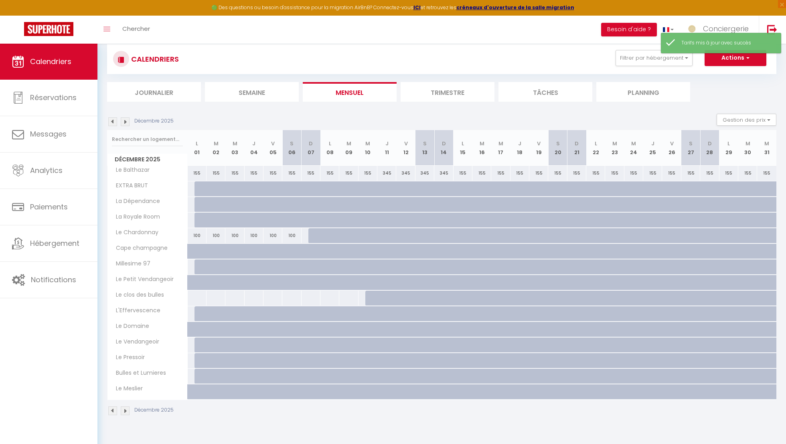
click at [463, 174] on div "155" at bounding box center [462, 173] width 19 height 15
type input "155"
type input "Lun 15 Décembre 2025"
type input "[DATE] Décembre 2025"
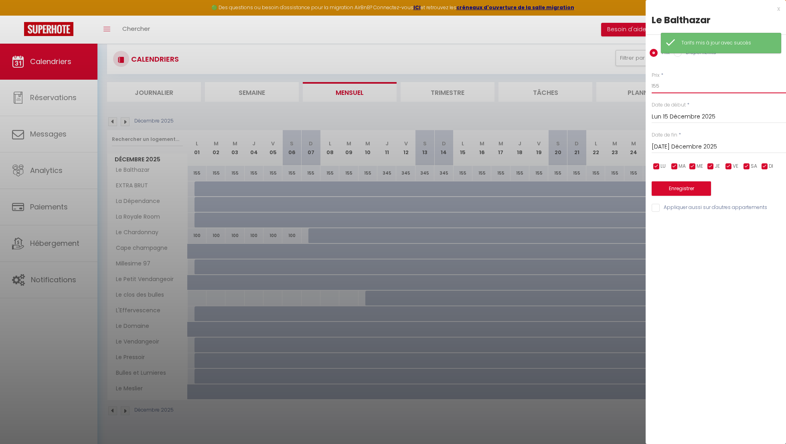
click at [689, 83] on input "155" at bounding box center [718, 86] width 134 height 14
type input "1"
type input "345"
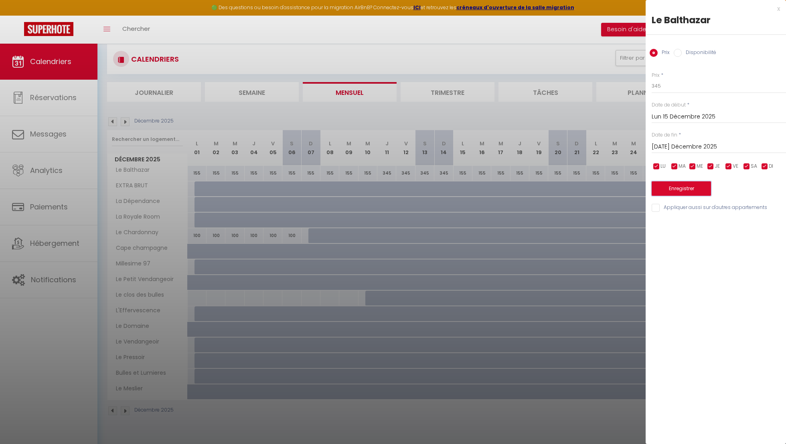
click at [687, 186] on button "Enregistrer" at bounding box center [680, 189] width 59 height 14
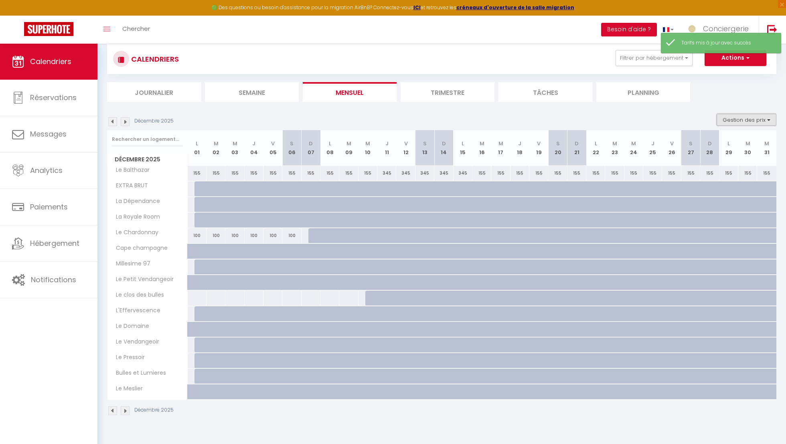
drag, startPoint x: 759, startPoint y: 122, endPoint x: 754, endPoint y: 122, distance: 4.4
click at [758, 122] on button "Gestion des prix" at bounding box center [746, 120] width 60 height 12
click at [739, 141] on input "Nb Nuits minimum" at bounding box center [739, 145] width 72 height 8
checkbox input "true"
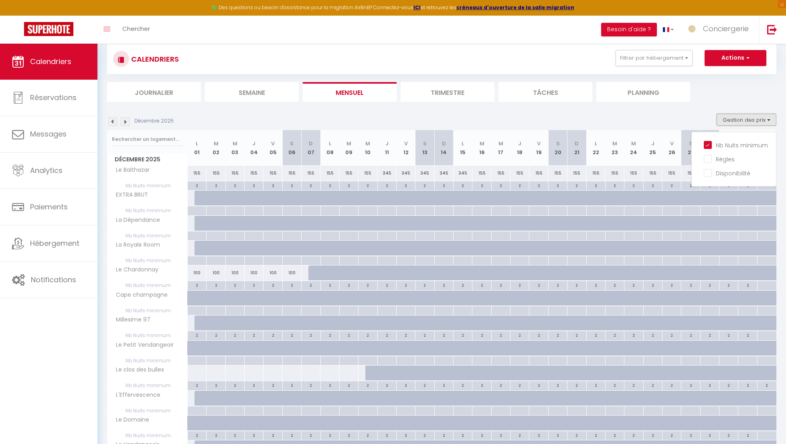
click at [740, 115] on button "Gestion des prix" at bounding box center [746, 120] width 60 height 12
click at [667, 98] on li "Planning" at bounding box center [643, 92] width 94 height 20
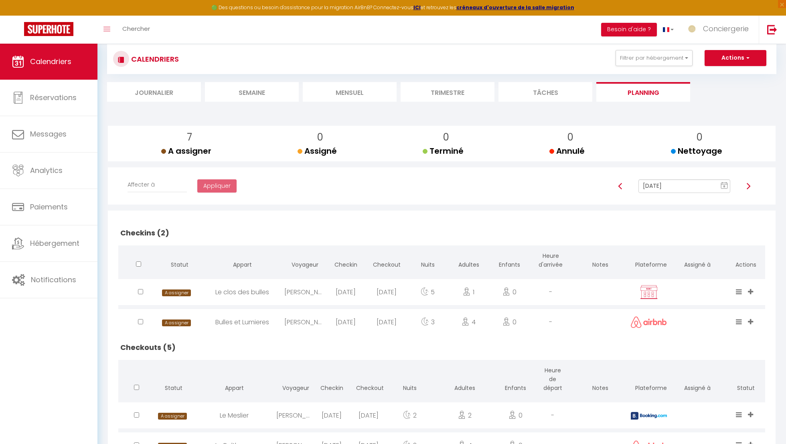
click at [384, 92] on li "Mensuel" at bounding box center [350, 92] width 94 height 20
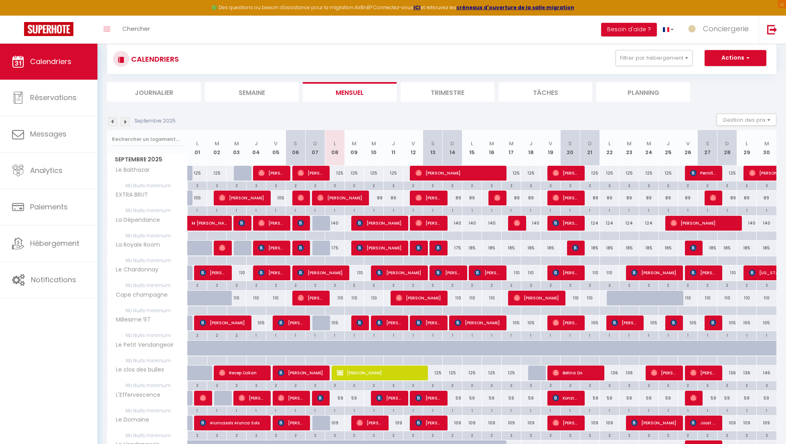
click at [126, 120] on img at bounding box center [125, 121] width 9 height 9
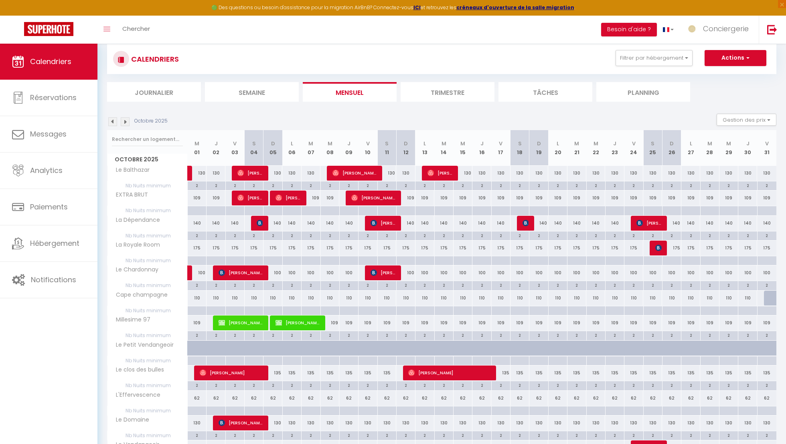
click at [126, 120] on img at bounding box center [125, 121] width 9 height 9
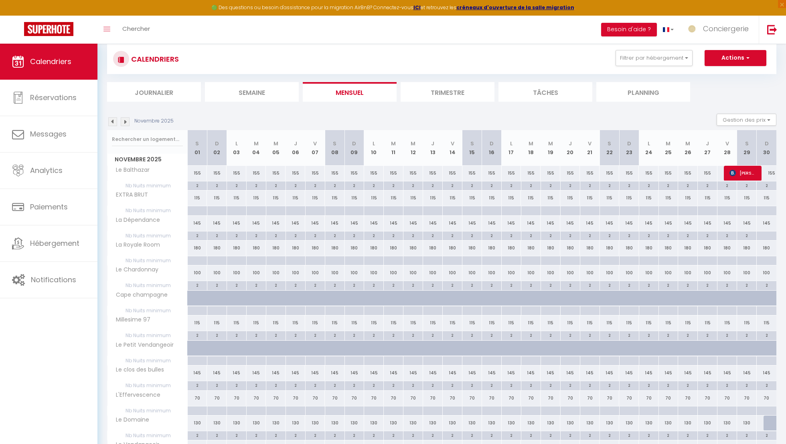
click at [126, 120] on img at bounding box center [125, 121] width 9 height 9
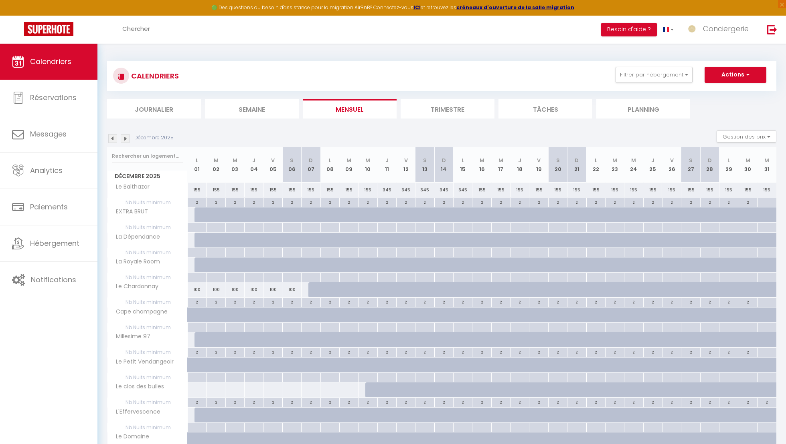
click at [442, 104] on li "Trimestre" at bounding box center [447, 109] width 94 height 20
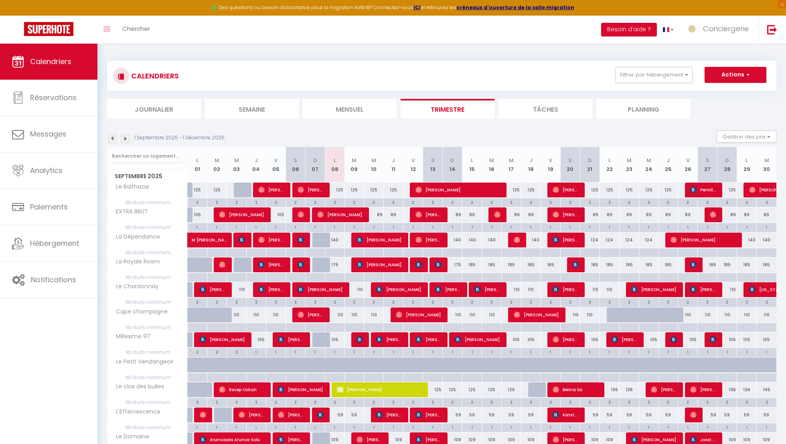
click at [114, 136] on img at bounding box center [112, 138] width 9 height 9
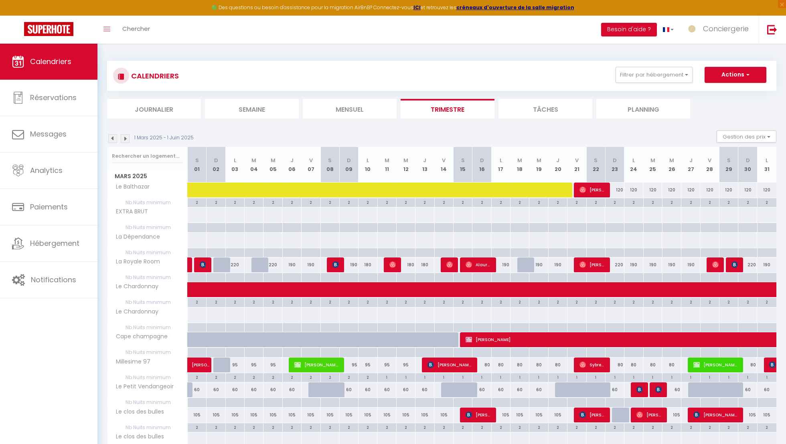
click at [114, 136] on img at bounding box center [112, 138] width 9 height 9
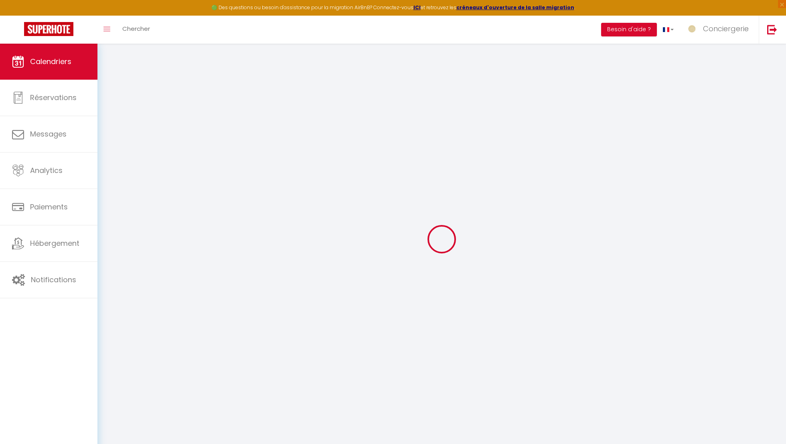
select select
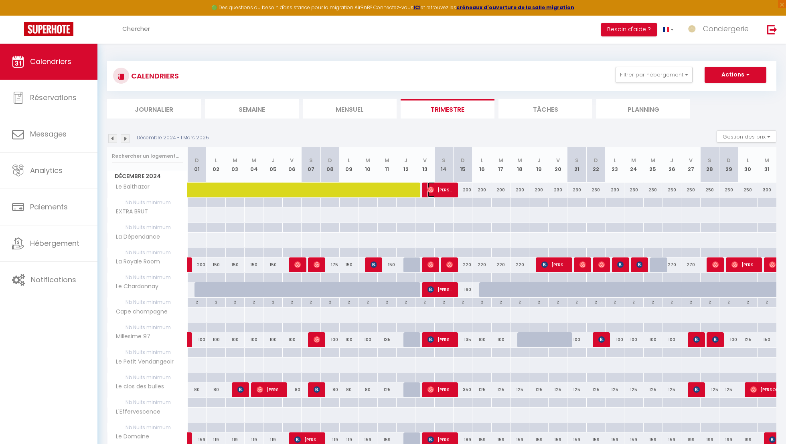
click at [443, 193] on span "[PERSON_NAME]" at bounding box center [439, 189] width 25 height 15
select select "OK"
select select "0"
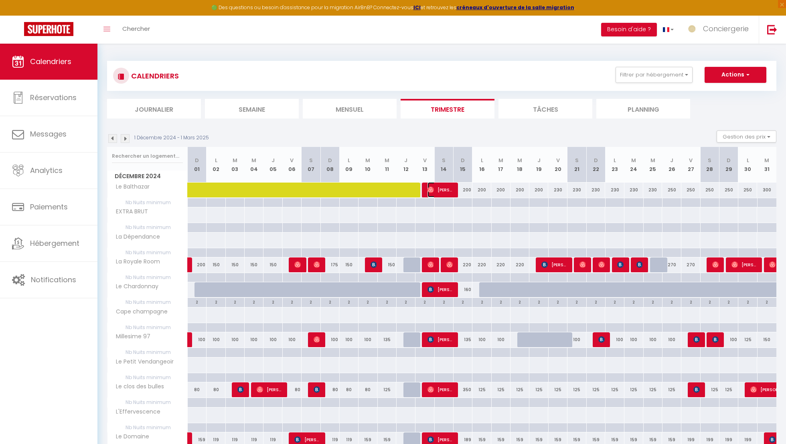
select select "1"
select select
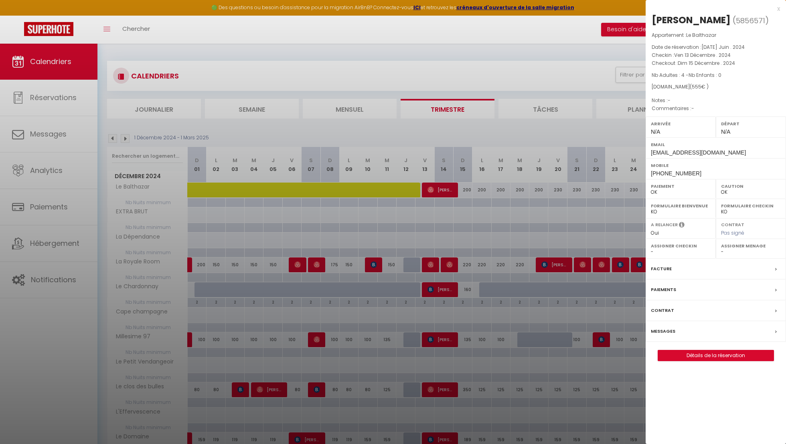
select select "0"
click at [406, 128] on div at bounding box center [393, 222] width 786 height 444
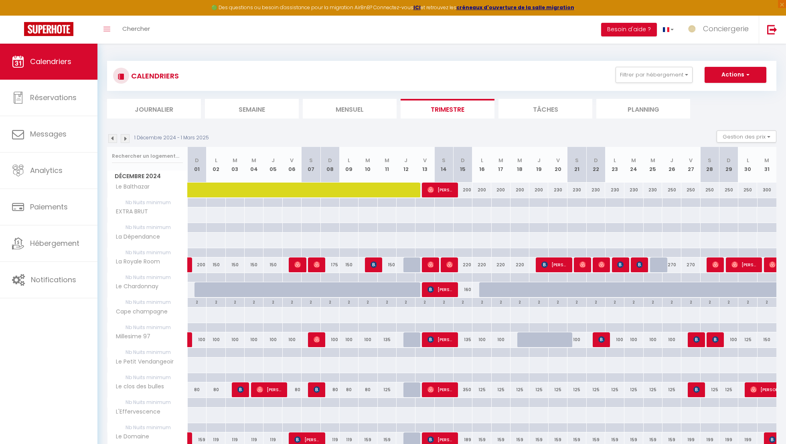
click at [123, 138] on img at bounding box center [125, 138] width 9 height 9
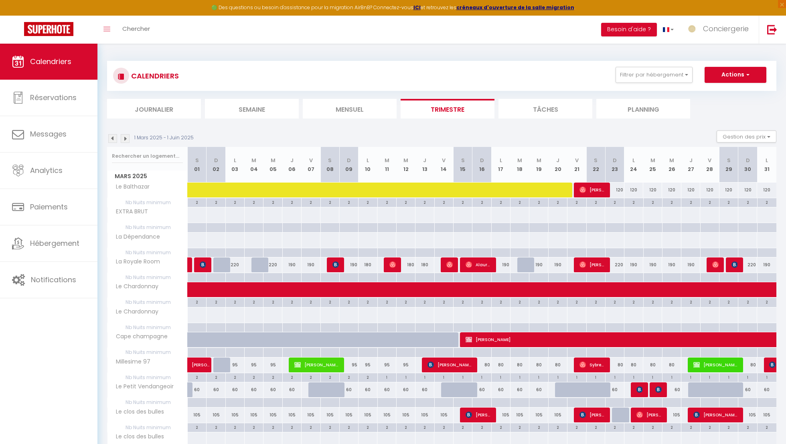
click at [123, 138] on img at bounding box center [125, 138] width 9 height 9
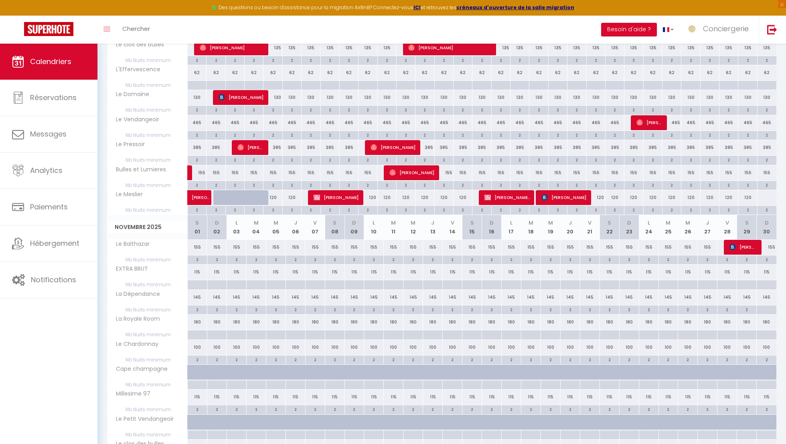
scroll to position [933, 0]
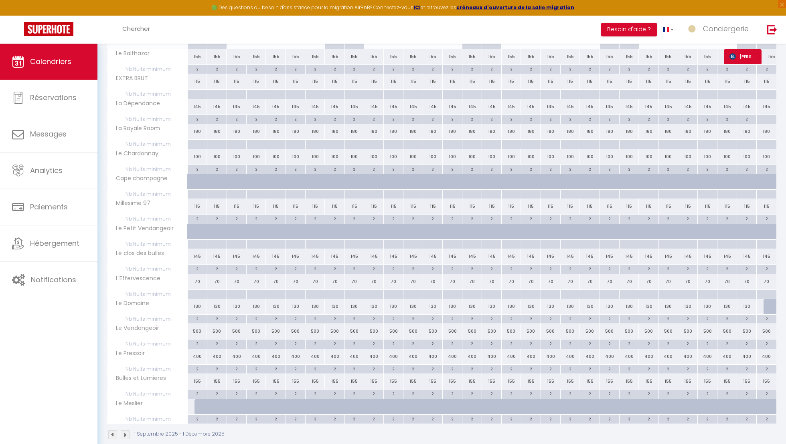
click at [125, 431] on img at bounding box center [125, 435] width 9 height 9
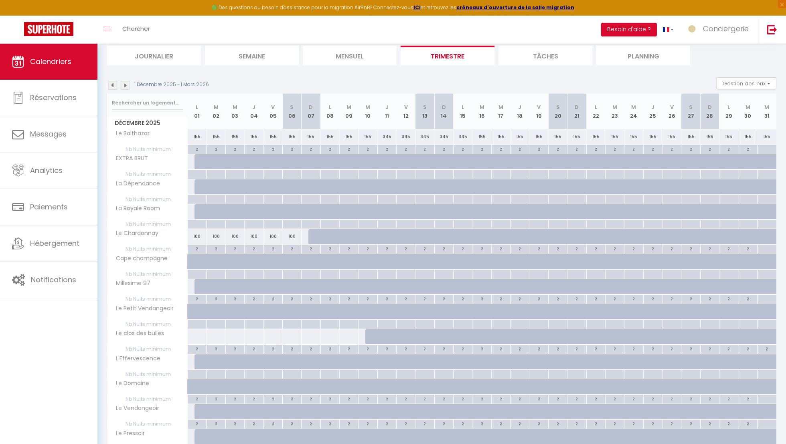
scroll to position [53, 0]
click at [368, 334] on div at bounding box center [374, 337] width 19 height 15
select select "1"
type input "Mer 10 Décembre 2025"
type input "Jeu 11 Décembre 2025"
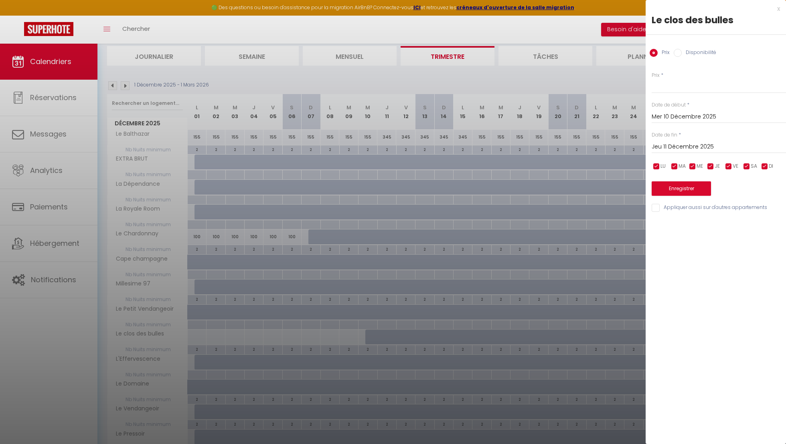
scroll to position [55, 0]
drag, startPoint x: 696, startPoint y: 50, endPoint x: 691, endPoint y: 73, distance: 24.3
click at [696, 50] on label "Disponibilité" at bounding box center [698, 53] width 34 height 9
click at [681, 50] on input "Disponibilité" at bounding box center [677, 53] width 8 height 8
radio input "true"
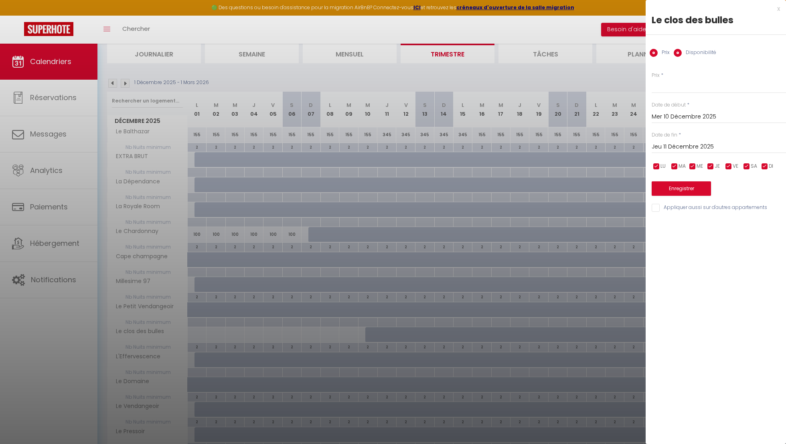
radio input "false"
click at [683, 87] on select "Disponible Indisponible" at bounding box center [718, 86] width 134 height 15
click at [651, 79] on select "Disponible Indisponible" at bounding box center [718, 86] width 134 height 15
click at [681, 85] on select "Disponible Indisponible" at bounding box center [718, 86] width 134 height 15
select select "1"
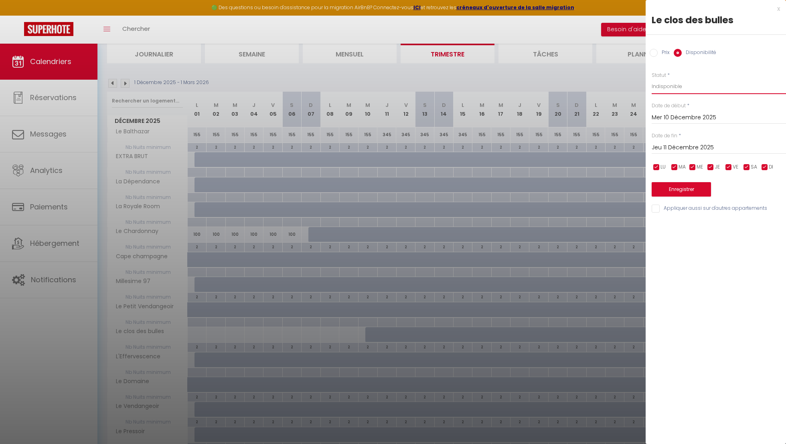
click at [651, 79] on select "Disponible Indisponible" at bounding box center [718, 86] width 134 height 15
click at [695, 149] on input "Jeu 11 Décembre 2025" at bounding box center [718, 148] width 134 height 10
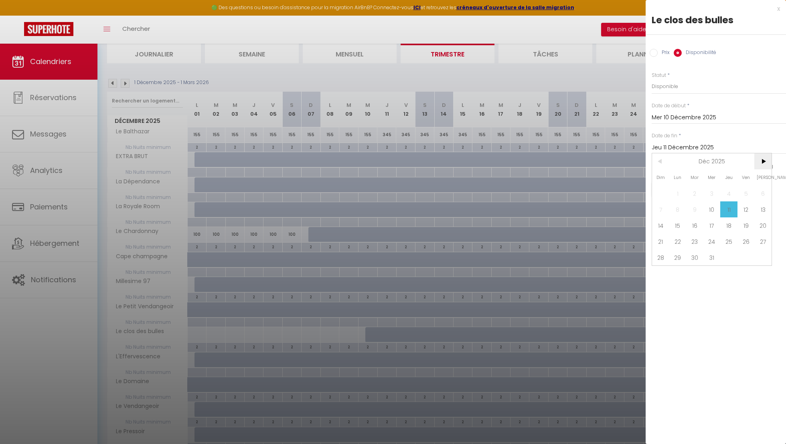
click at [766, 158] on span ">" at bounding box center [762, 162] width 17 height 16
click at [749, 190] on span "2" at bounding box center [745, 194] width 17 height 16
type input "Ven 02 Janvier 2026"
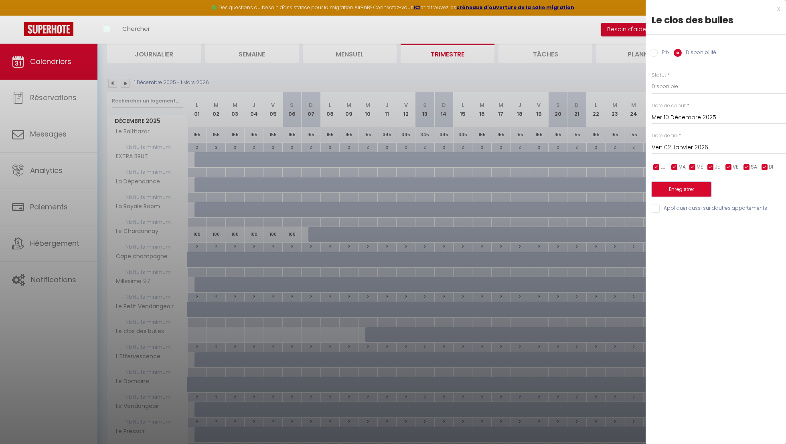
click at [686, 184] on button "Enregistrer" at bounding box center [680, 189] width 59 height 14
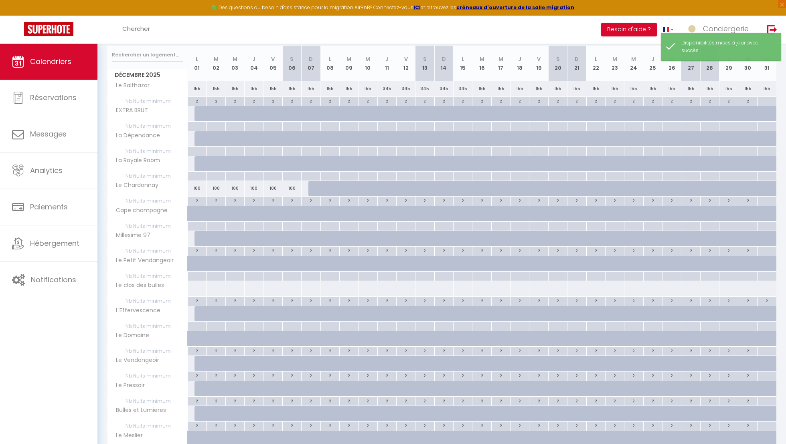
scroll to position [97, 0]
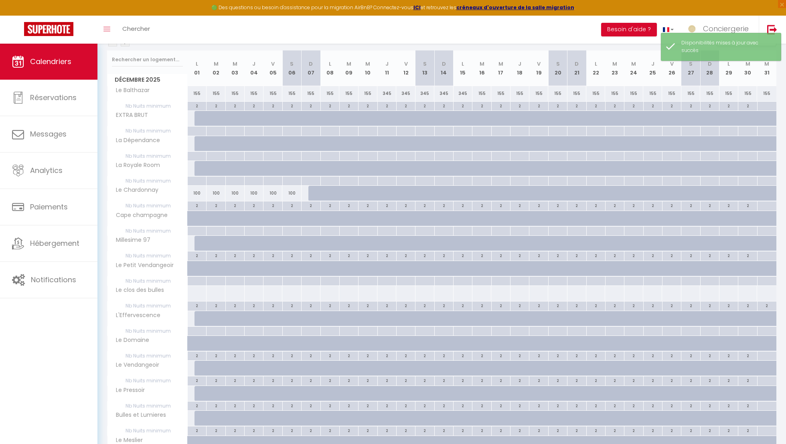
click at [382, 291] on div at bounding box center [386, 293] width 19 height 15
select select "1"
type input "Jeu 11 Décembre 2025"
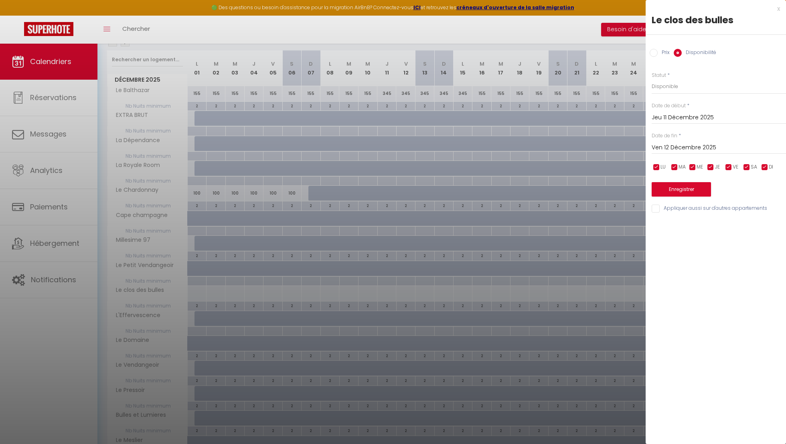
click at [684, 145] on input "Ven 12 Décembre 2025" at bounding box center [718, 148] width 134 height 10
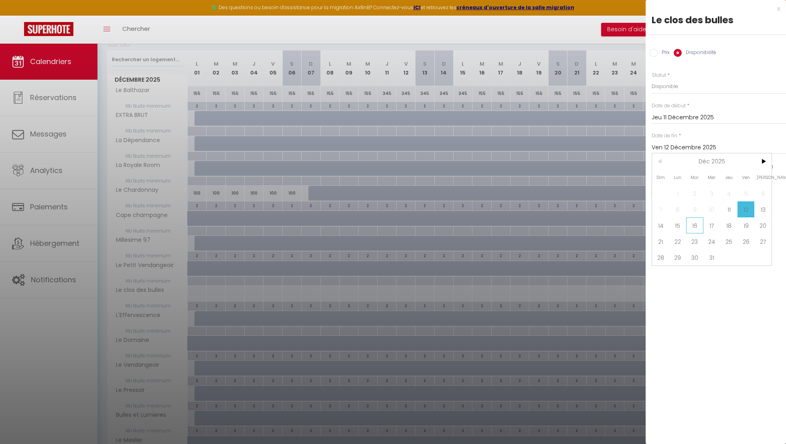
click at [689, 224] on span "16" at bounding box center [694, 226] width 17 height 16
type input "[DATE] Décembre 2025"
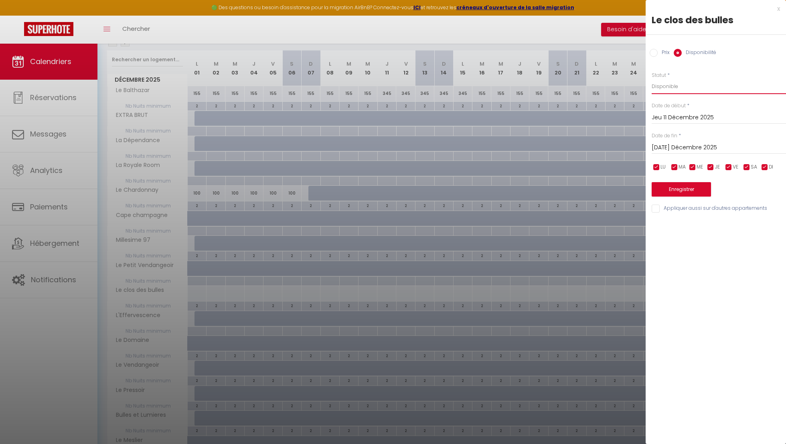
click at [679, 87] on select "Disponible Indisponible" at bounding box center [718, 86] width 134 height 15
click at [651, 79] on select "Disponible Indisponible" at bounding box center [718, 86] width 134 height 15
click at [667, 53] on label "Prix" at bounding box center [663, 53] width 12 height 9
click at [657, 53] on input "Prix" at bounding box center [653, 53] width 8 height 8
radio input "true"
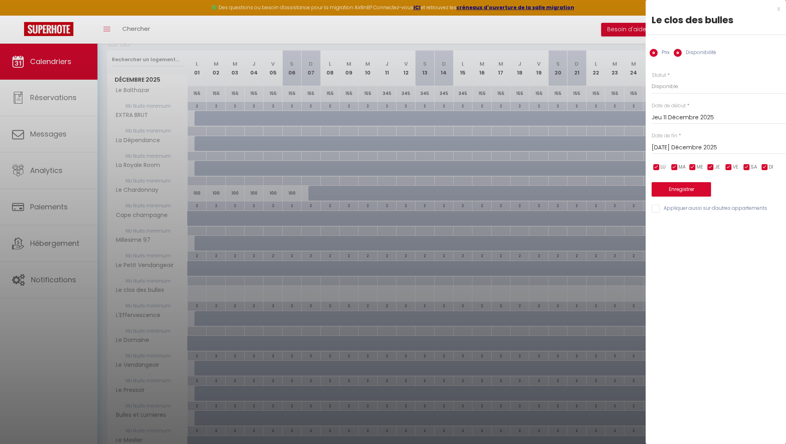
radio input "false"
click at [671, 75] on div "Prix *" at bounding box center [718, 83] width 134 height 22
click at [671, 85] on input "Prix" at bounding box center [718, 86] width 134 height 14
type input "365"
click at [681, 184] on button "Enregistrer" at bounding box center [680, 189] width 59 height 14
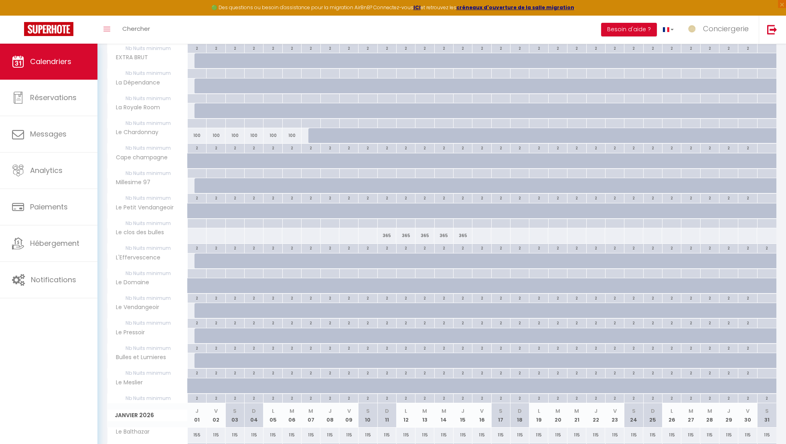
scroll to position [156, 0]
click at [383, 257] on div at bounding box center [386, 259] width 19 height 15
type input "Jeu 11 Décembre 2025"
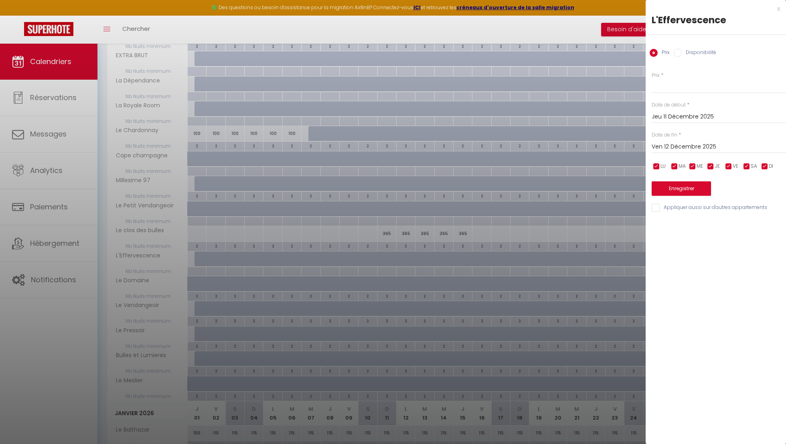
click at [681, 145] on input "Ven 12 Décembre 2025" at bounding box center [718, 147] width 134 height 10
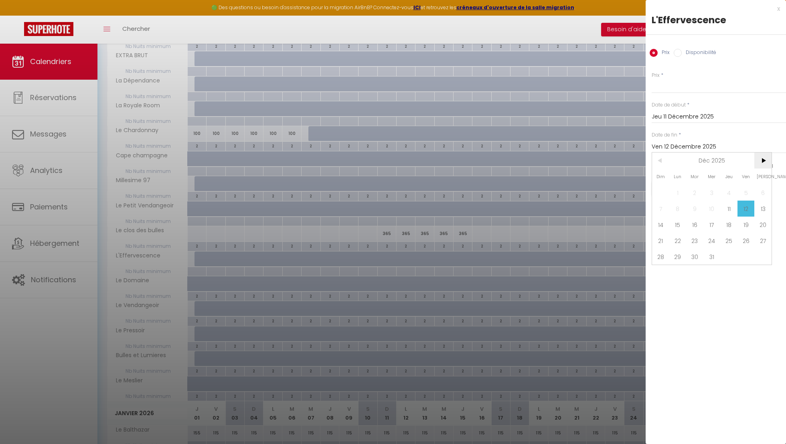
click at [766, 162] on span ">" at bounding box center [762, 161] width 17 height 16
click at [664, 160] on span "<" at bounding box center [660, 161] width 17 height 16
click at [697, 230] on span "16" at bounding box center [694, 225] width 17 height 16
type input "[DATE] Décembre 2025"
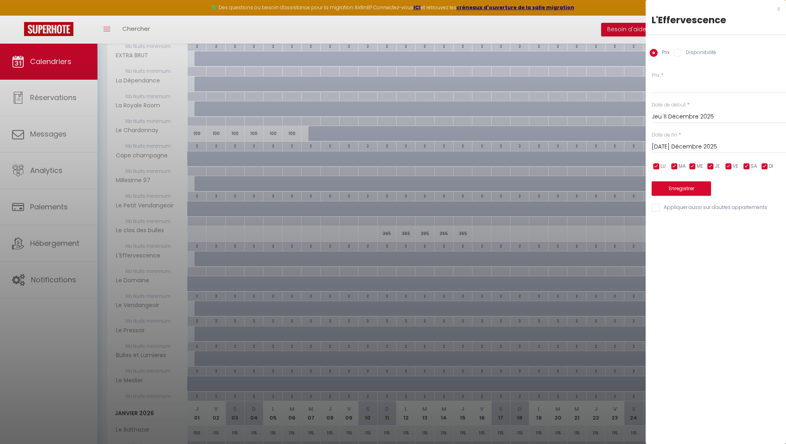
click at [682, 53] on label "Disponibilité" at bounding box center [698, 53] width 34 height 9
click at [681, 53] on input "Disponibilité" at bounding box center [677, 53] width 8 height 8
radio input "true"
radio input "false"
click at [672, 88] on select "Disponible Indisponible" at bounding box center [718, 86] width 134 height 15
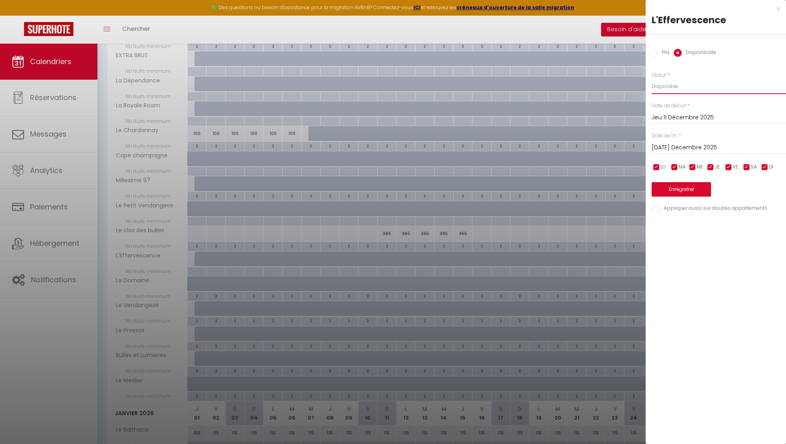
click at [651, 79] on select "Disponible Indisponible" at bounding box center [718, 86] width 134 height 15
click at [670, 85] on select "Disponible Indisponible" at bounding box center [718, 86] width 134 height 15
select select "1"
click at [651, 79] on select "Disponible Indisponible" at bounding box center [718, 86] width 134 height 15
click at [679, 187] on button "Enregistrer" at bounding box center [680, 189] width 59 height 14
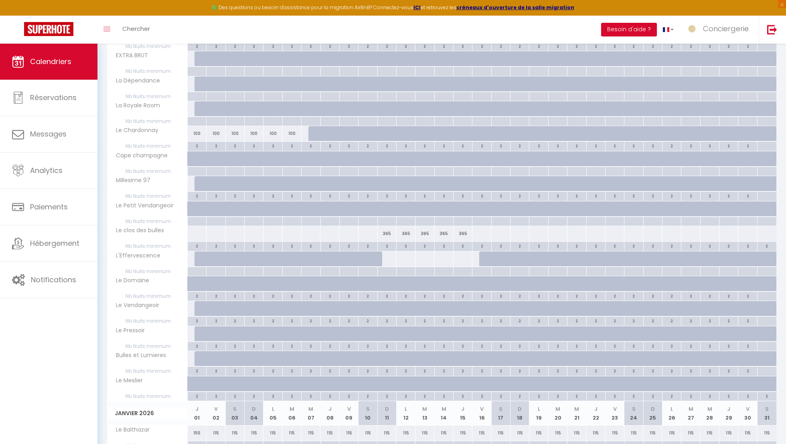
click at [390, 255] on div at bounding box center [386, 259] width 19 height 15
select select "1"
type input "Jeu 11 Décembre 2025"
type input "Ven 12 Décembre 2025"
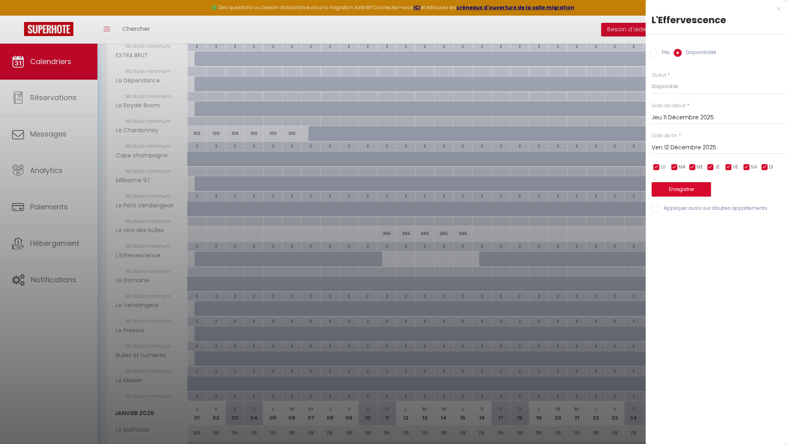
click at [665, 59] on div "Prix Disponibilité" at bounding box center [715, 48] width 140 height 27
click at [664, 54] on label "Prix" at bounding box center [663, 53] width 12 height 9
click at [657, 54] on input "Prix" at bounding box center [653, 53] width 8 height 8
radio input "true"
radio input "false"
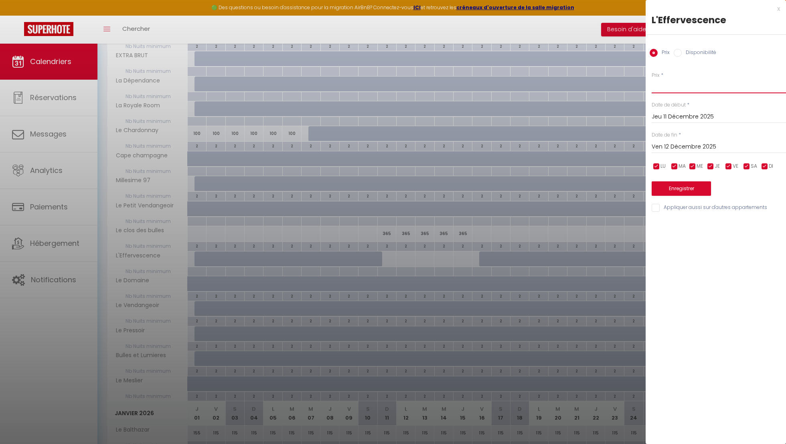
click at [665, 82] on input "Prix" at bounding box center [718, 86] width 134 height 14
type input "135"
click at [673, 144] on input "Ven 12 Décembre 2025" at bounding box center [718, 147] width 134 height 10
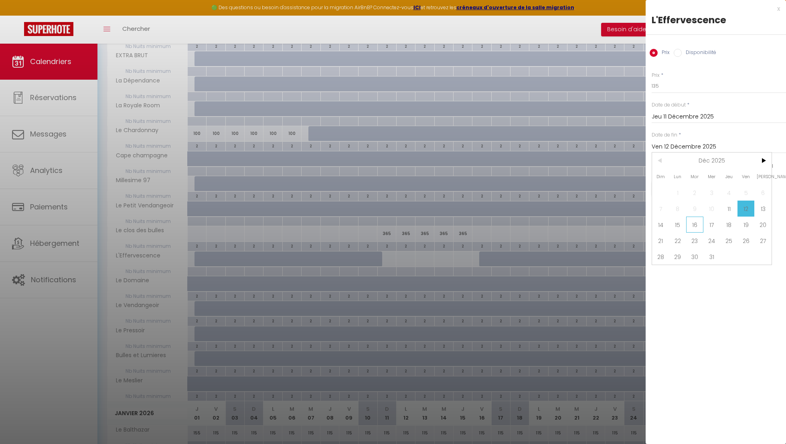
click at [691, 226] on span "16" at bounding box center [694, 225] width 17 height 16
type input "[DATE] Décembre 2025"
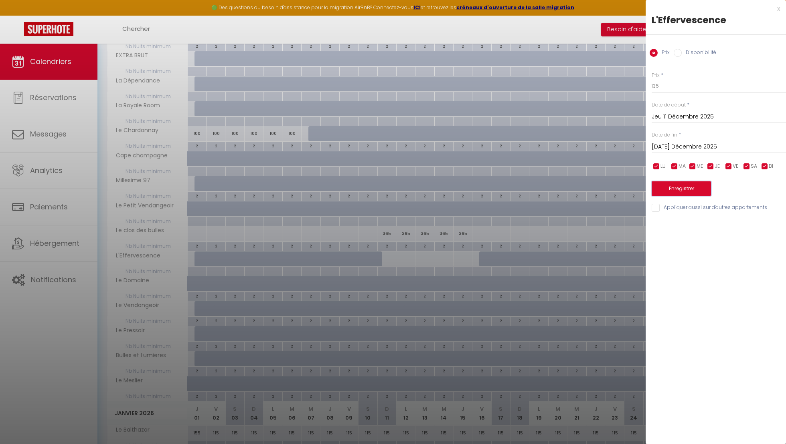
click at [687, 190] on button "Enregistrer" at bounding box center [680, 189] width 59 height 14
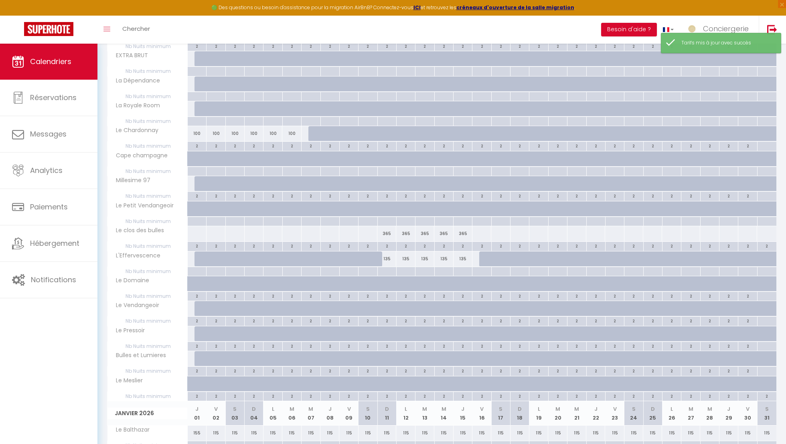
click at [388, 267] on div at bounding box center [386, 271] width 19 height 9
type input "Jeu 11 Décembre 2025"
type input "Ven 12 Décembre 2025"
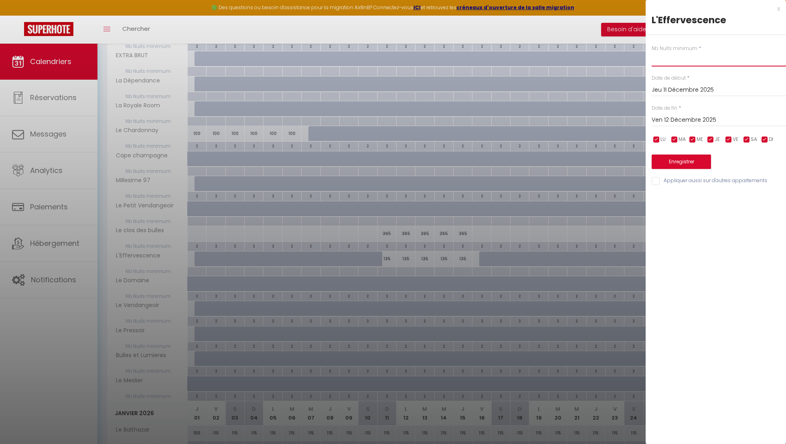
click at [681, 61] on input "text" at bounding box center [718, 59] width 134 height 14
type input "2"
click at [684, 119] on input "Ven 12 Décembre 2025" at bounding box center [718, 120] width 134 height 10
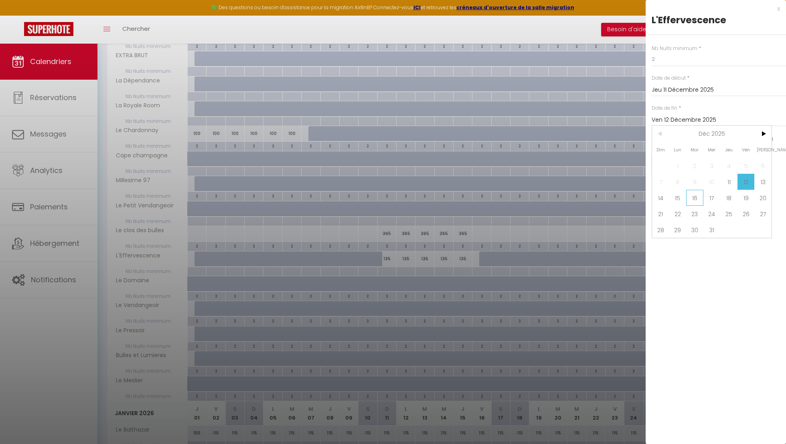
click at [695, 198] on span "16" at bounding box center [694, 198] width 17 height 16
type input "[DATE] Décembre 2025"
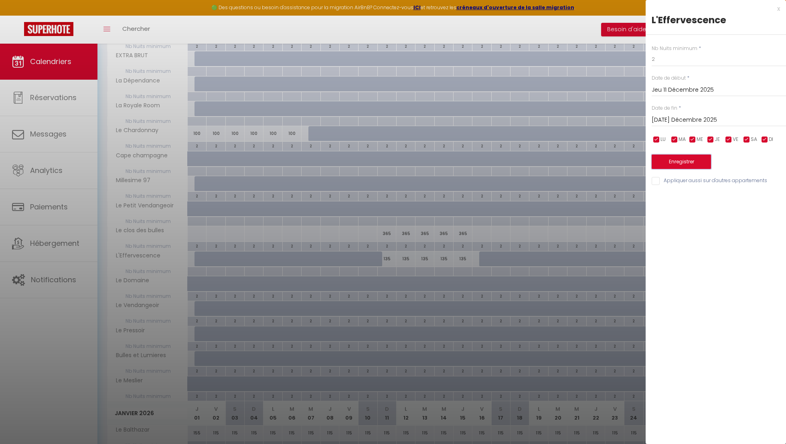
click at [690, 167] on button "Enregistrer" at bounding box center [680, 162] width 59 height 14
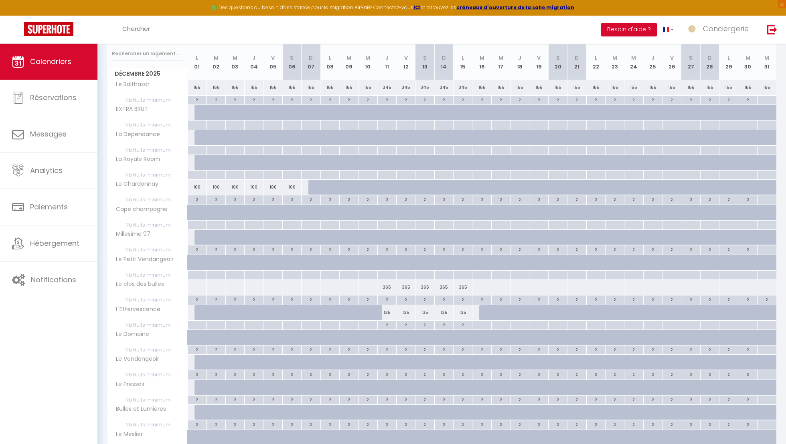
scroll to position [105, 0]
click at [195, 286] on div at bounding box center [196, 285] width 19 height 15
type input "Lun 01 Décembre 2025"
type input "Mar 02 Décembre 2025"
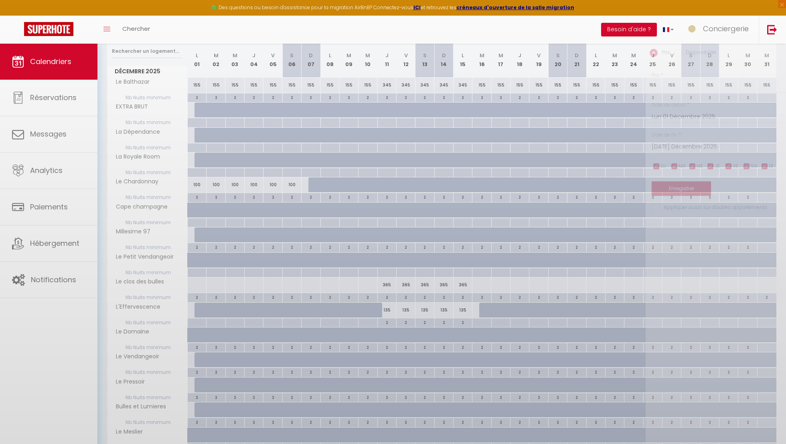
scroll to position [105, 0]
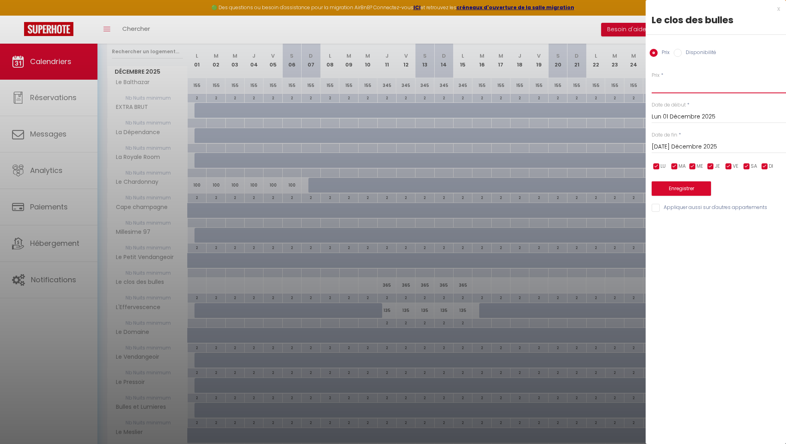
click at [670, 91] on input "Prix" at bounding box center [718, 86] width 134 height 14
type input "155"
click at [685, 144] on input "Mar 02 Décembre 2025" at bounding box center [718, 147] width 134 height 10
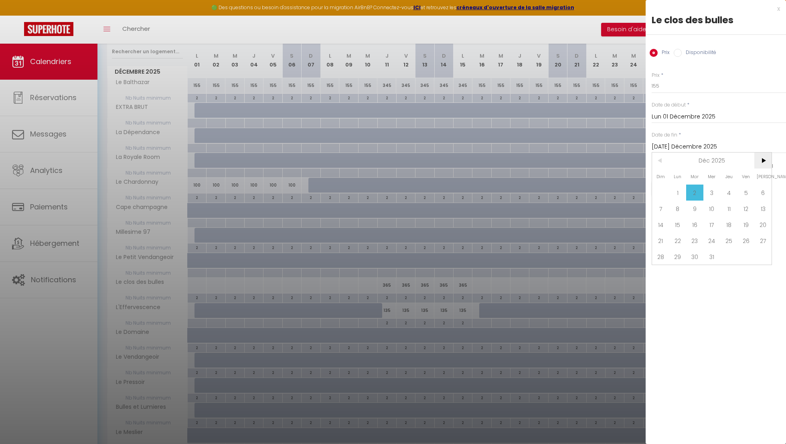
click at [759, 165] on span ">" at bounding box center [762, 161] width 17 height 16
click at [747, 196] on span "2" at bounding box center [745, 193] width 17 height 16
type input "Ven 02 Janvier 2026"
click at [687, 187] on button "Enregistrer" at bounding box center [680, 189] width 59 height 14
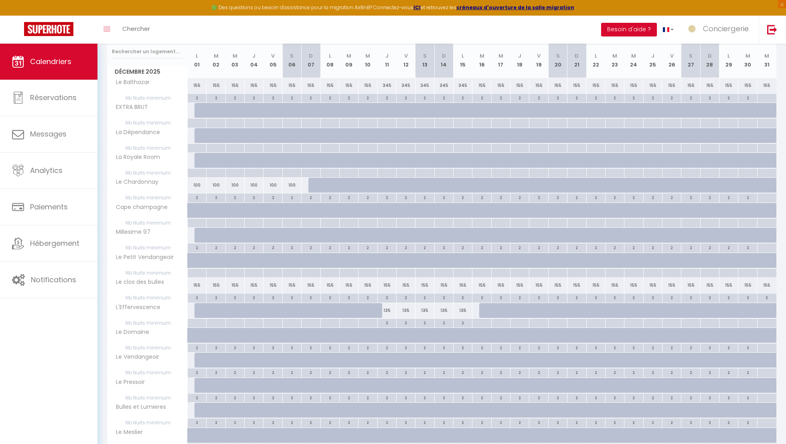
click at [385, 285] on div "155" at bounding box center [386, 285] width 19 height 15
type input "155"
type input "Jeu 11 Décembre 2025"
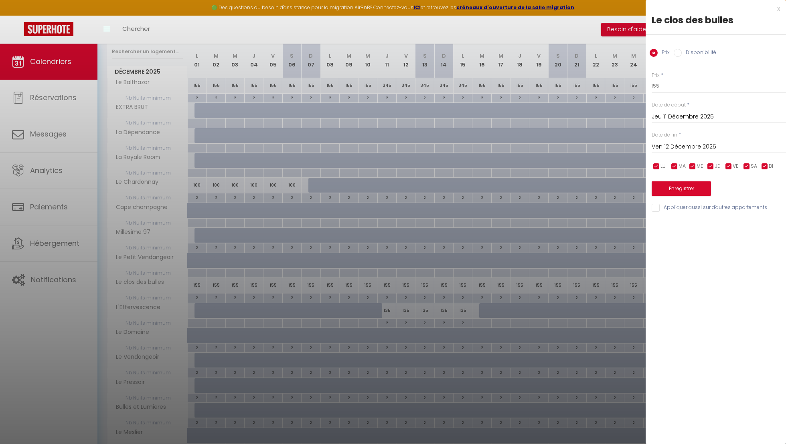
click at [660, 147] on input "Ven 12 Décembre 2025" at bounding box center [718, 147] width 134 height 10
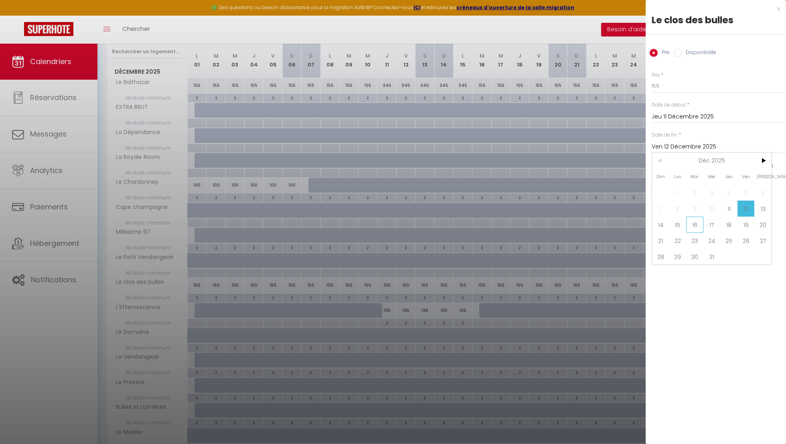
click at [700, 227] on span "16" at bounding box center [694, 225] width 17 height 16
type input "[DATE] Décembre 2025"
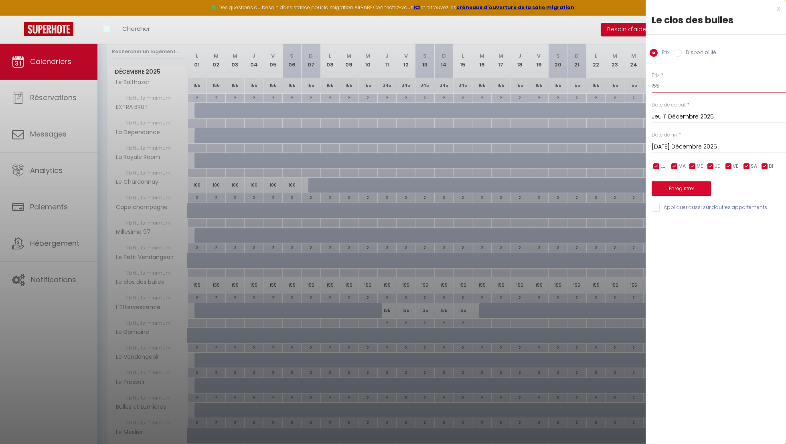
click at [664, 85] on input "155" at bounding box center [718, 86] width 134 height 14
type input "1"
type input """
type input "355"
click at [676, 189] on button "Enregistrer" at bounding box center [680, 189] width 59 height 14
